Goal: Task Accomplishment & Management: Manage account settings

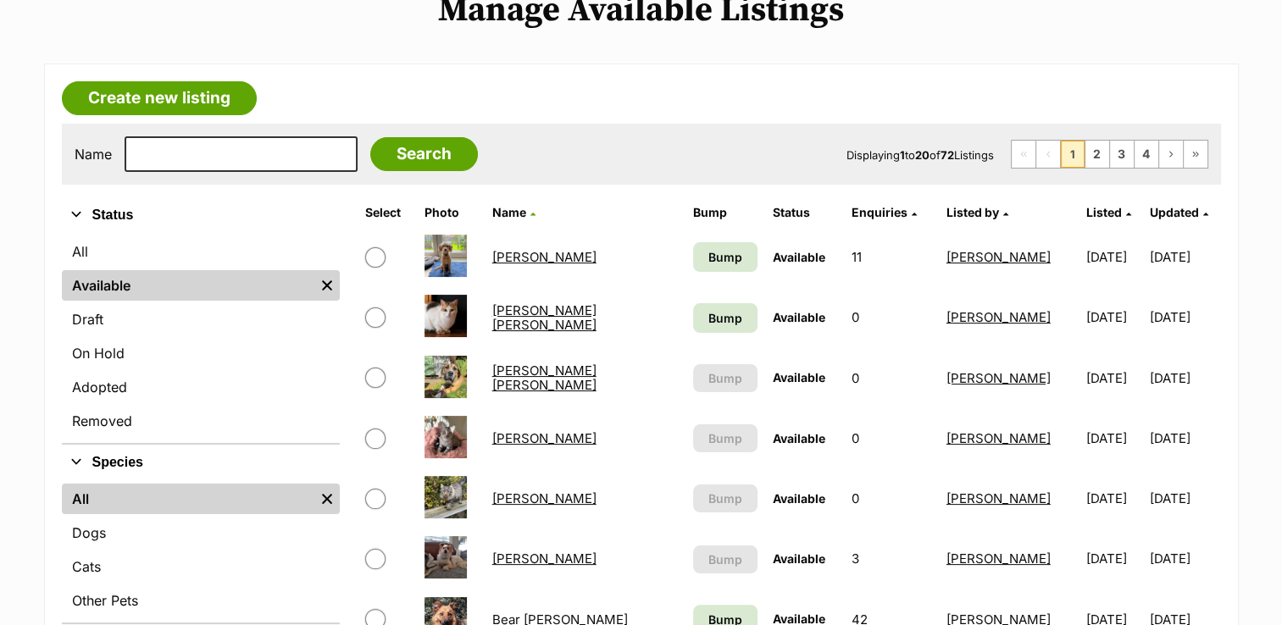
scroll to position [254, 0]
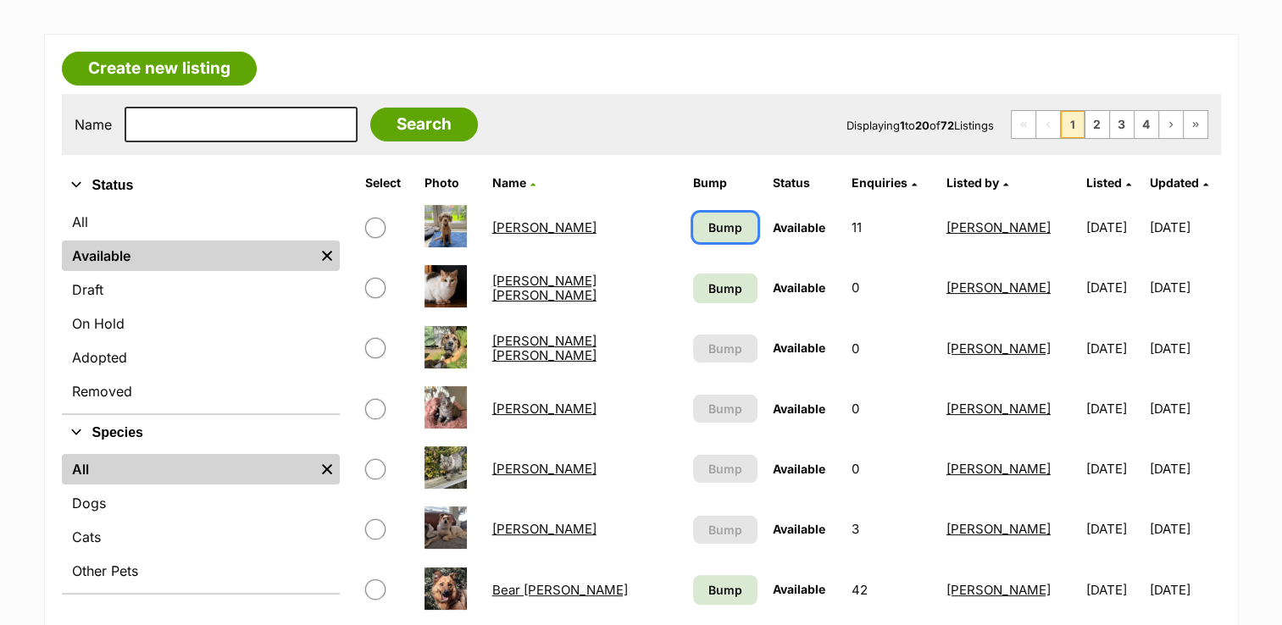
click at [715, 235] on link "Bump" at bounding box center [725, 228] width 64 height 30
click at [714, 287] on span "Bump" at bounding box center [725, 289] width 34 height 18
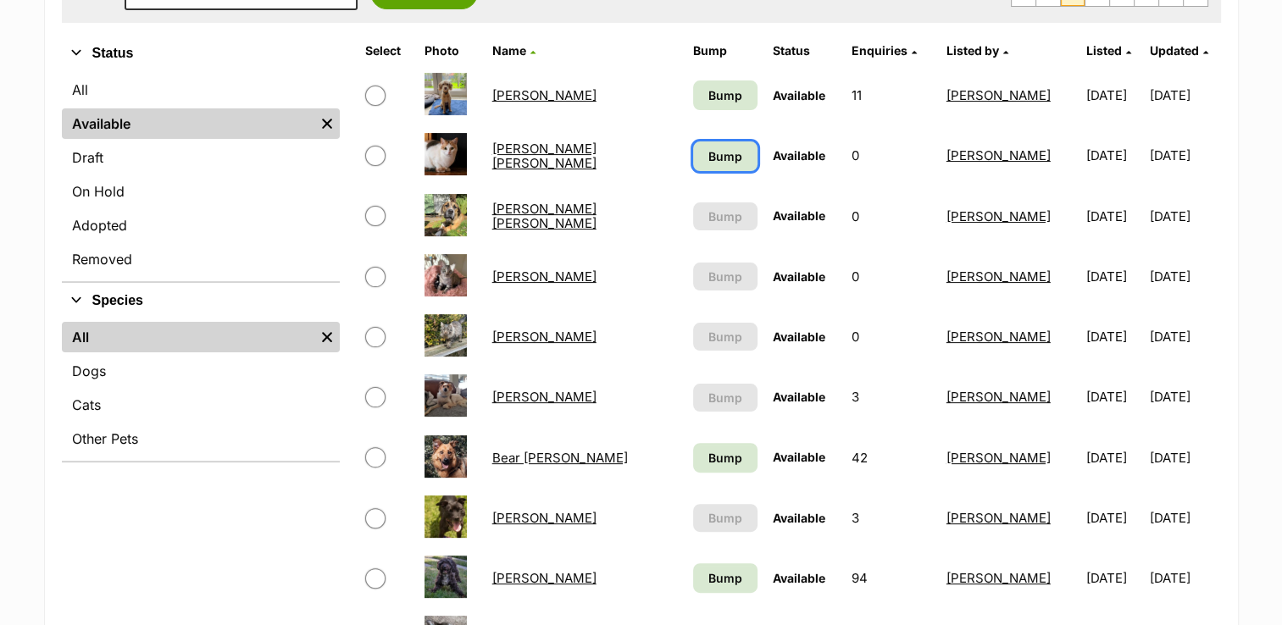
scroll to position [593, 0]
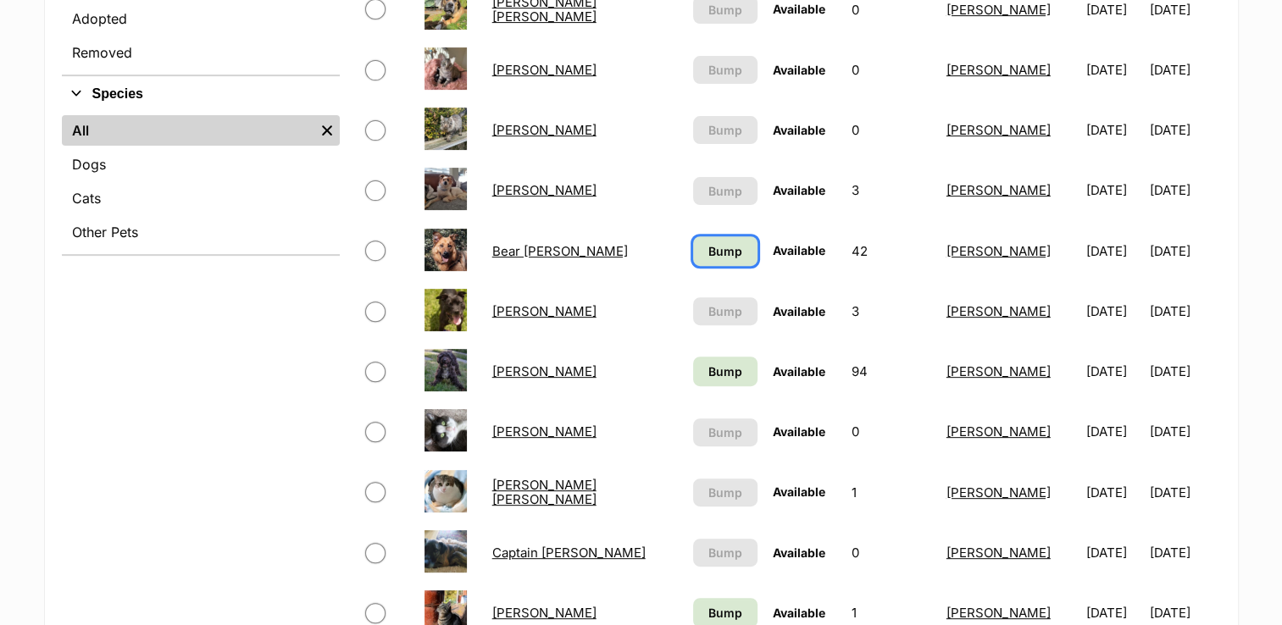
click at [710, 252] on span "Bump" at bounding box center [725, 251] width 34 height 18
click at [708, 365] on span "Bump" at bounding box center [725, 372] width 34 height 18
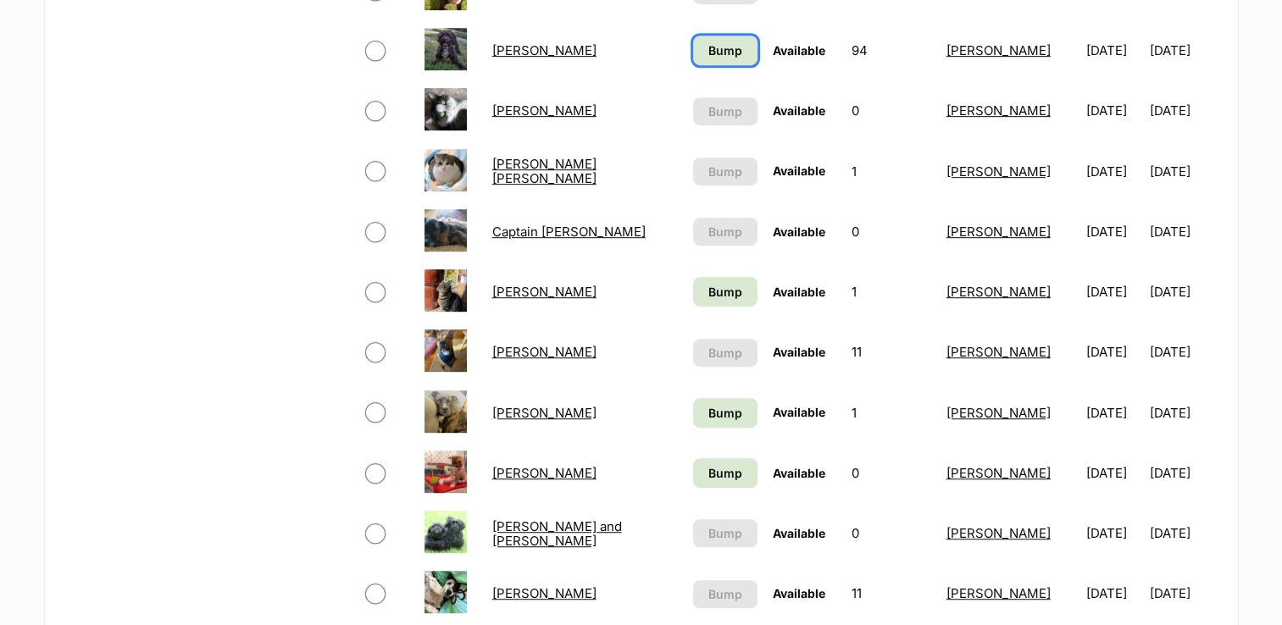
scroll to position [932, 0]
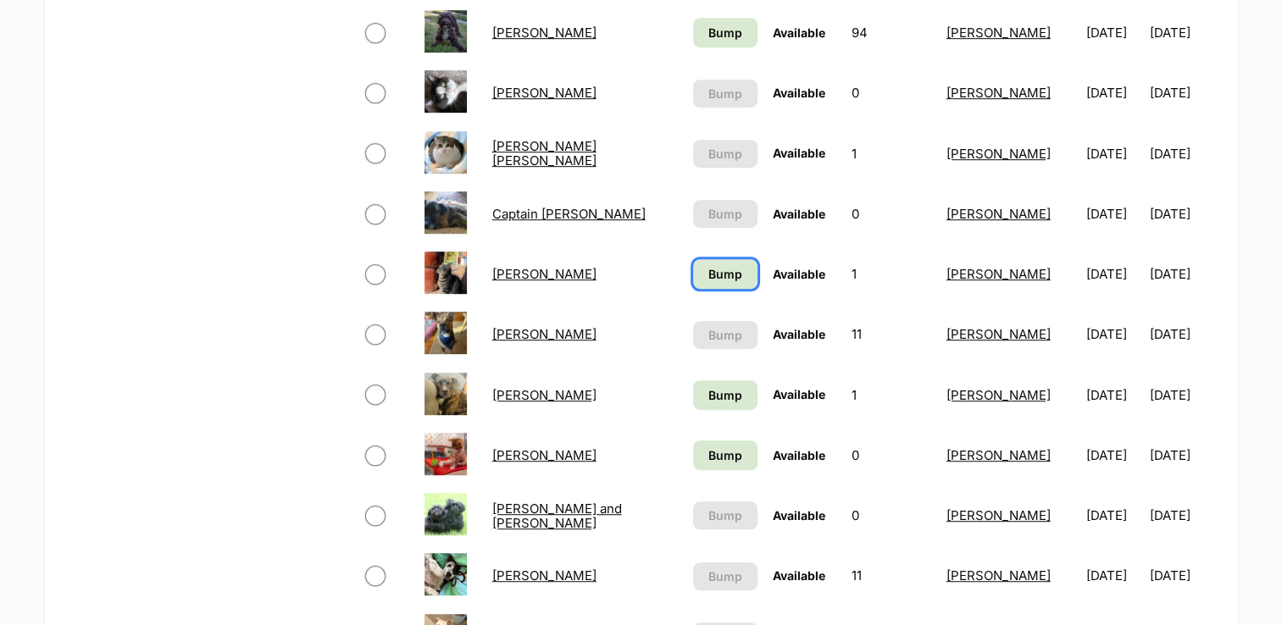
click at [708, 268] on span "Bump" at bounding box center [725, 274] width 34 height 18
click at [708, 397] on span "Bump" at bounding box center [725, 395] width 34 height 18
click at [708, 449] on span "Bump" at bounding box center [725, 456] width 34 height 18
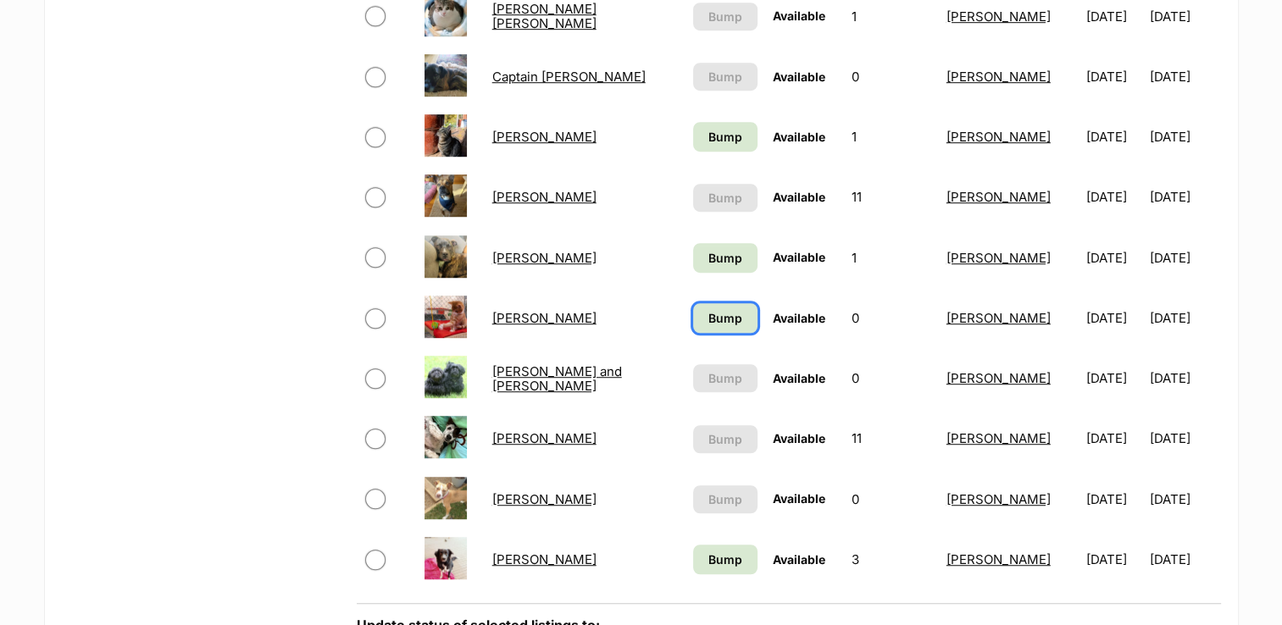
scroll to position [1271, 0]
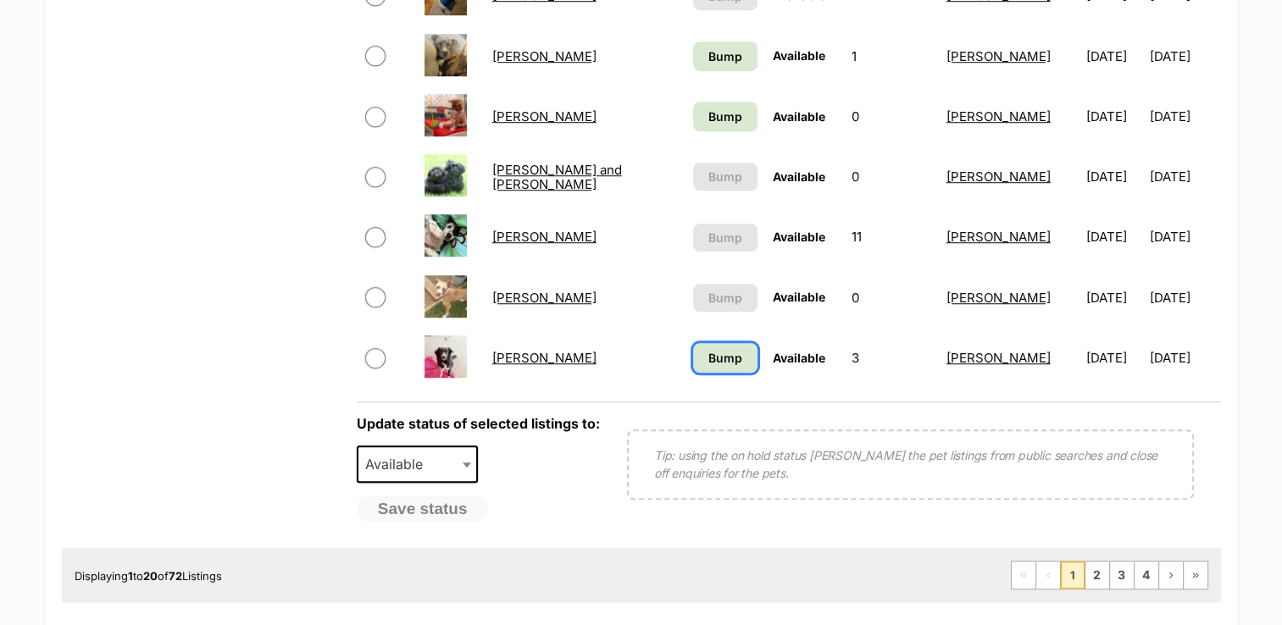
click at [708, 344] on link "Bump" at bounding box center [725, 358] width 64 height 30
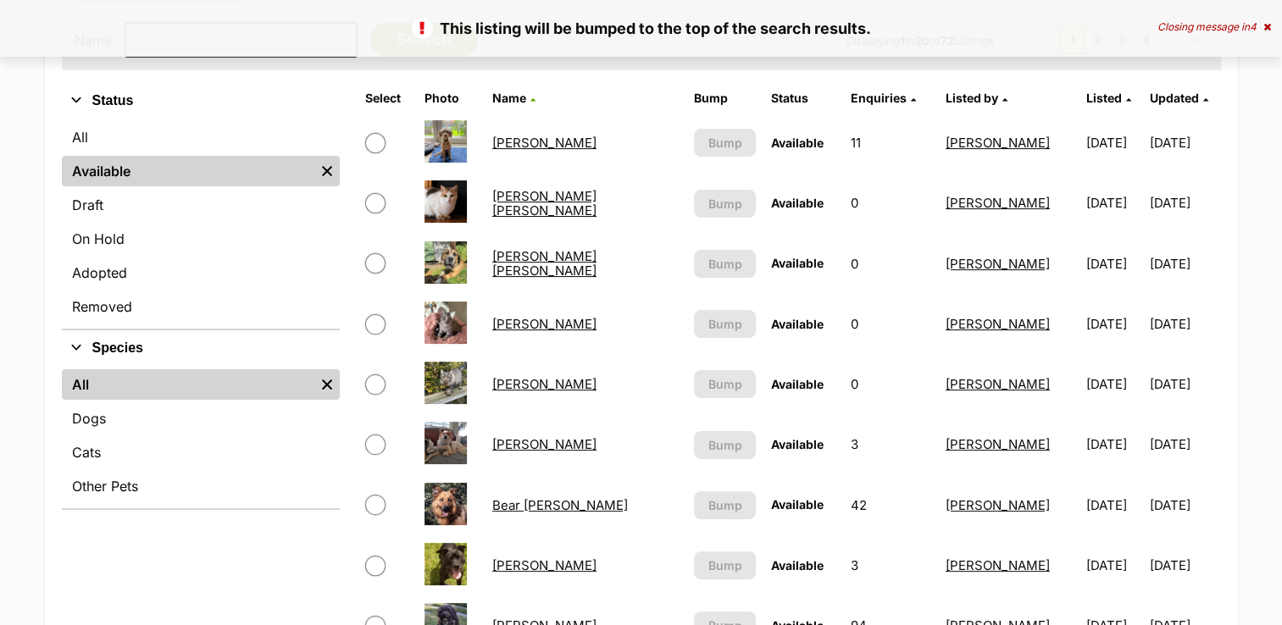
scroll to position [169, 0]
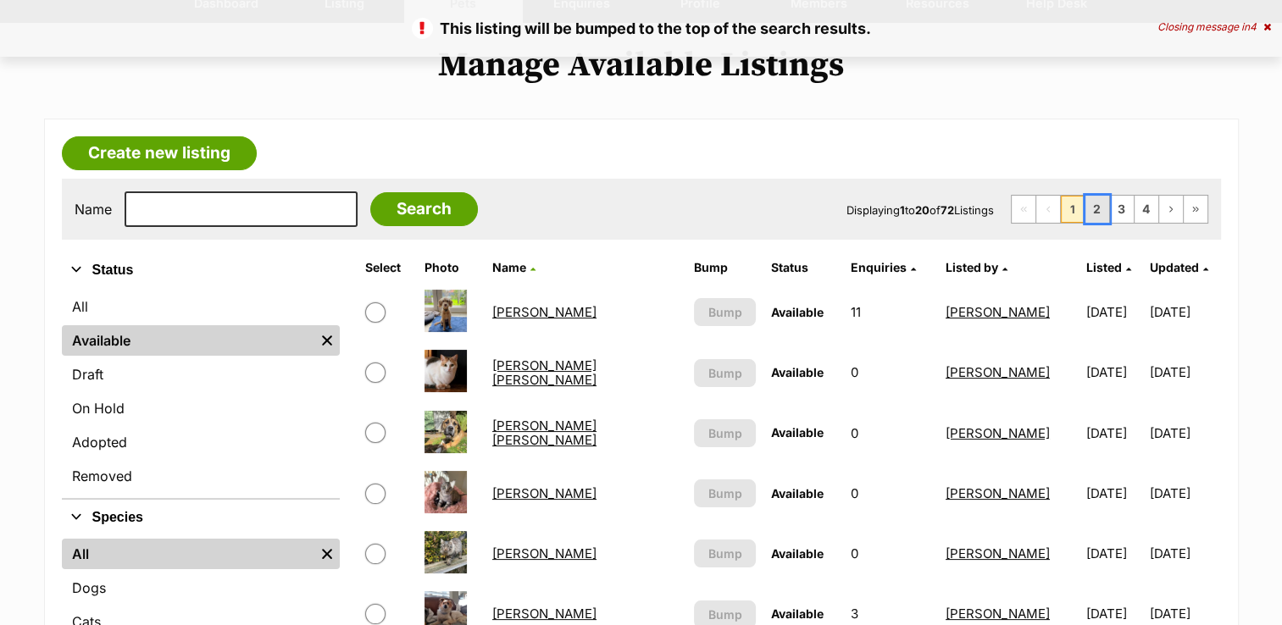
click at [1096, 201] on link "2" at bounding box center [1097, 209] width 24 height 27
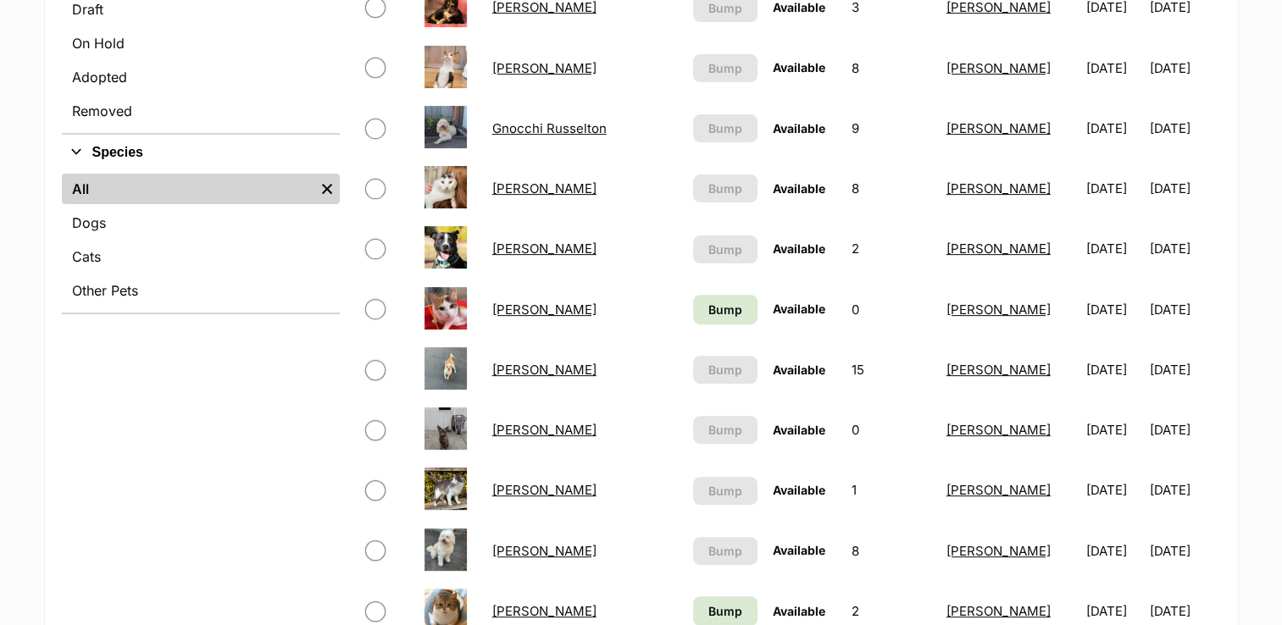
scroll to position [678, 0]
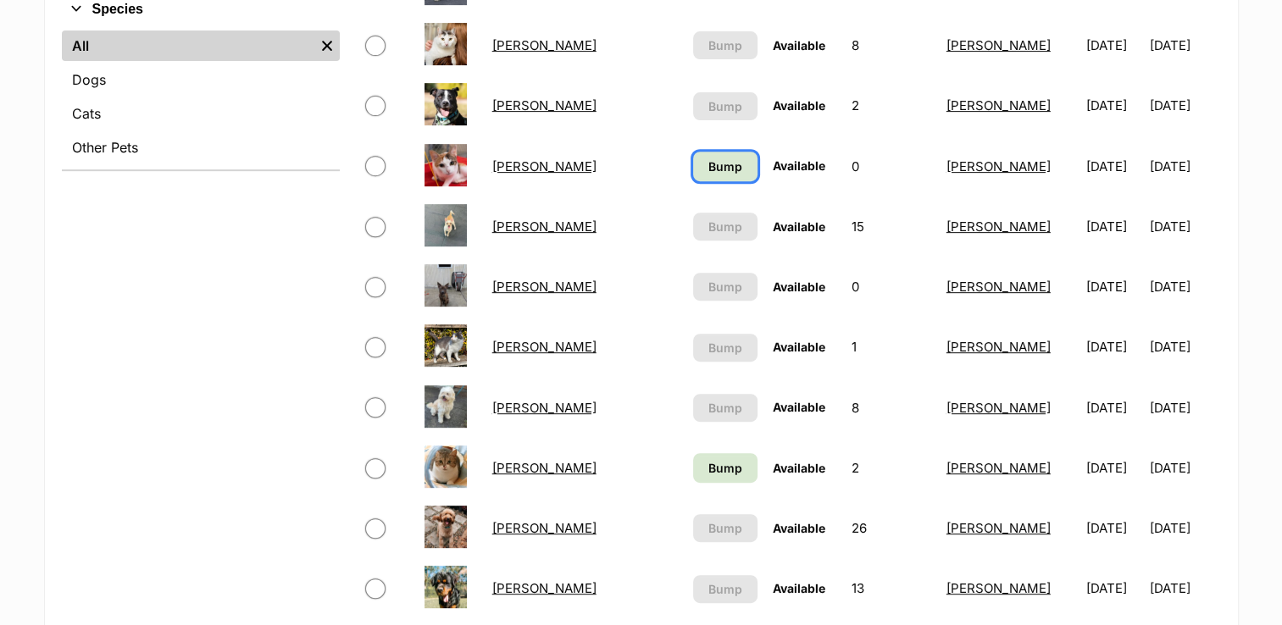
click at [708, 167] on span "Bump" at bounding box center [725, 167] width 34 height 18
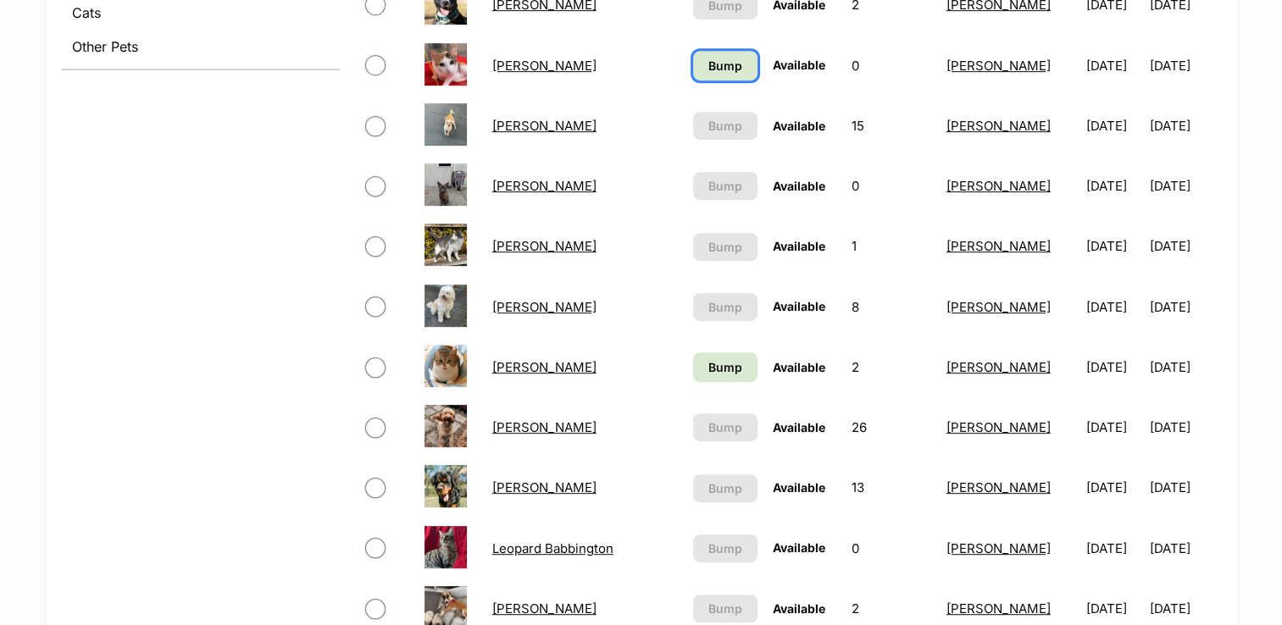
scroll to position [932, 0]
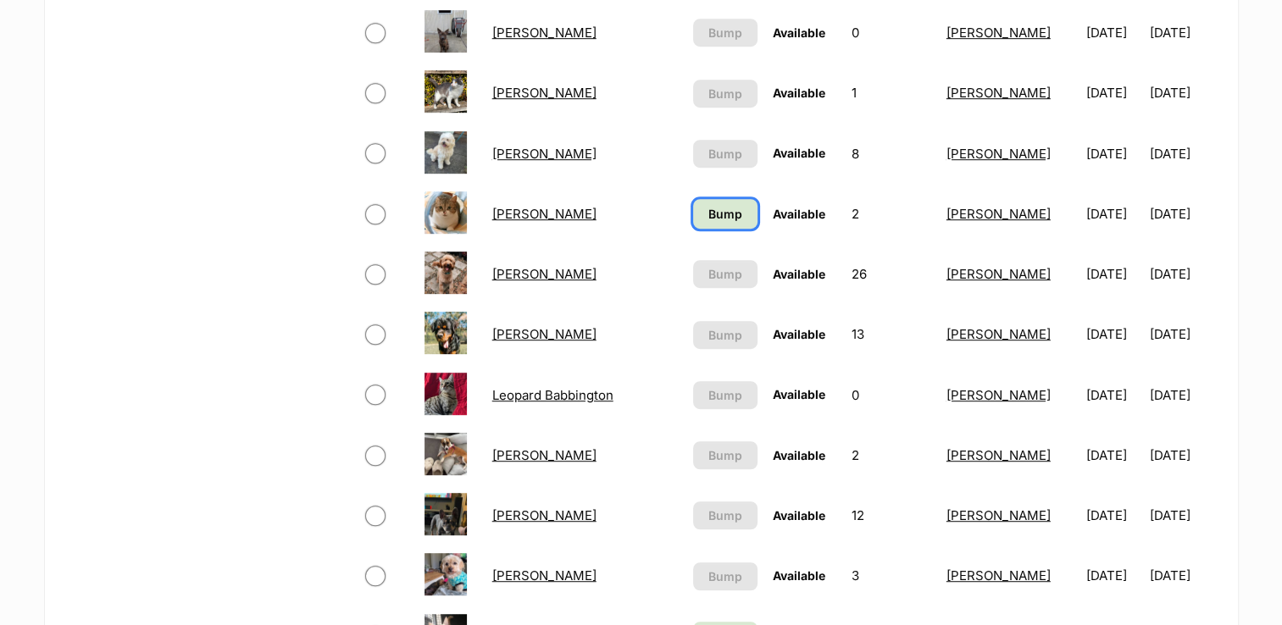
click at [708, 206] on span "Bump" at bounding box center [725, 214] width 34 height 18
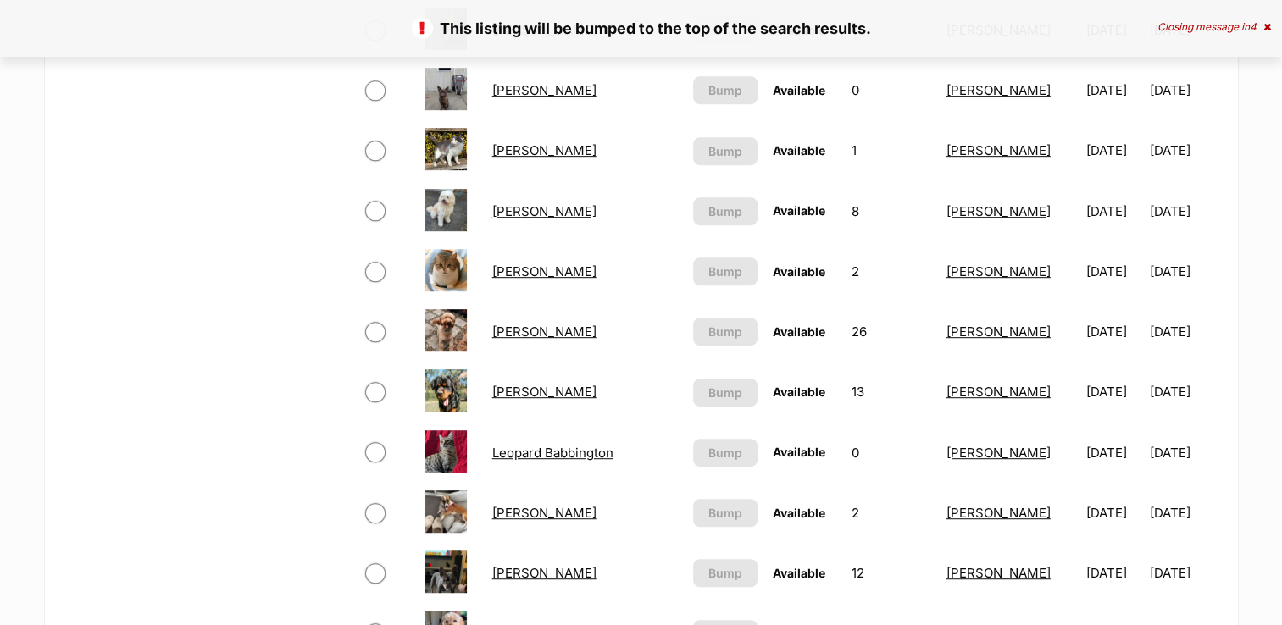
scroll to position [1271, 0]
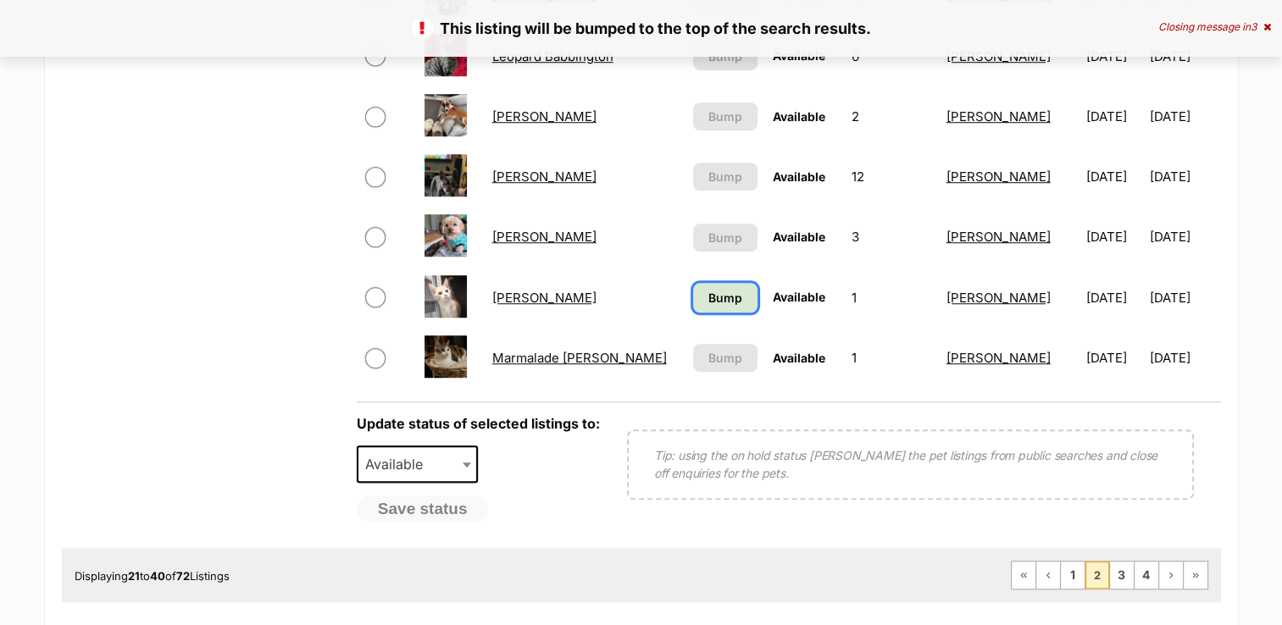
click at [705, 286] on link "Bump" at bounding box center [725, 298] width 64 height 30
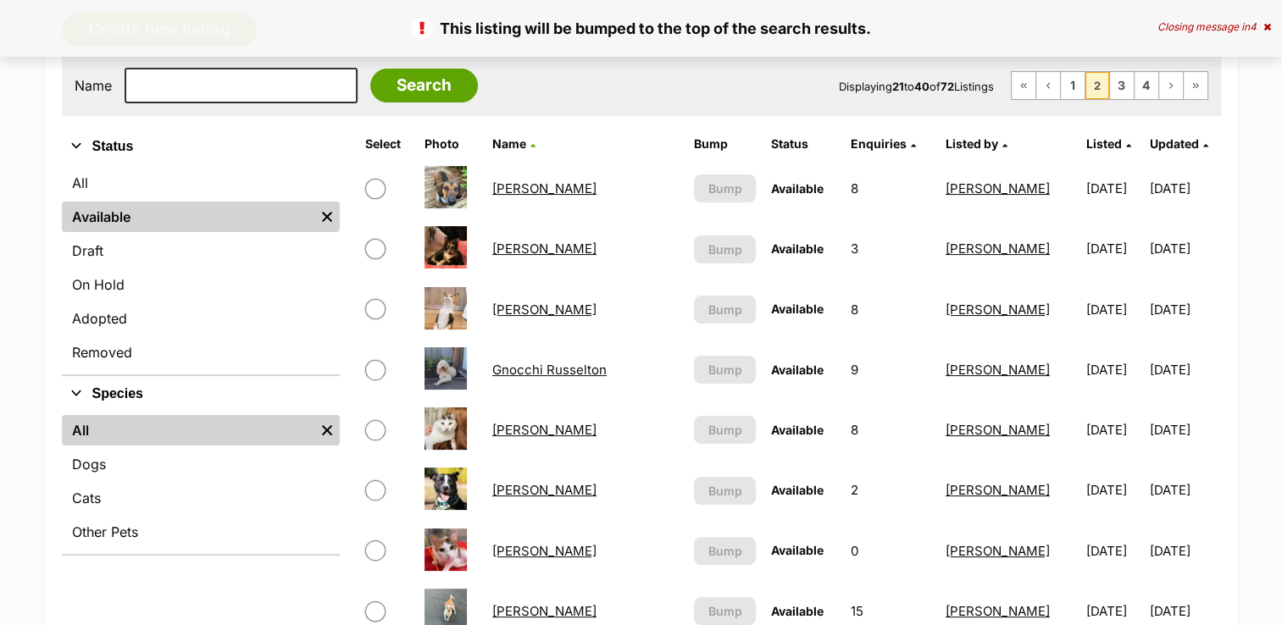
scroll to position [169, 0]
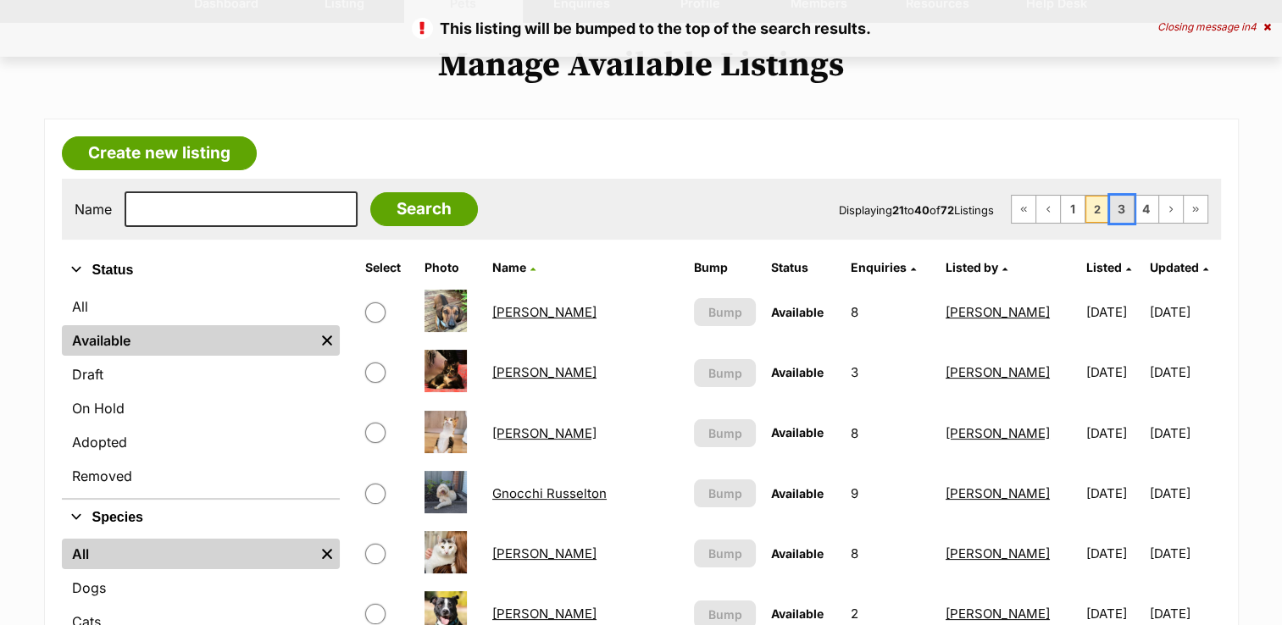
click at [1116, 197] on link "3" at bounding box center [1122, 209] width 24 height 27
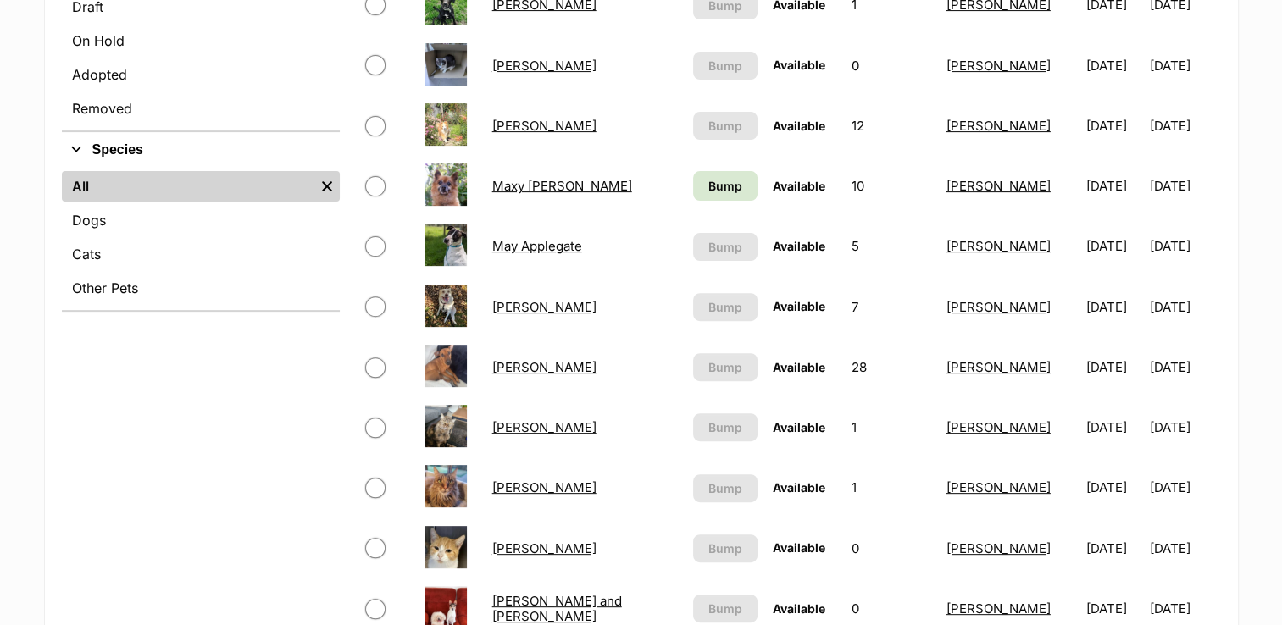
scroll to position [508, 0]
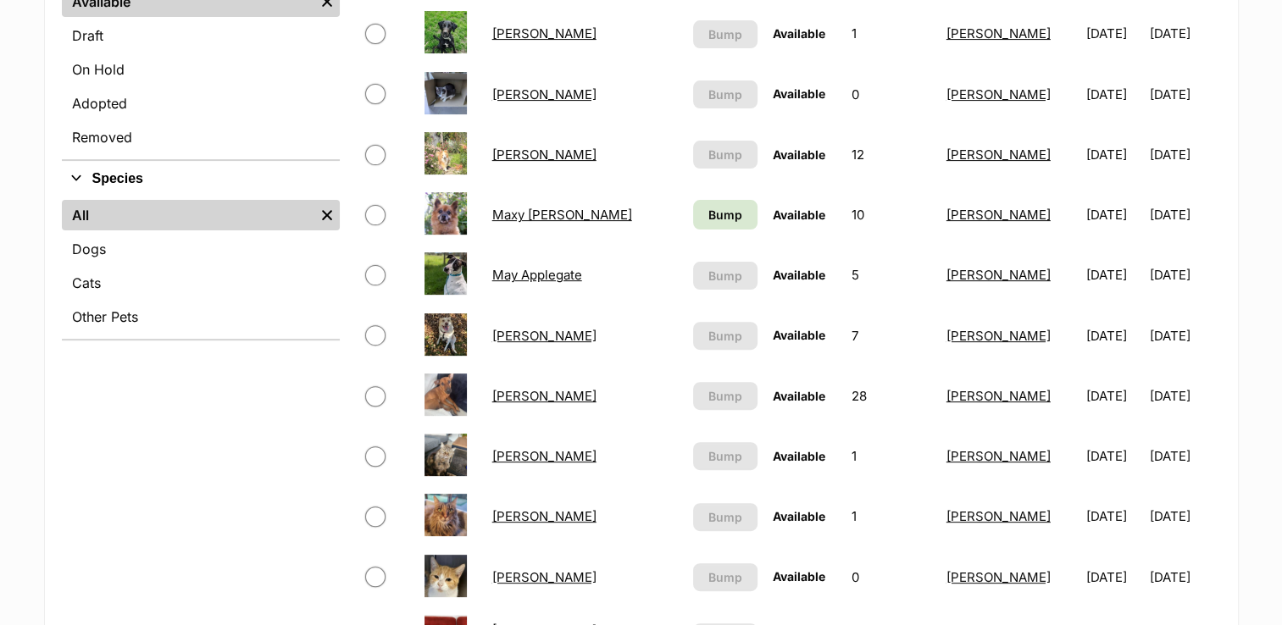
click at [691, 197] on td "Bump" at bounding box center [725, 215] width 78 height 58
click at [708, 206] on span "Bump" at bounding box center [725, 215] width 34 height 18
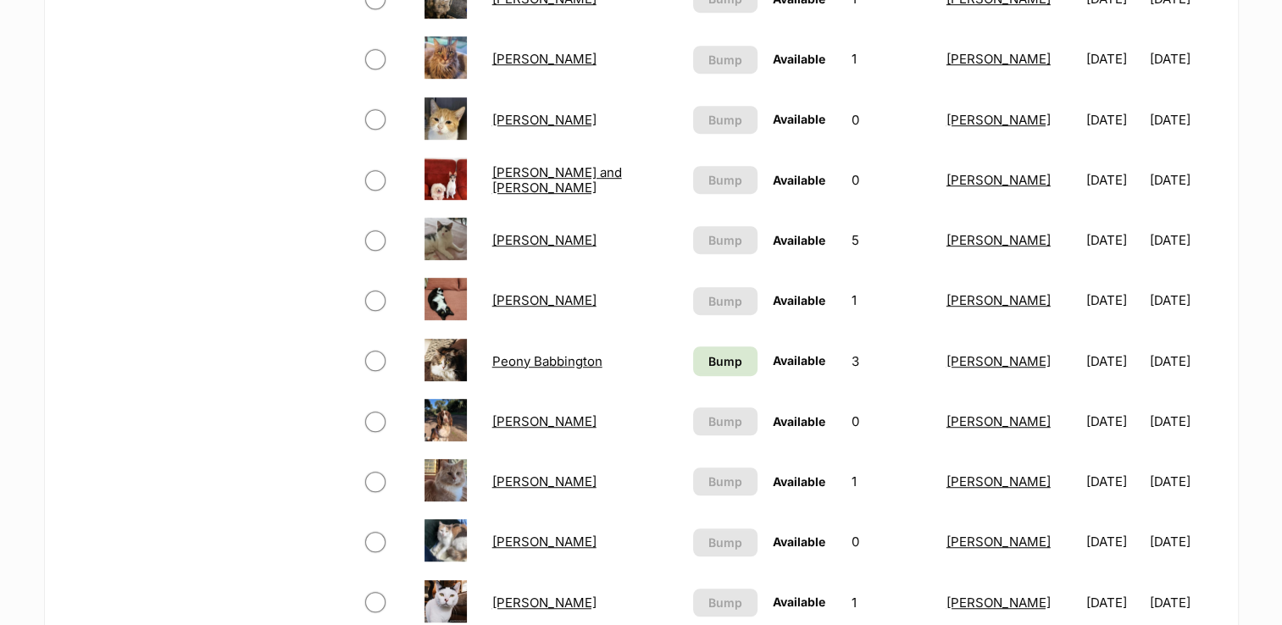
scroll to position [1102, 0]
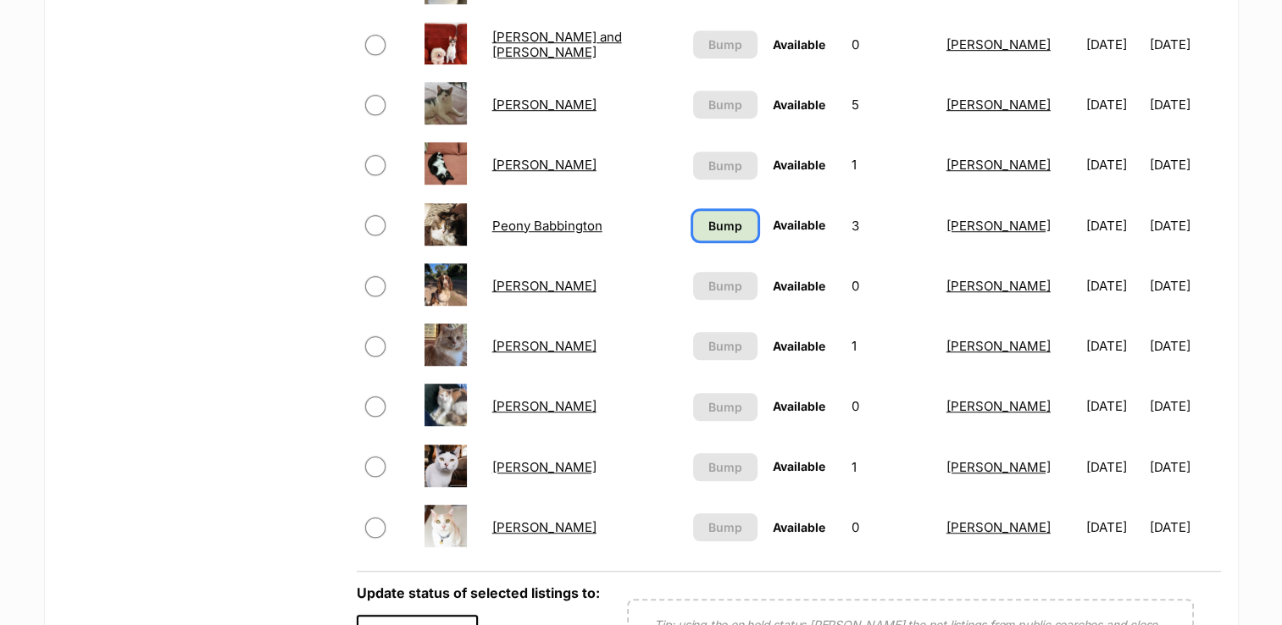
click at [708, 229] on span "Bump" at bounding box center [725, 226] width 34 height 18
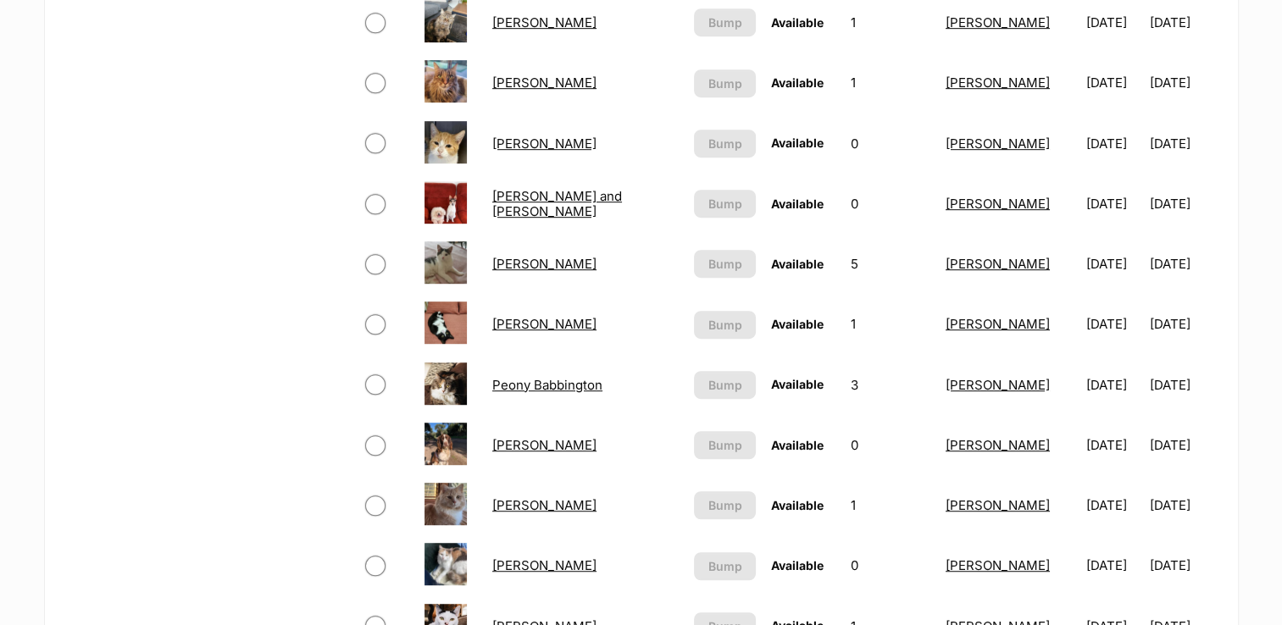
scroll to position [932, 0]
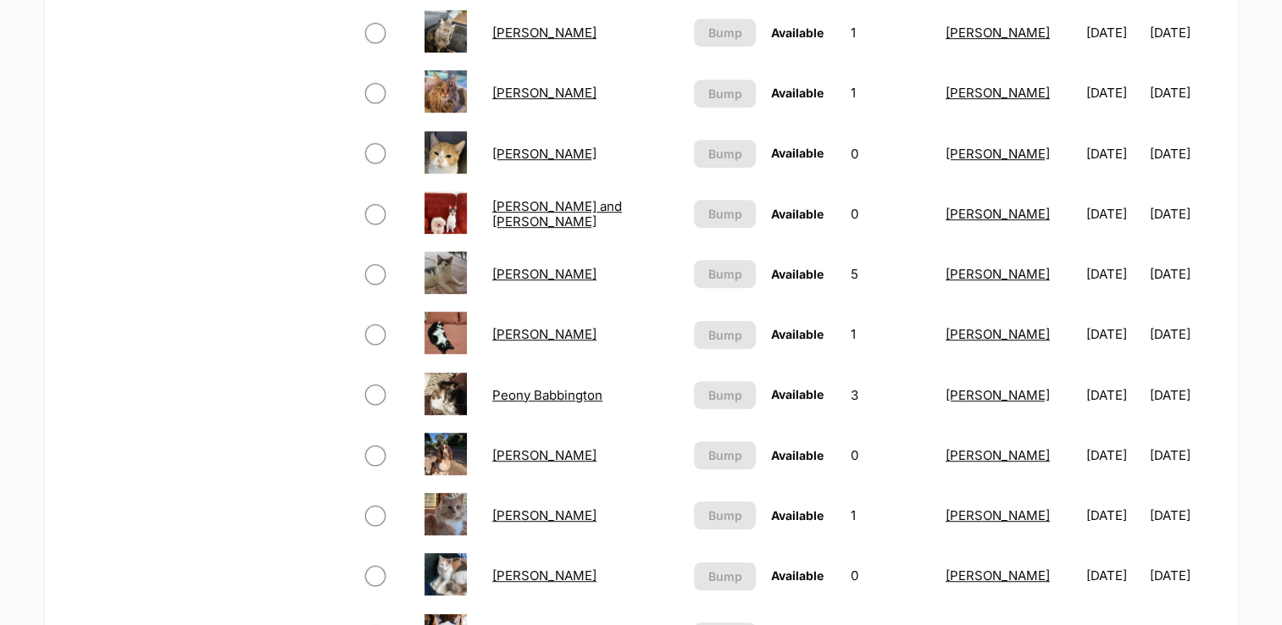
click at [552, 208] on link "[PERSON_NAME] and [PERSON_NAME]" at bounding box center [557, 213] width 130 height 31
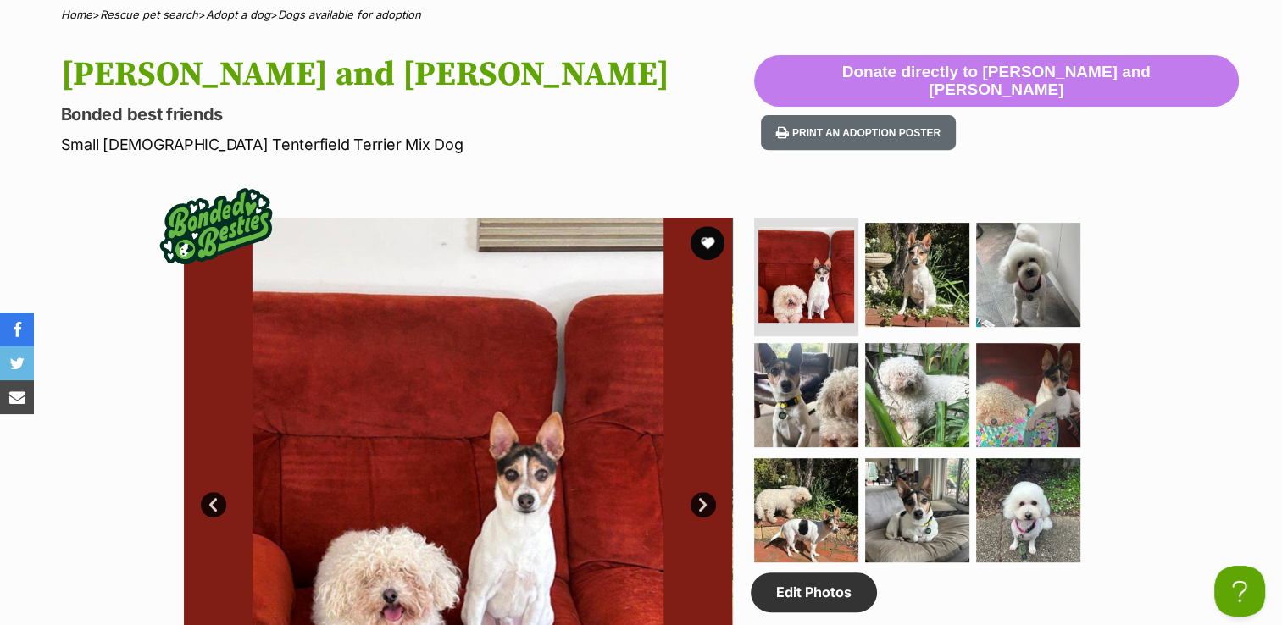
scroll to position [763, 0]
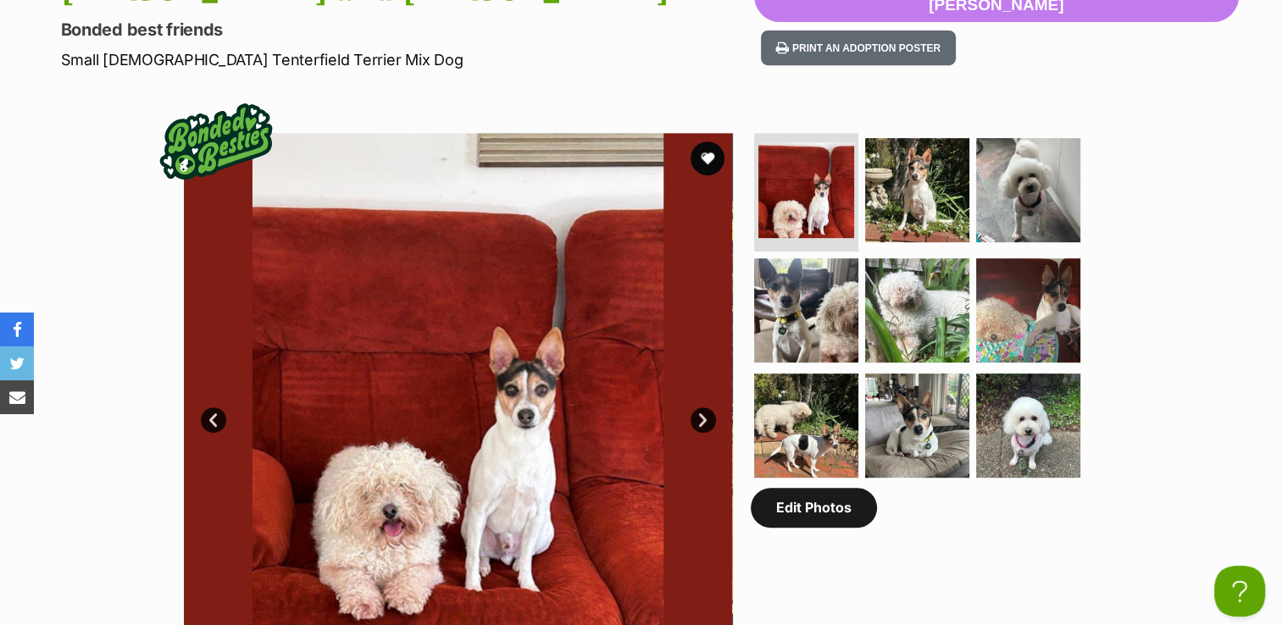
click at [783, 514] on link "Edit Photos" at bounding box center [814, 507] width 126 height 39
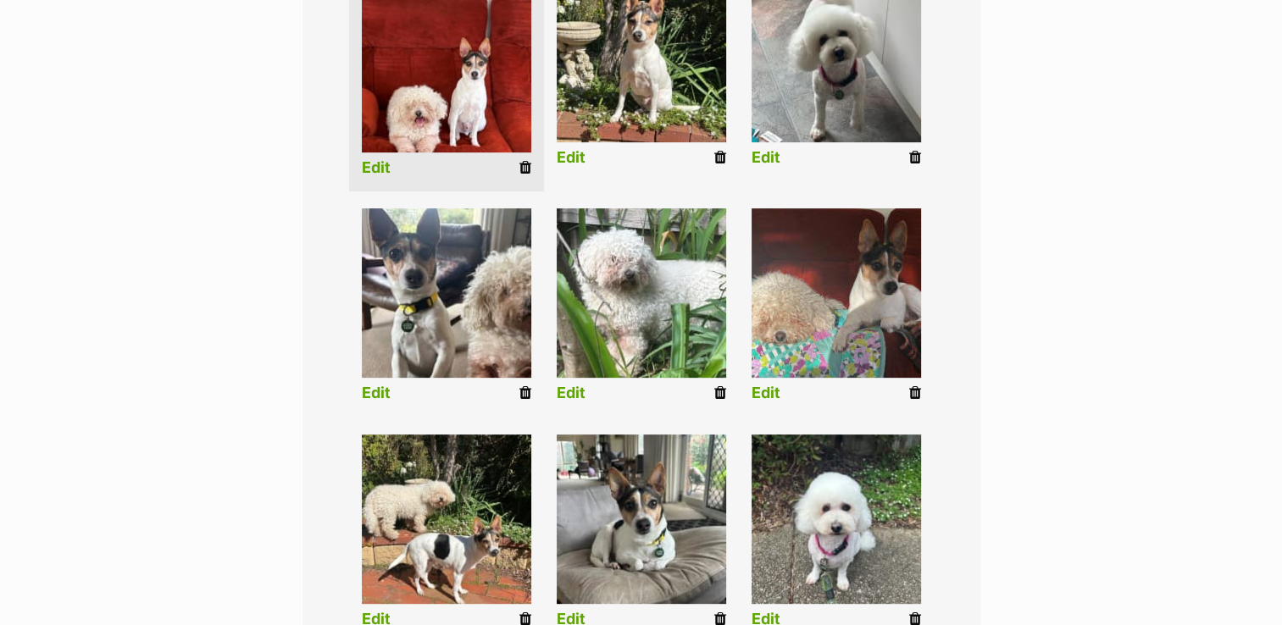
scroll to position [508, 0]
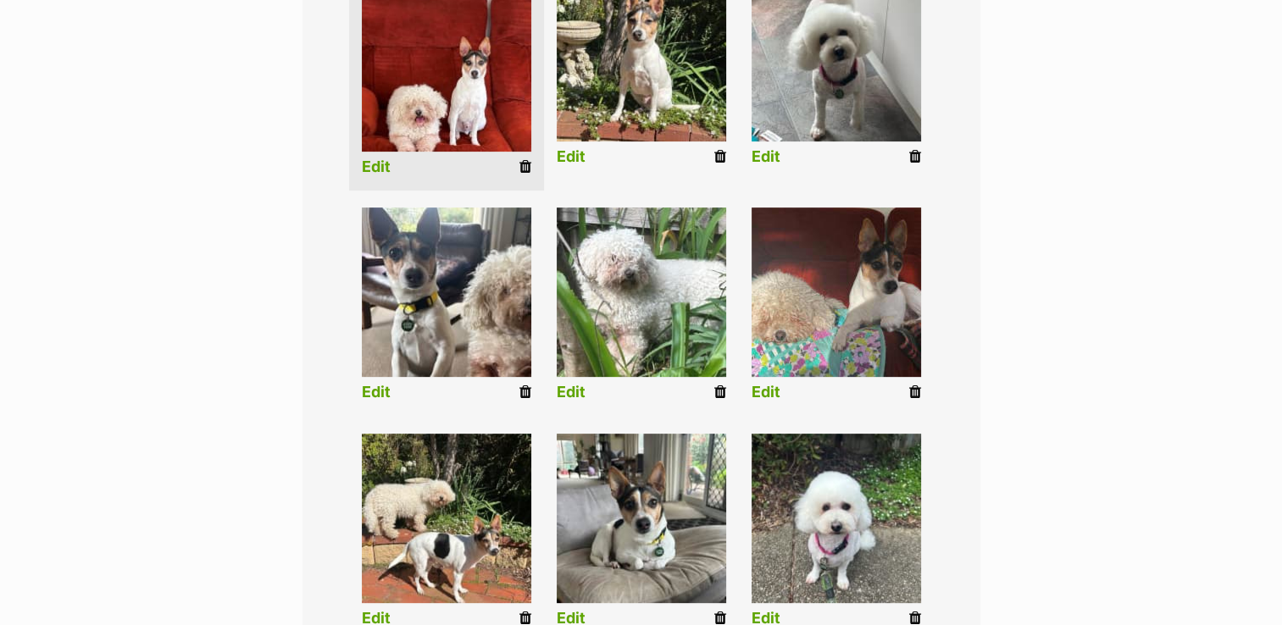
click at [720, 385] on icon at bounding box center [720, 392] width 12 height 15
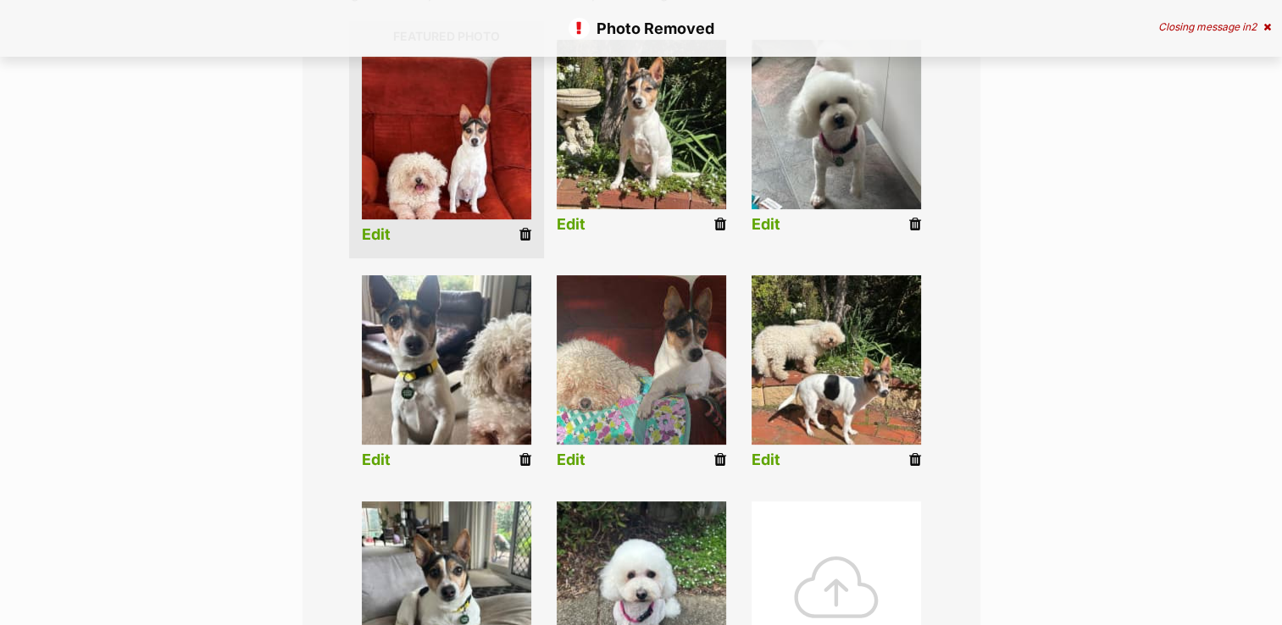
scroll to position [424, 0]
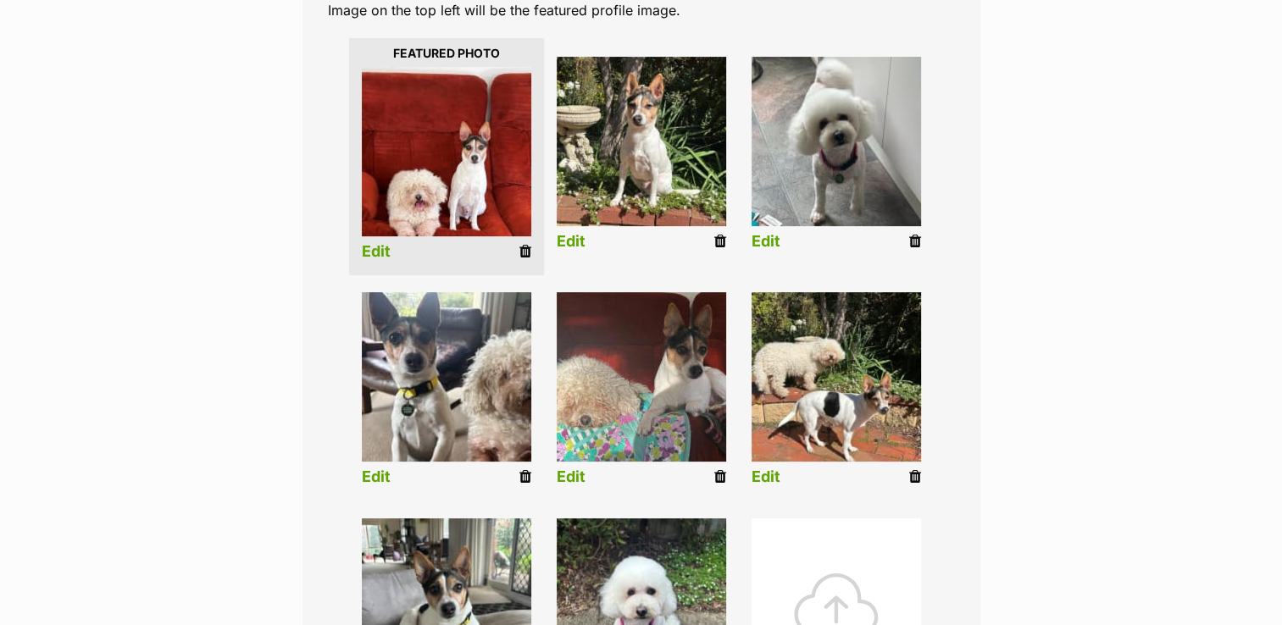
click at [719, 469] on icon at bounding box center [720, 476] width 12 height 15
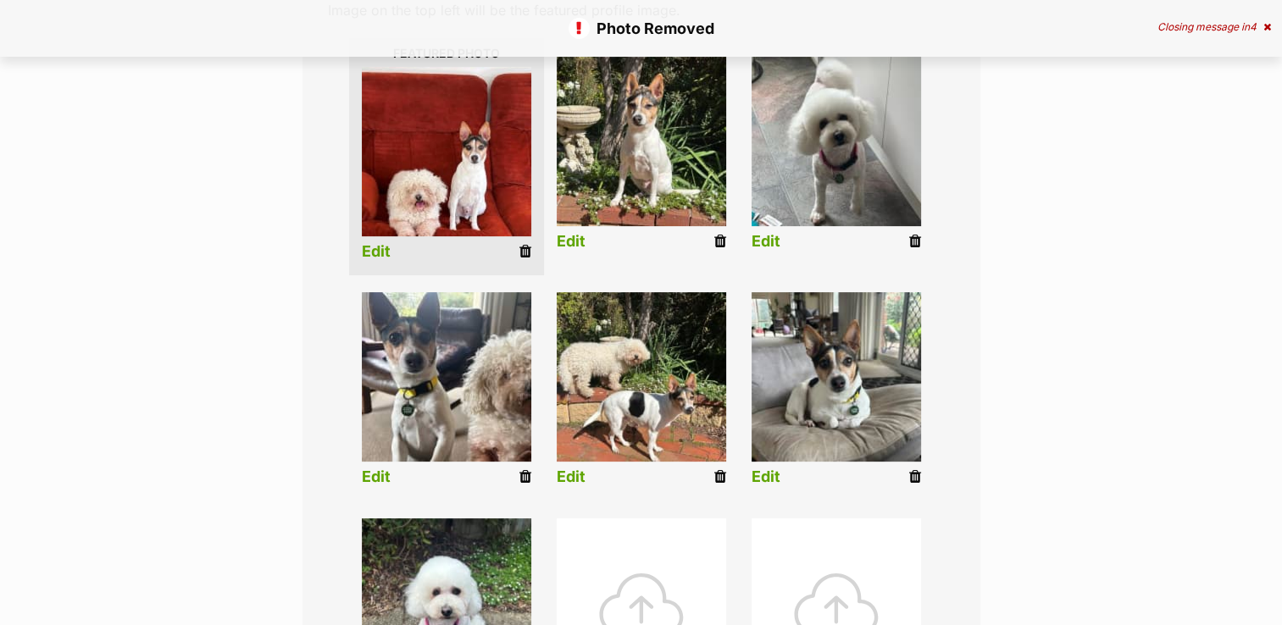
click at [384, 469] on link "Edit" at bounding box center [376, 478] width 29 height 18
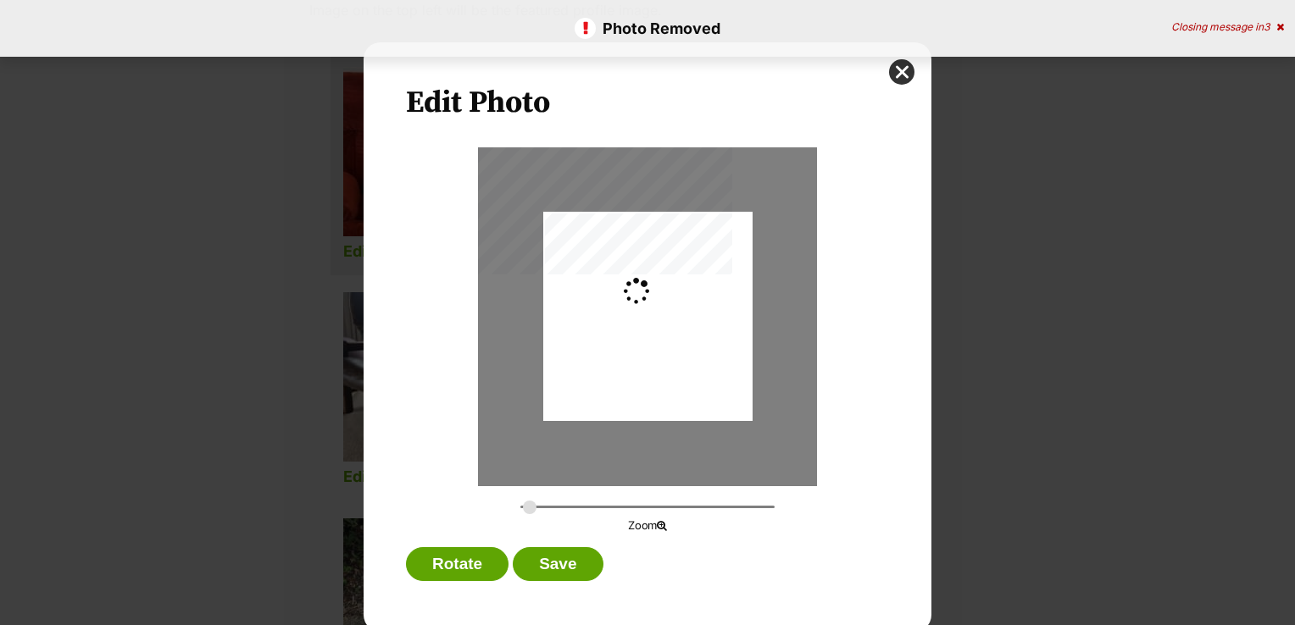
type input "0.3659"
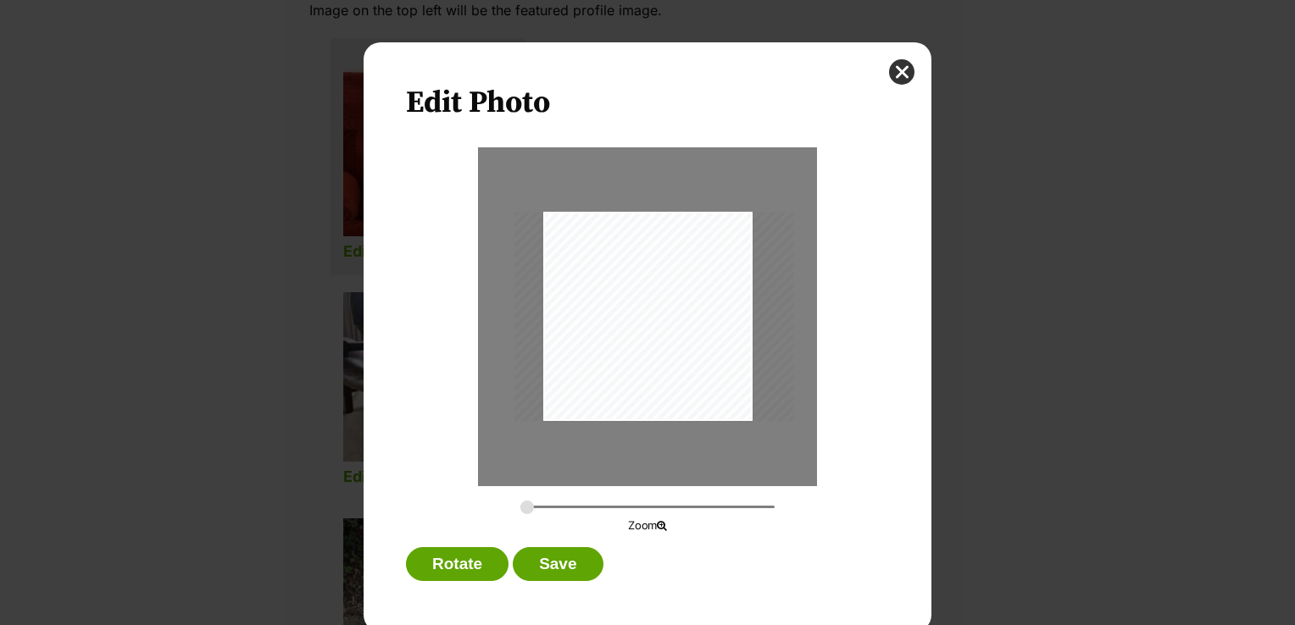
click at [587, 349] on div "Dialog Window - Close (Press escape to close)" at bounding box center [653, 316] width 279 height 209
click at [529, 567] on button "Save" at bounding box center [558, 564] width 90 height 34
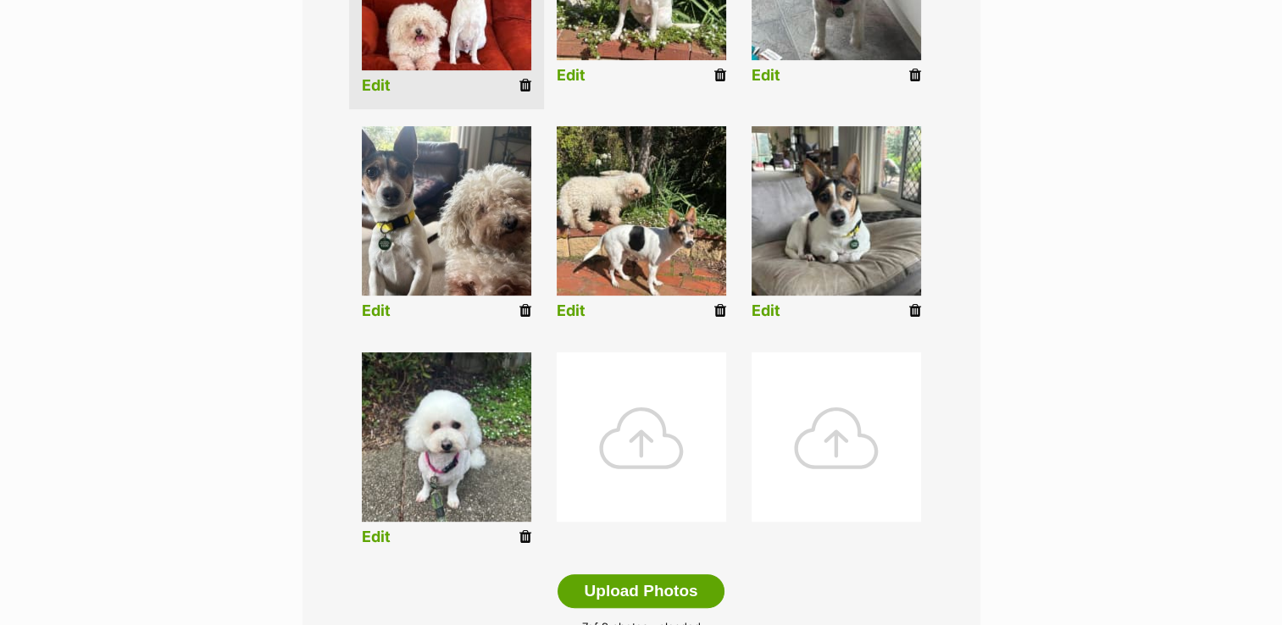
scroll to position [593, 0]
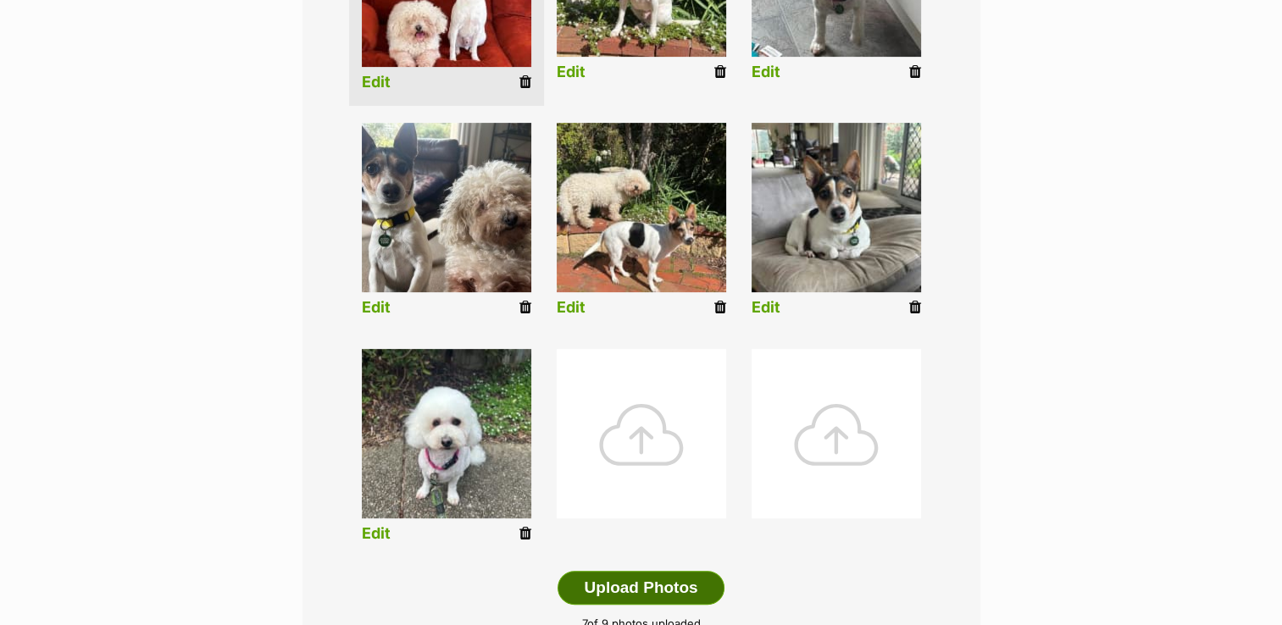
click at [600, 571] on button "Upload Photos" at bounding box center [641, 588] width 166 height 34
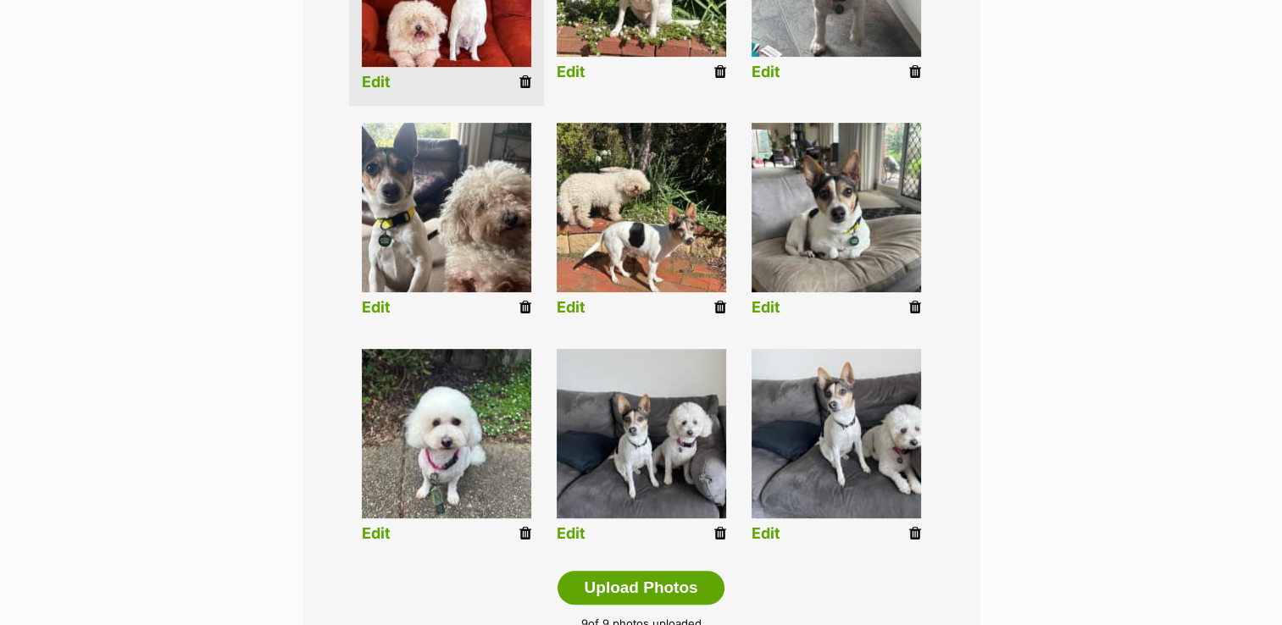
click at [758, 525] on link "Edit" at bounding box center [766, 534] width 29 height 18
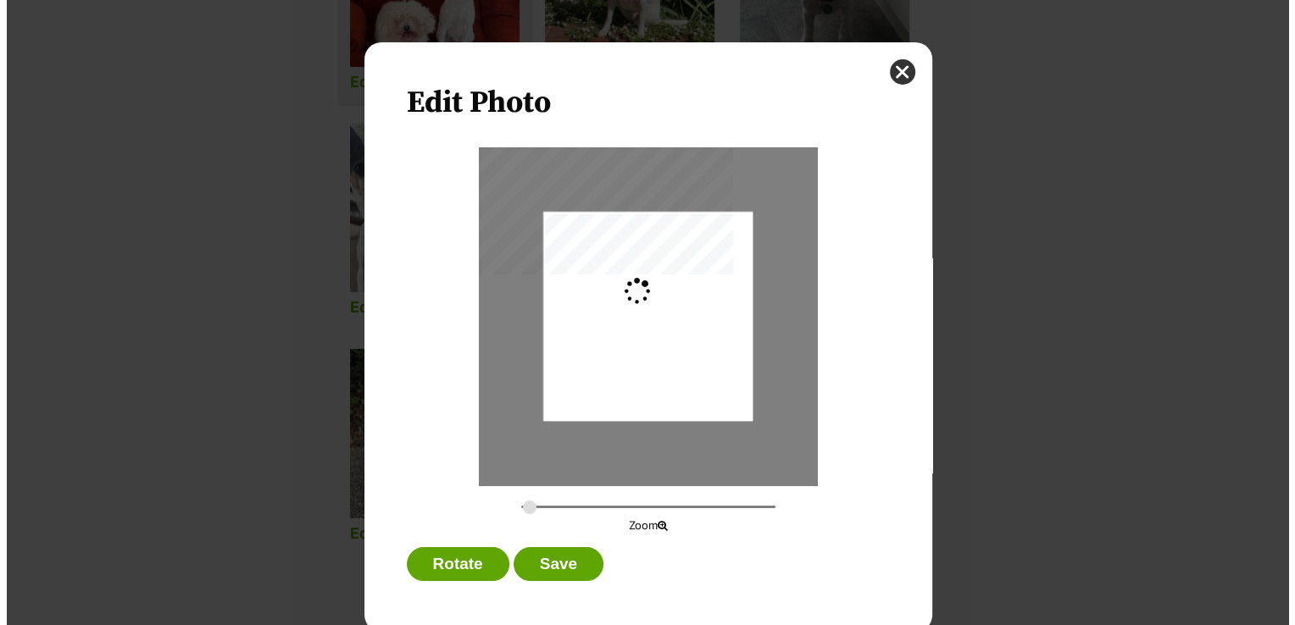
scroll to position [0, 0]
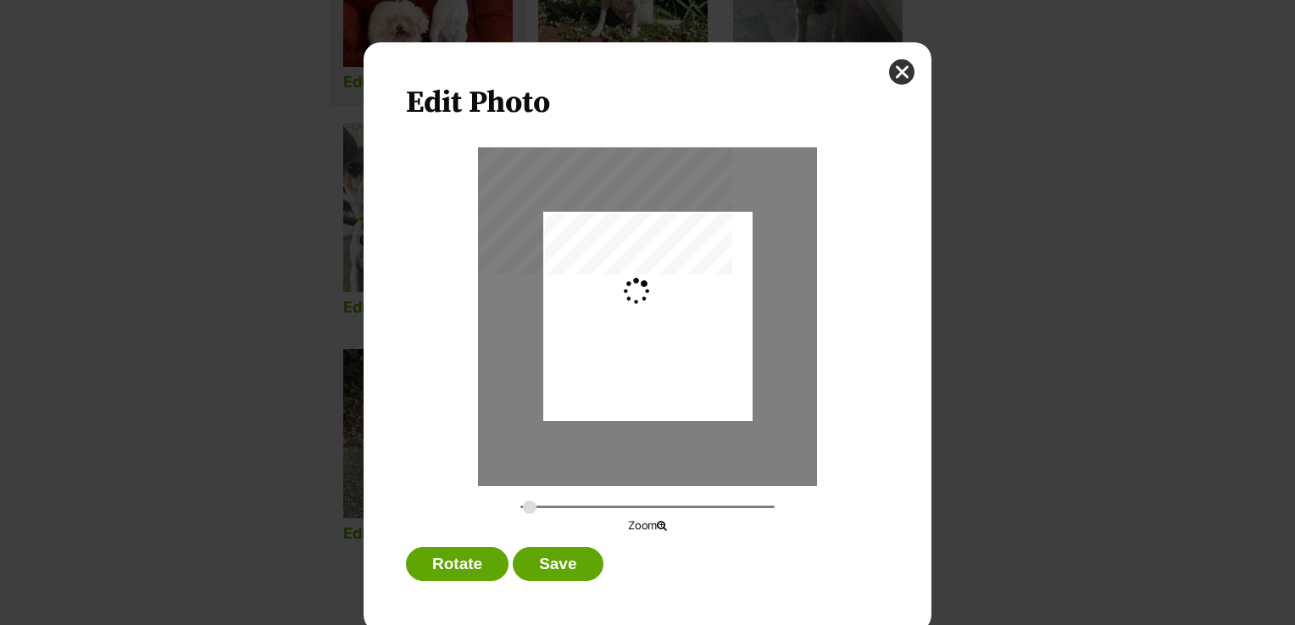
type input "0.3659"
drag, startPoint x: 681, startPoint y: 377, endPoint x: 647, endPoint y: 367, distance: 35.4
click at [647, 367] on div "Dialog Window - Close (Press escape to close)" at bounding box center [614, 316] width 279 height 209
click at [564, 558] on button "Save" at bounding box center [558, 564] width 90 height 34
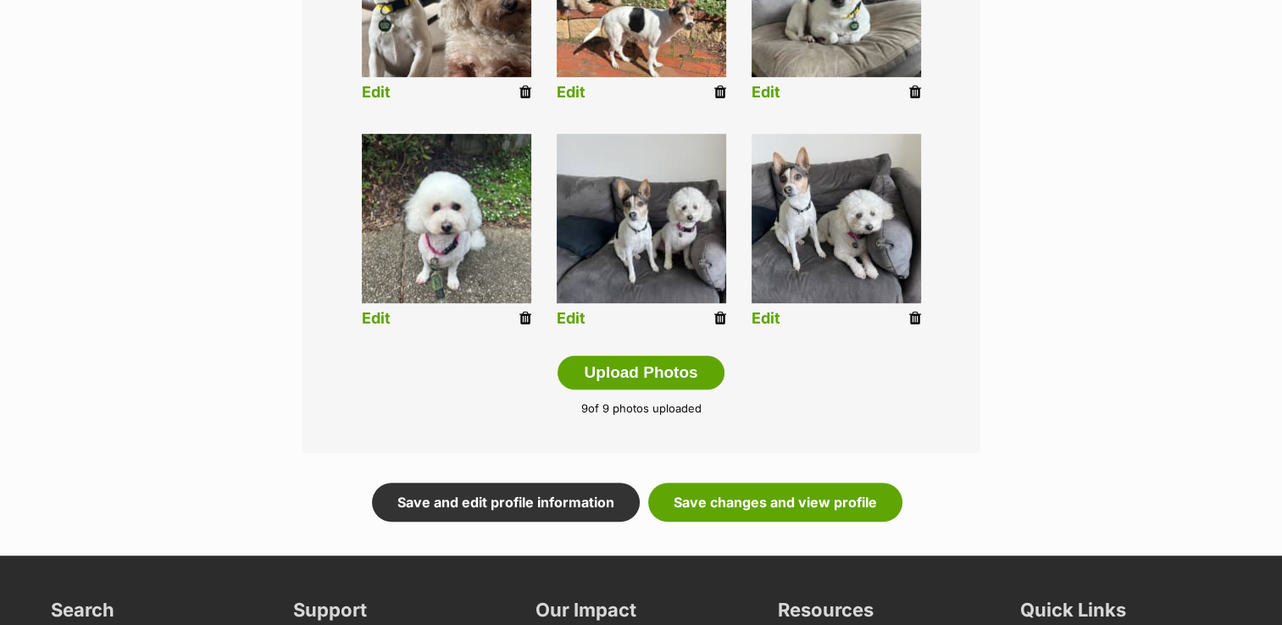
scroll to position [1017, 0]
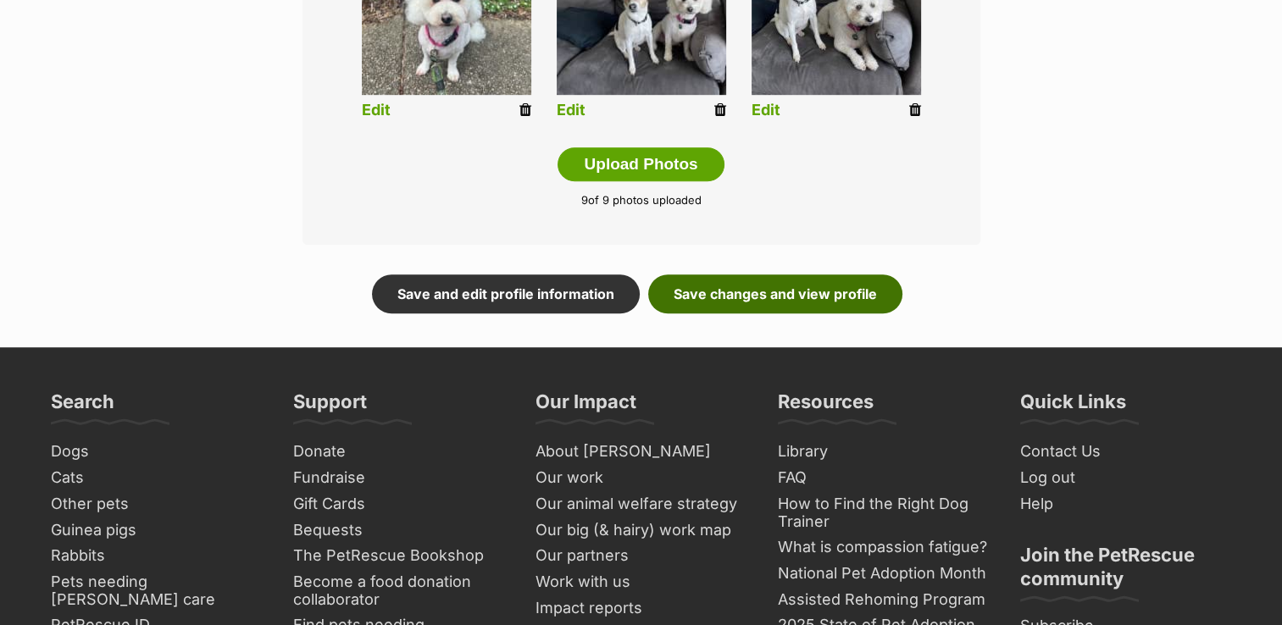
click at [800, 279] on link "Save changes and view profile" at bounding box center [775, 294] width 254 height 39
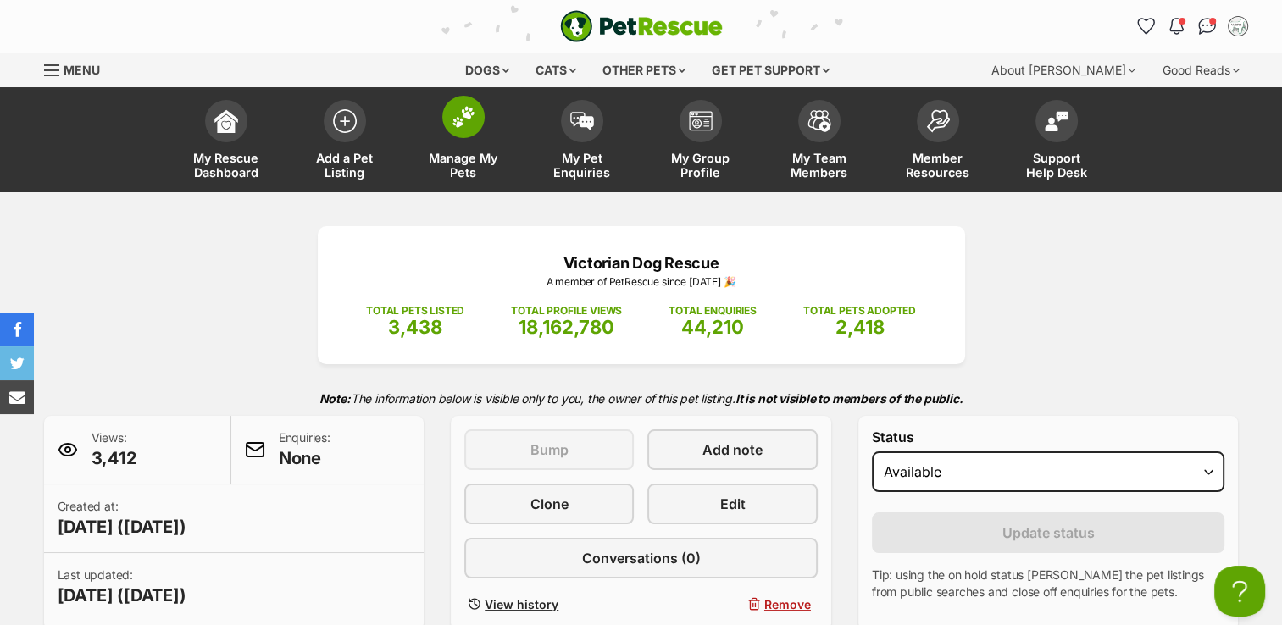
click at [449, 144] on link "Manage My Pets" at bounding box center [463, 142] width 119 height 101
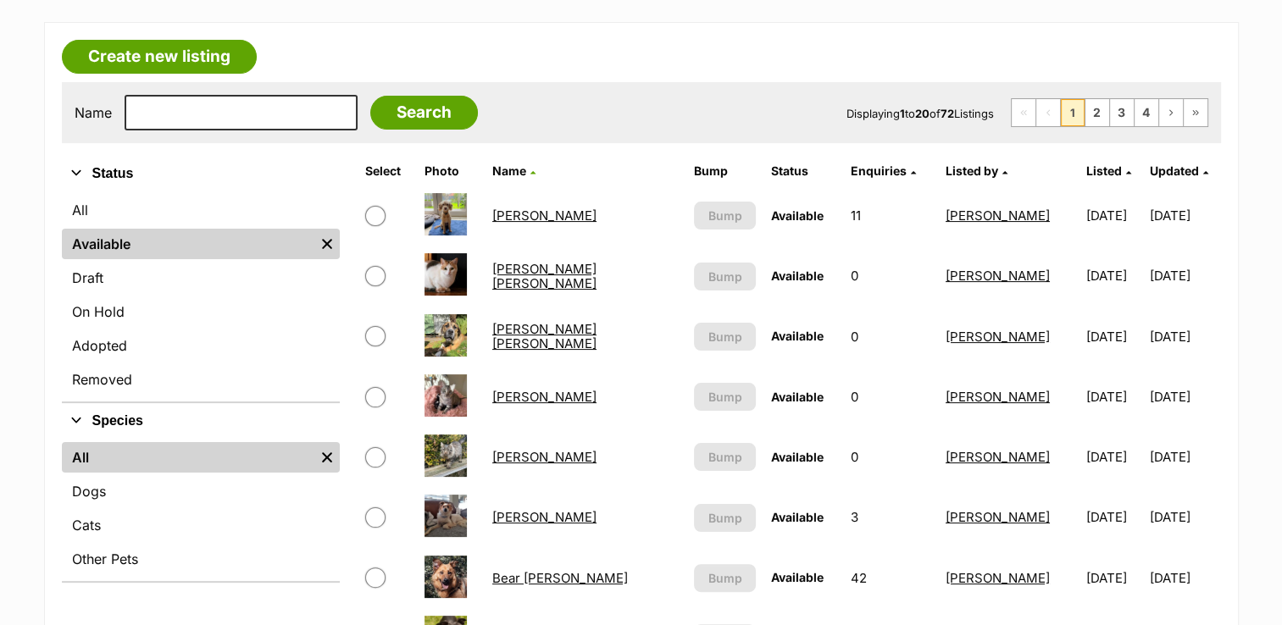
scroll to position [85, 0]
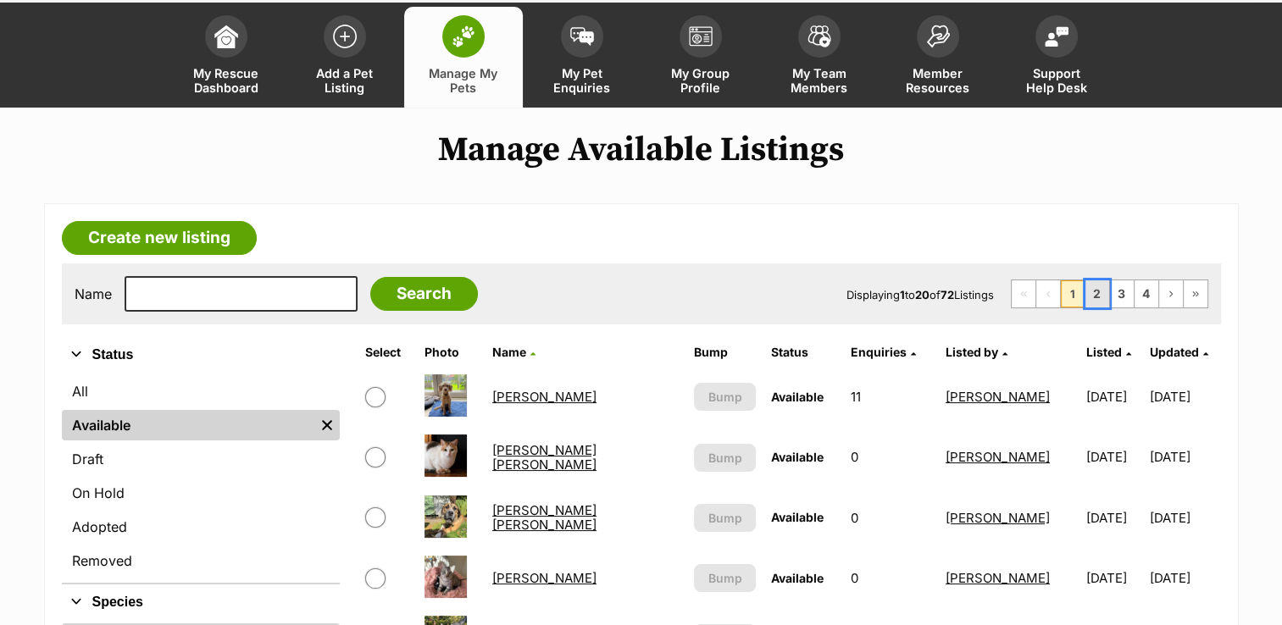
click at [1095, 288] on link "2" at bounding box center [1097, 293] width 24 height 27
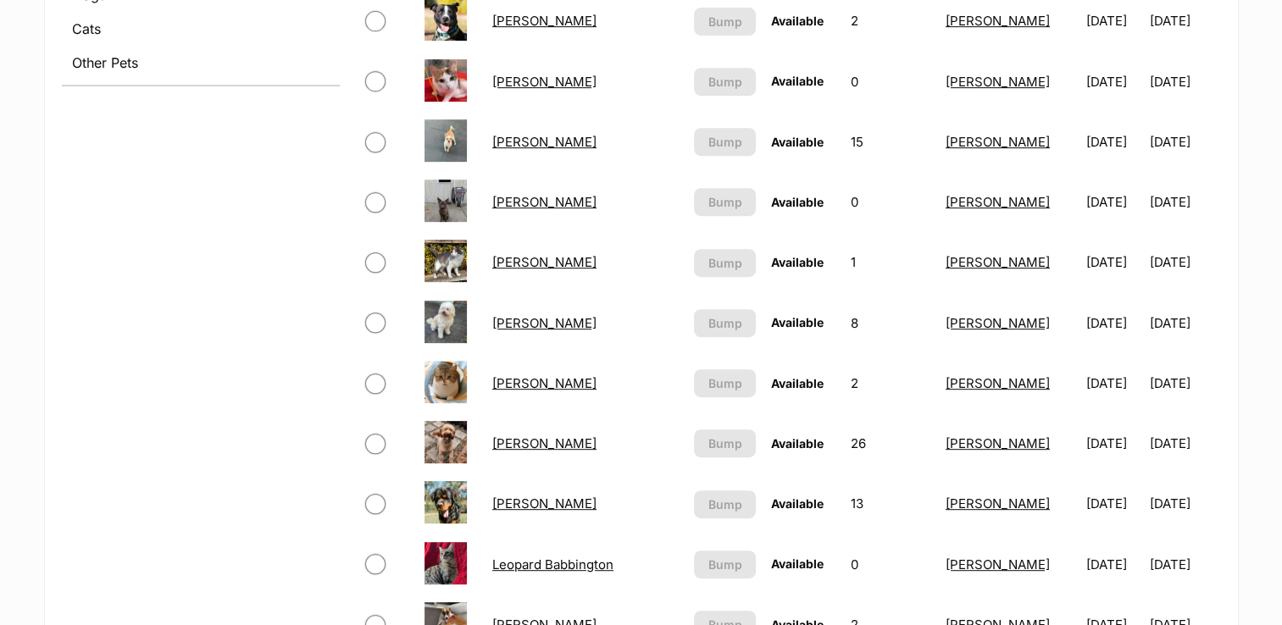
scroll to position [1102, 0]
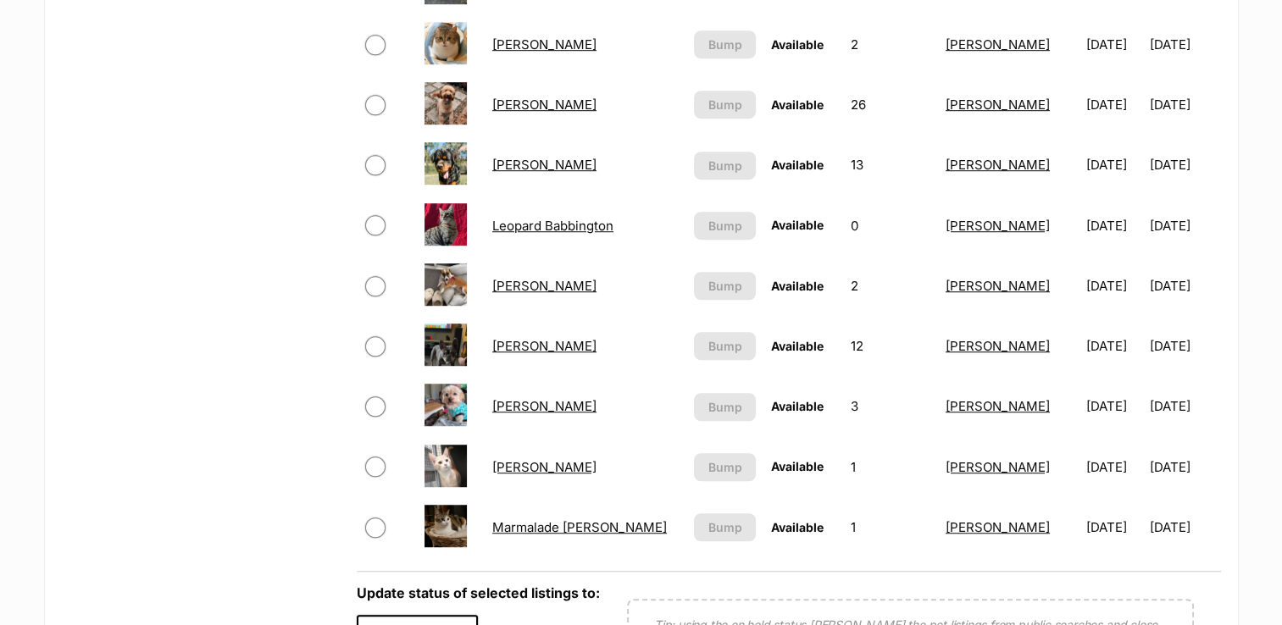
click at [516, 408] on link "[PERSON_NAME]" at bounding box center [544, 406] width 104 height 16
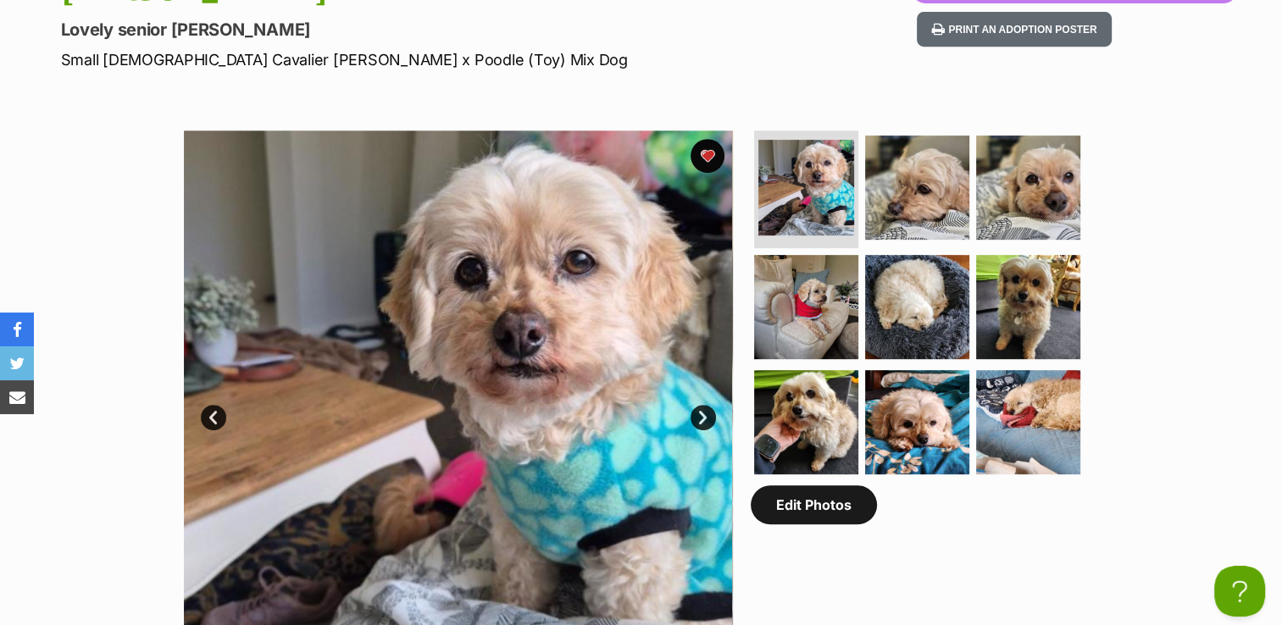
click at [813, 505] on link "Edit Photos" at bounding box center [814, 505] width 126 height 39
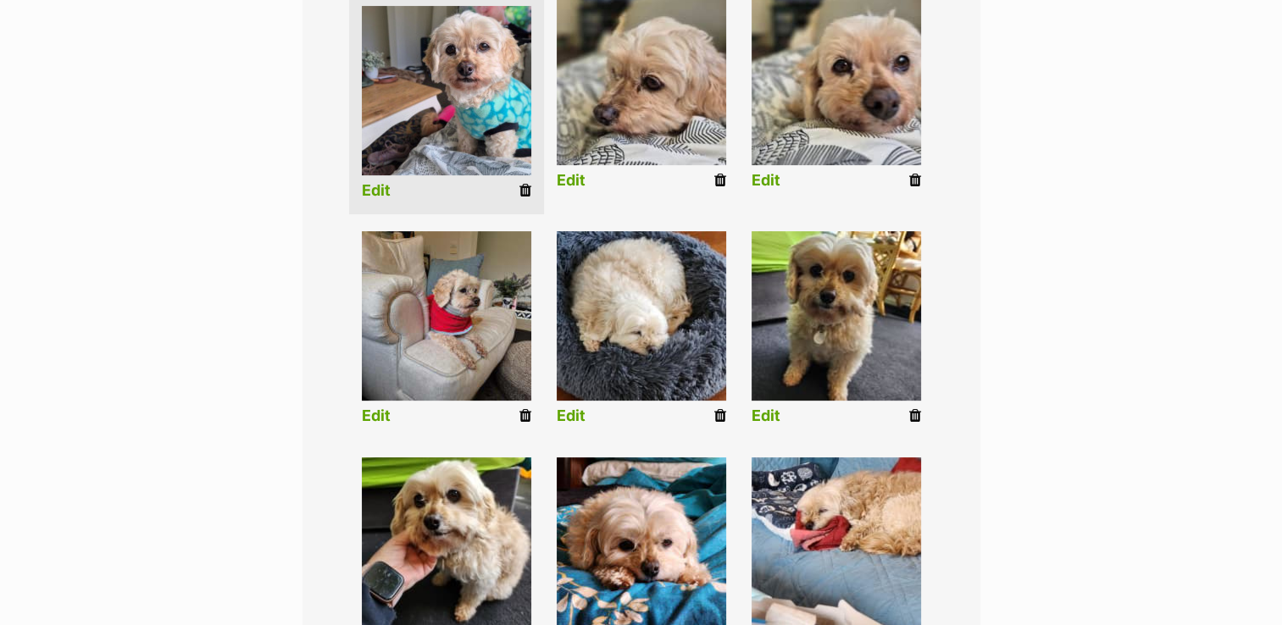
scroll to position [424, 0]
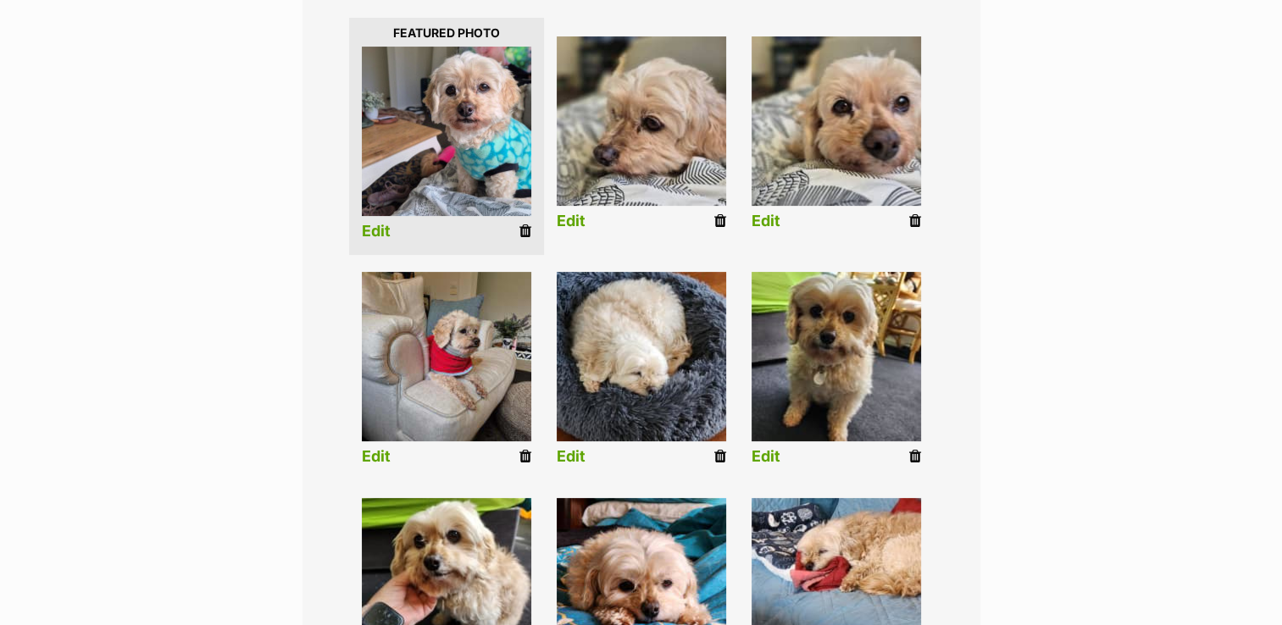
click at [722, 221] on icon at bounding box center [720, 221] width 12 height 15
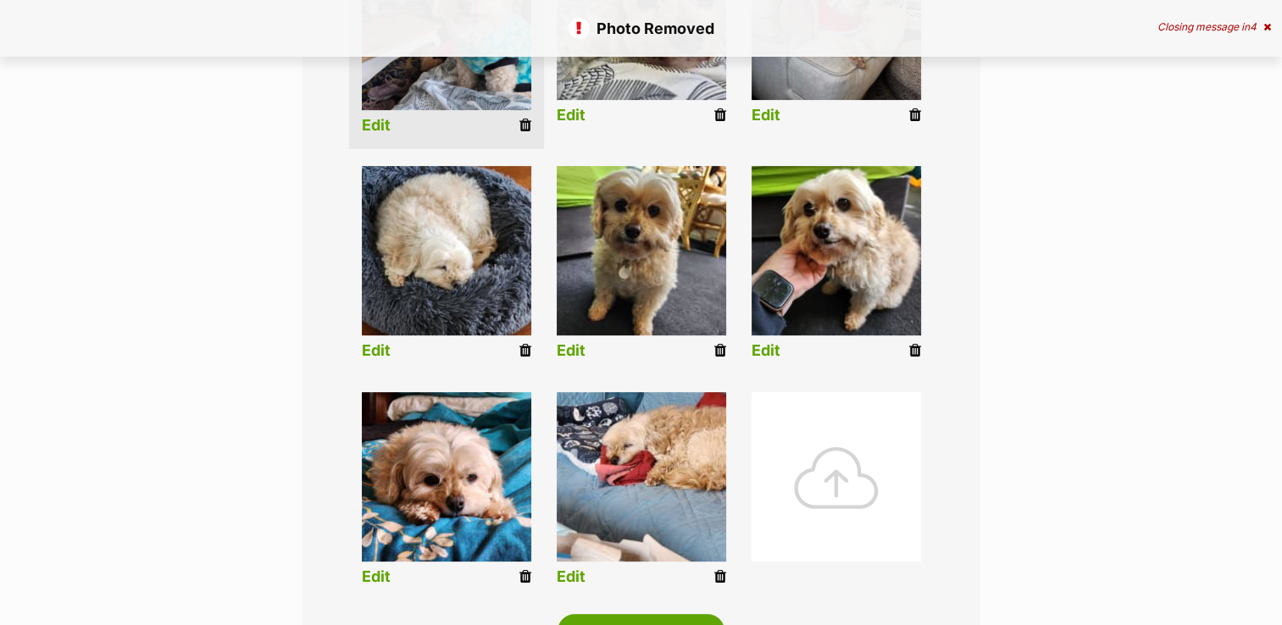
scroll to position [678, 0]
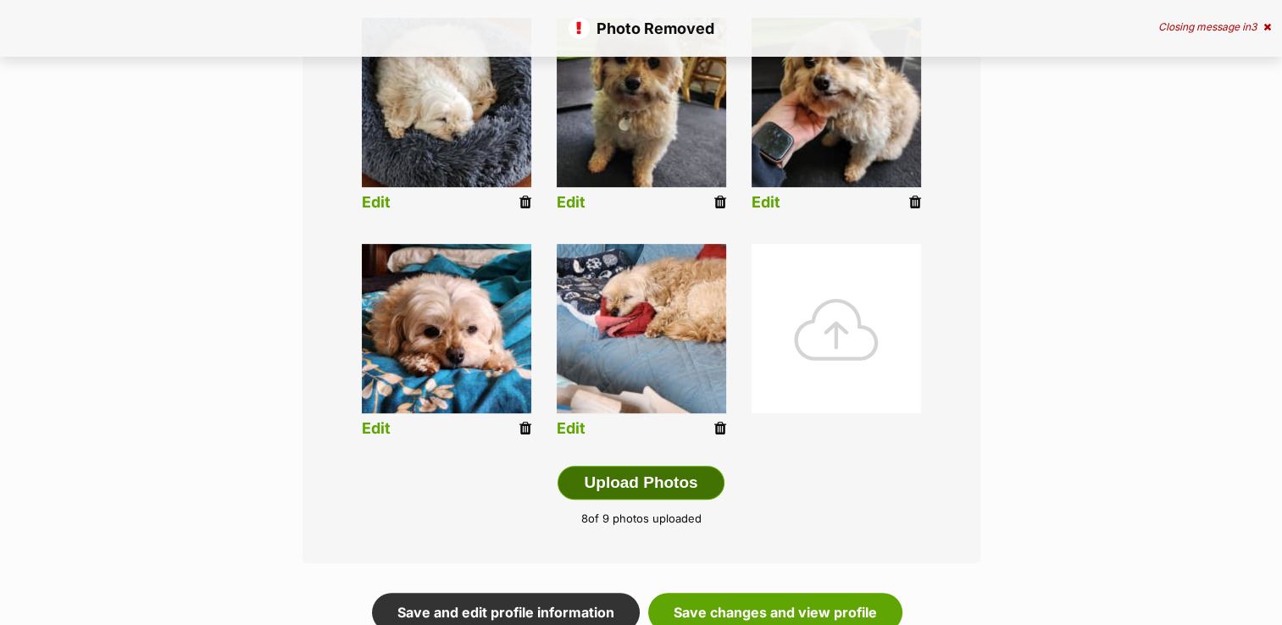
click at [623, 473] on button "Upload Photos" at bounding box center [641, 483] width 166 height 34
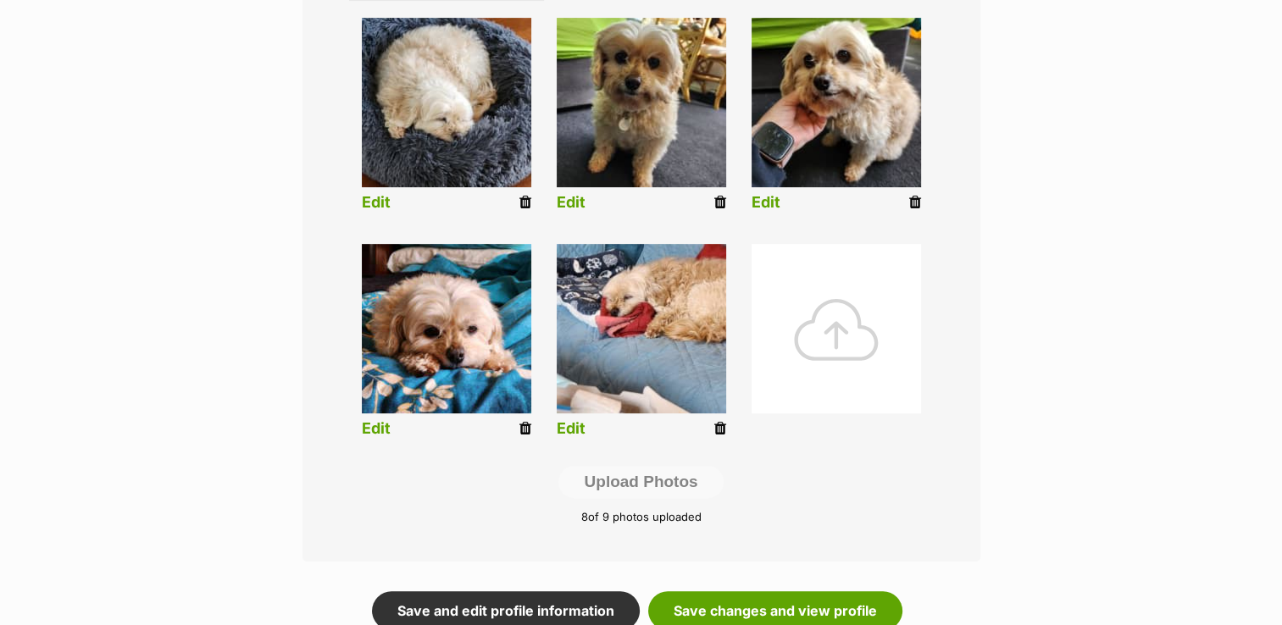
click at [905, 526] on div "Add pet photos Add up to 9 photos or videos to show all the cute sides of Lola …" at bounding box center [641, 86] width 678 height 952
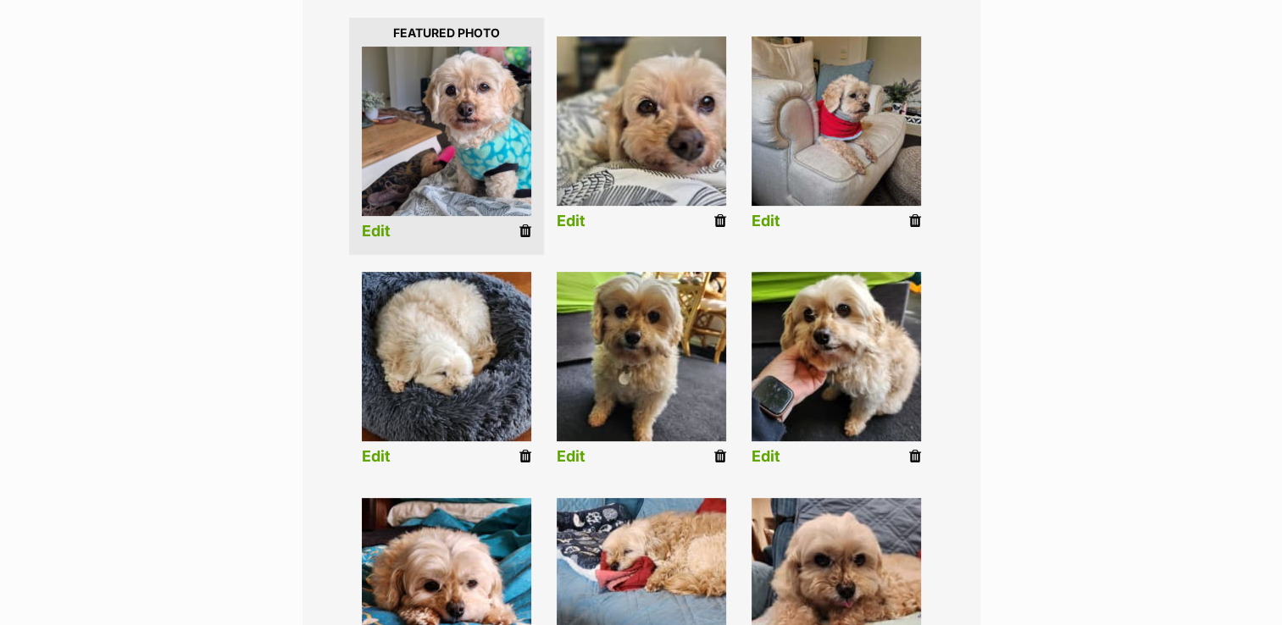
scroll to position [508, 0]
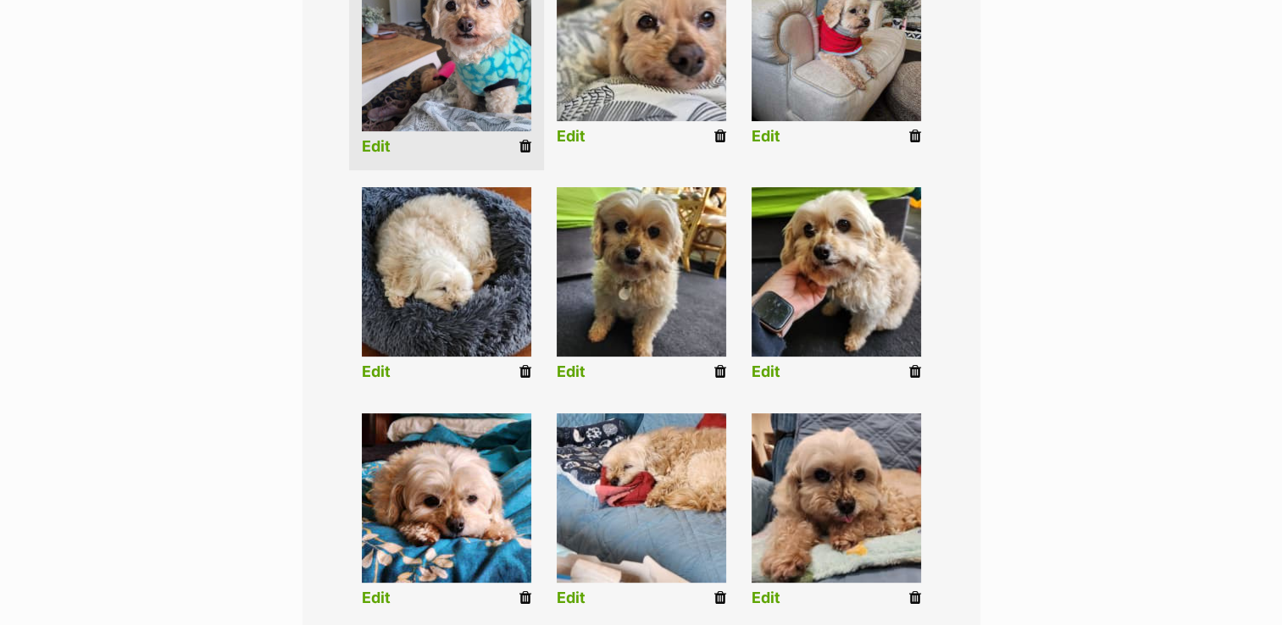
click at [525, 375] on icon at bounding box center [525, 371] width 12 height 15
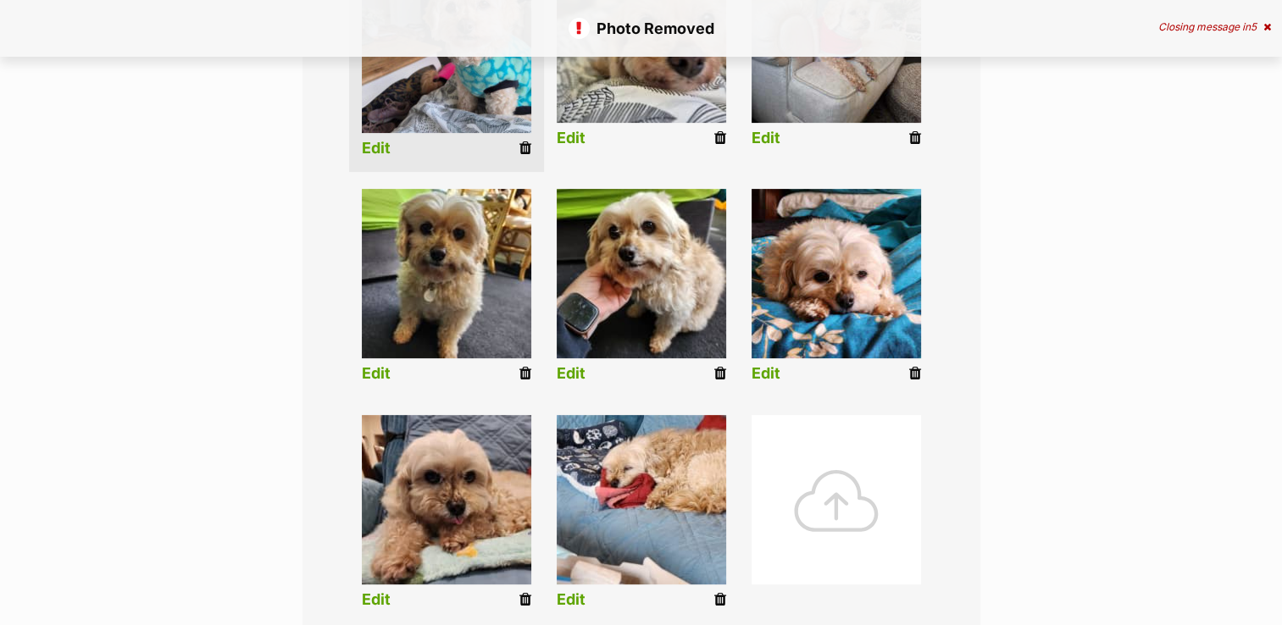
scroll to position [593, 0]
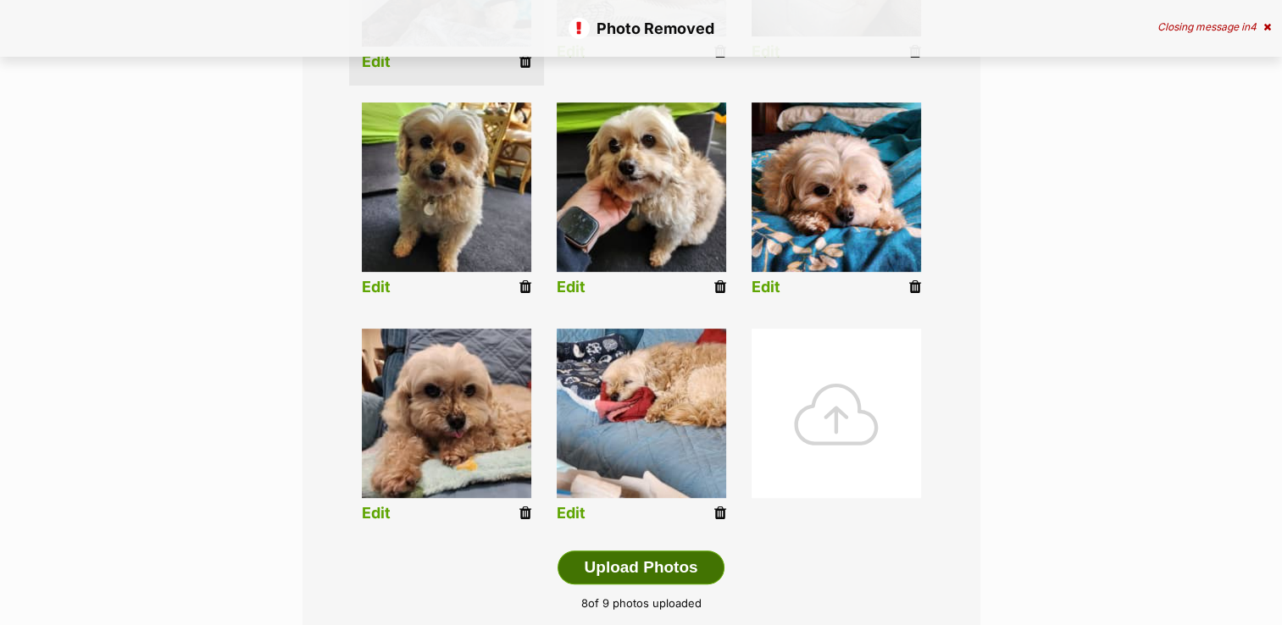
click at [673, 561] on button "Upload Photos" at bounding box center [641, 568] width 166 height 34
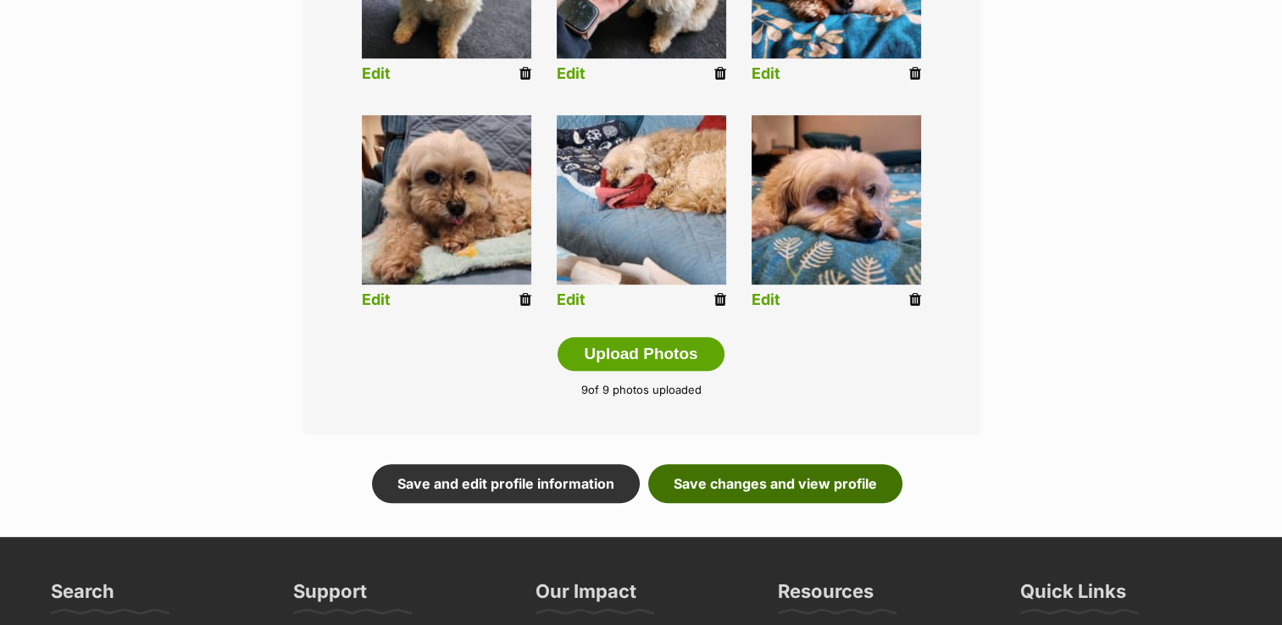
scroll to position [847, 0]
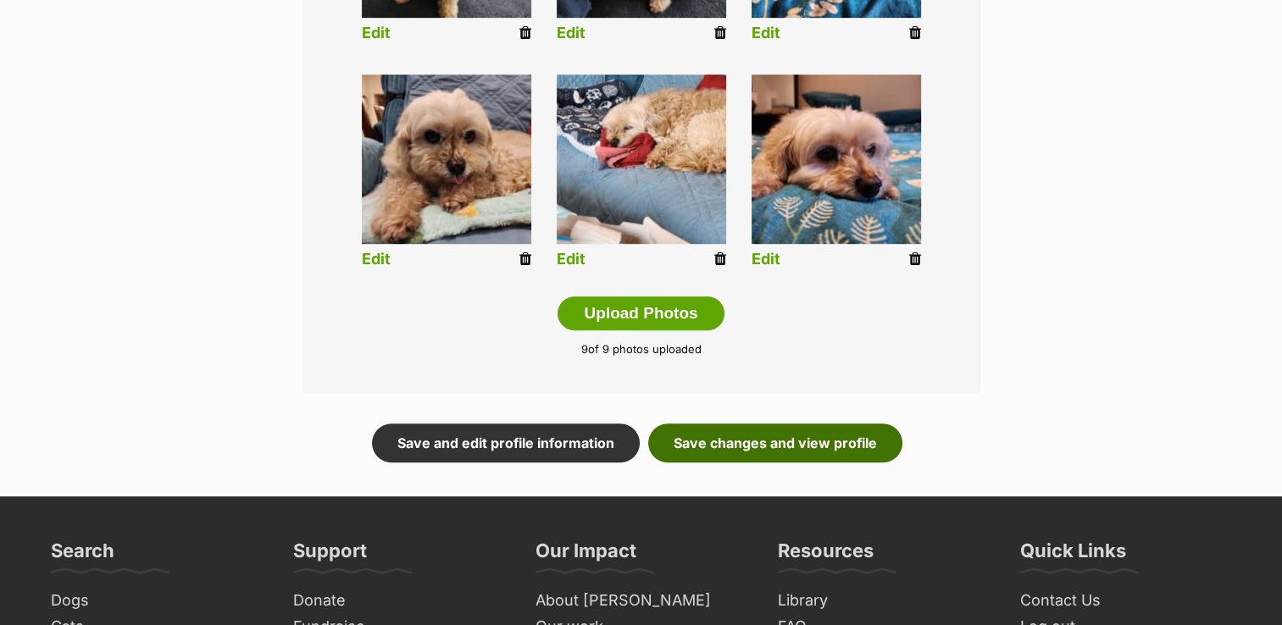
click at [763, 426] on link "Save changes and view profile" at bounding box center [775, 443] width 254 height 39
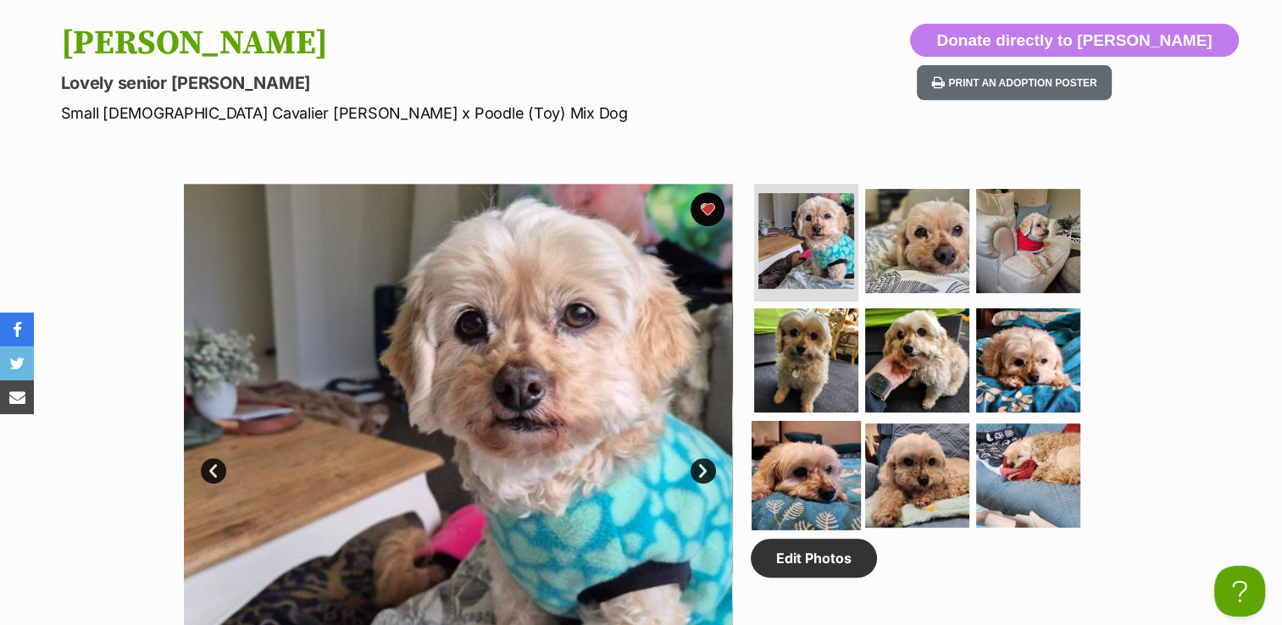
scroll to position [847, 0]
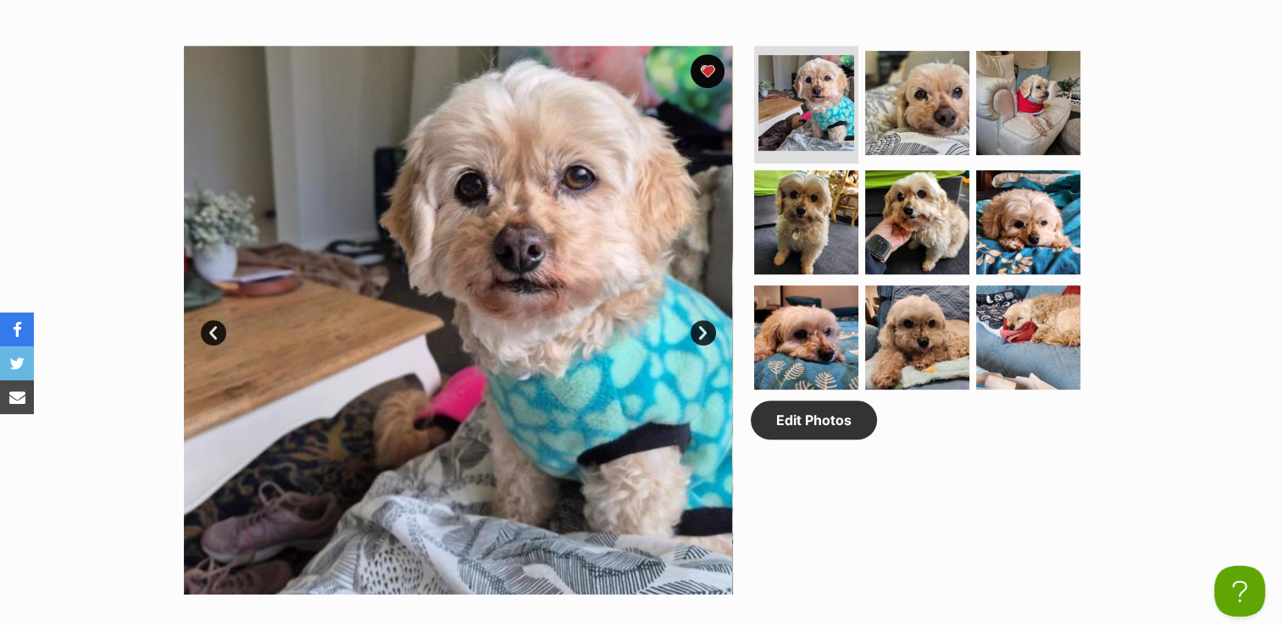
click at [701, 334] on link "Next" at bounding box center [703, 332] width 25 height 25
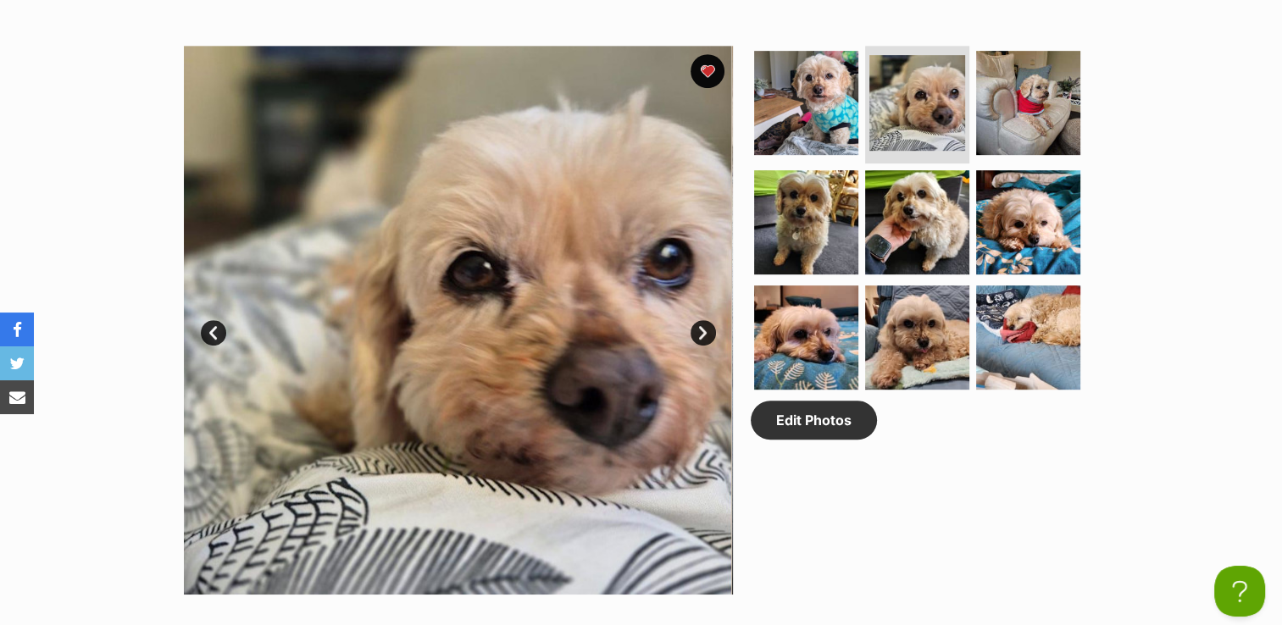
click at [701, 334] on link "Next" at bounding box center [703, 332] width 25 height 25
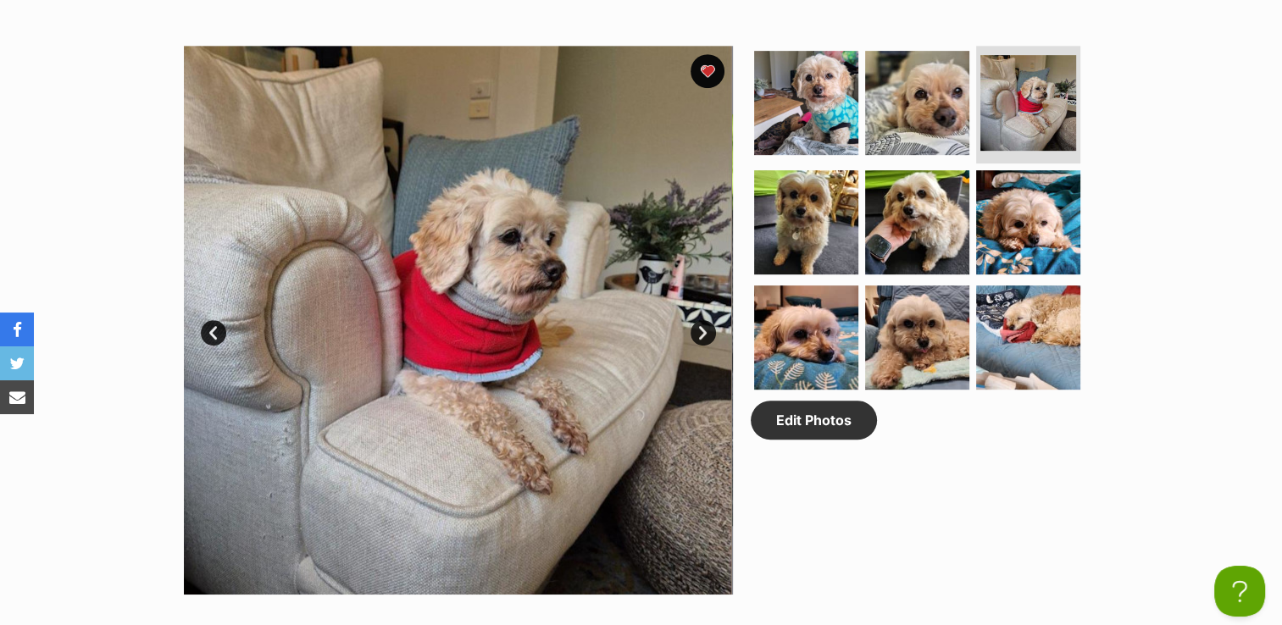
click at [701, 334] on link "Next" at bounding box center [703, 332] width 25 height 25
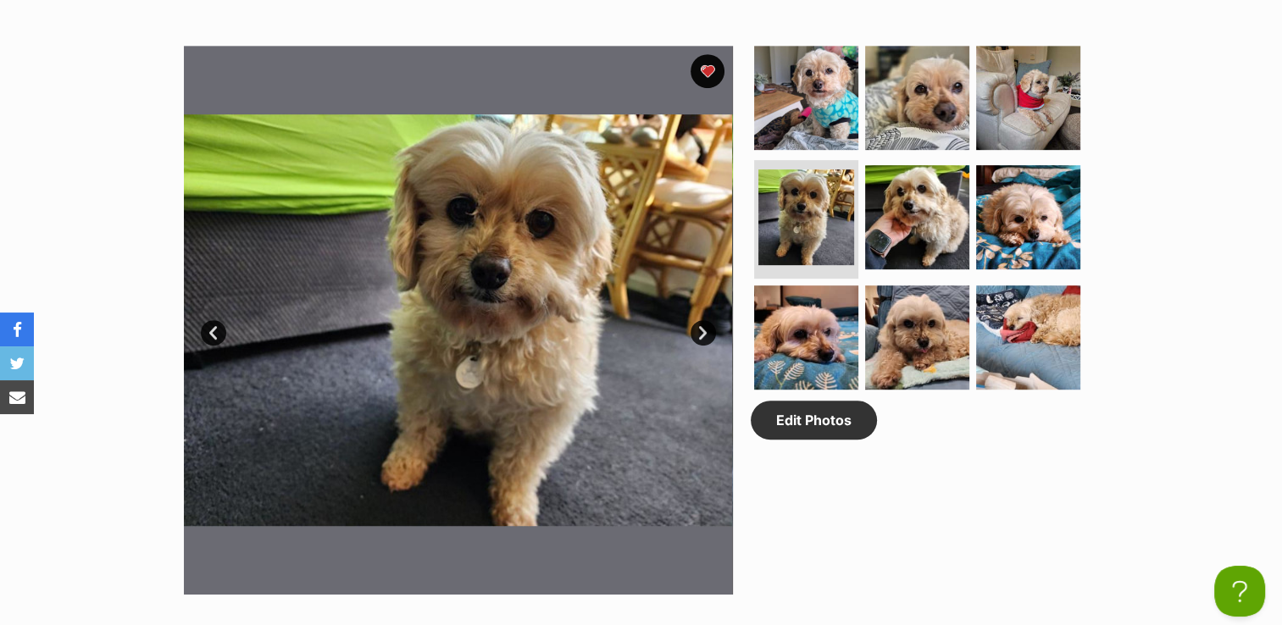
click at [701, 334] on link "Next" at bounding box center [703, 332] width 25 height 25
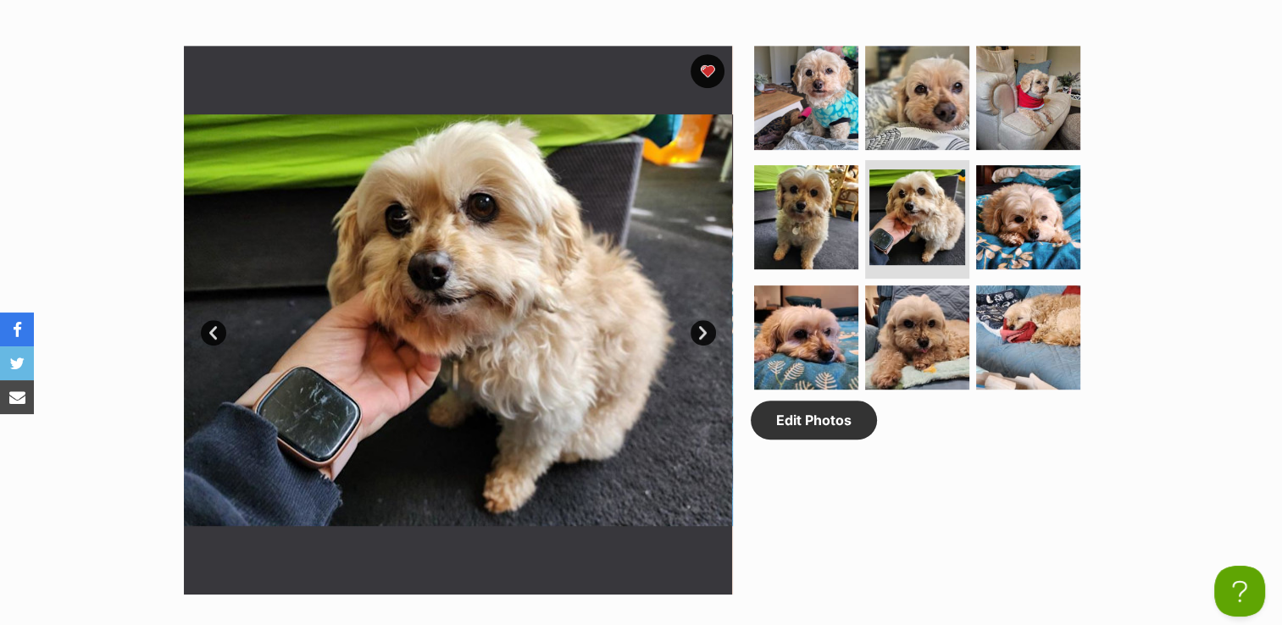
click at [210, 320] on link "Prev" at bounding box center [213, 332] width 25 height 25
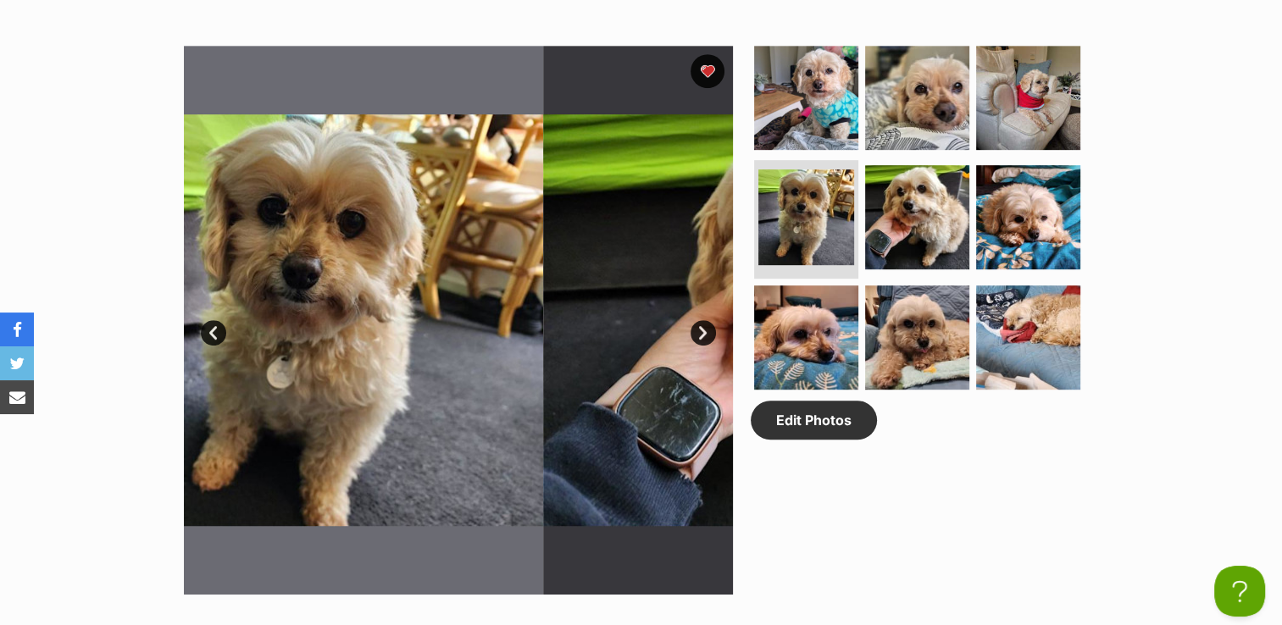
click at [210, 320] on link "Prev" at bounding box center [213, 332] width 25 height 25
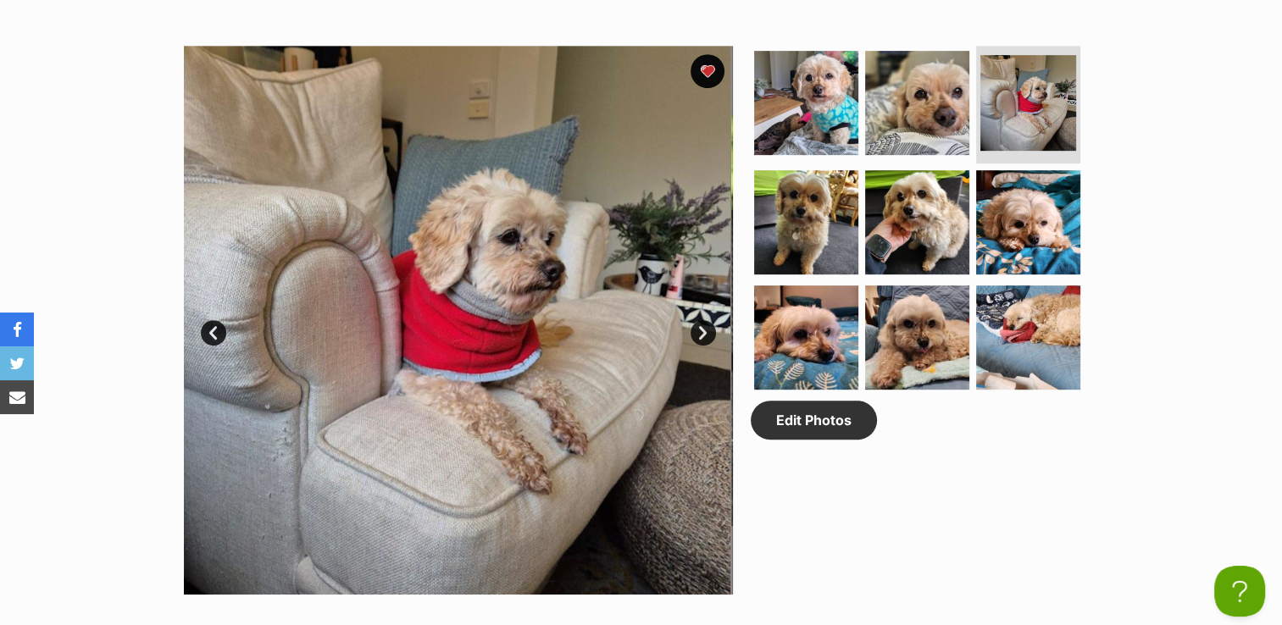
click at [210, 320] on link "Prev" at bounding box center [213, 332] width 25 height 25
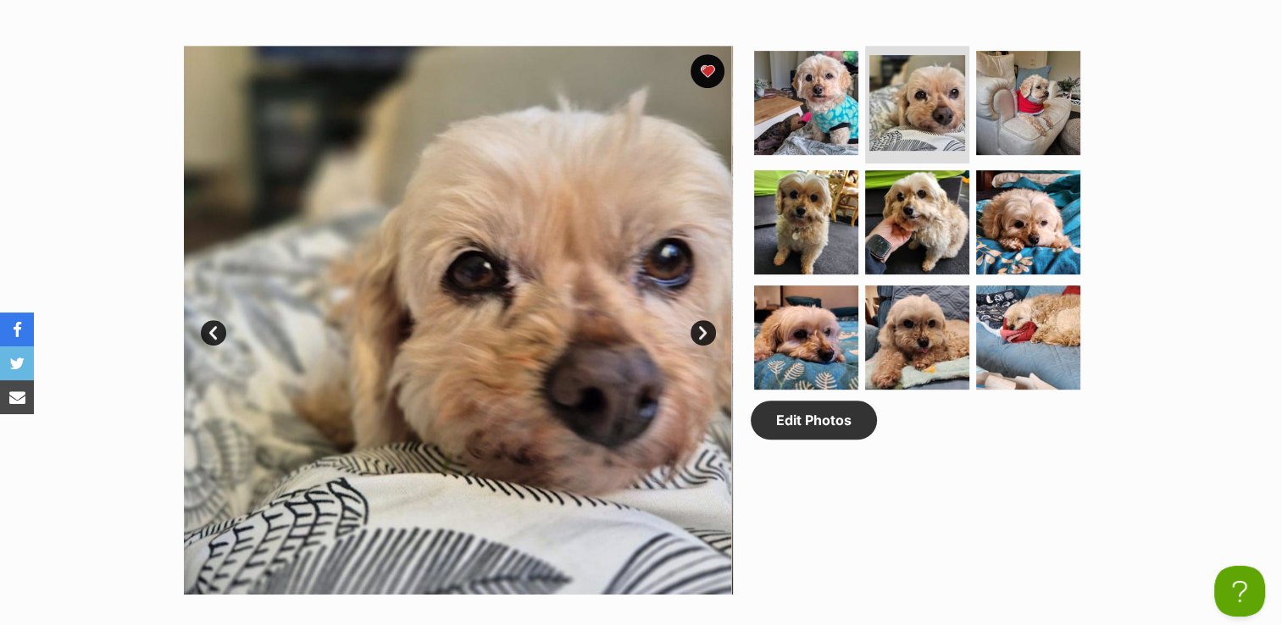
click at [696, 325] on link "Next" at bounding box center [703, 332] width 25 height 25
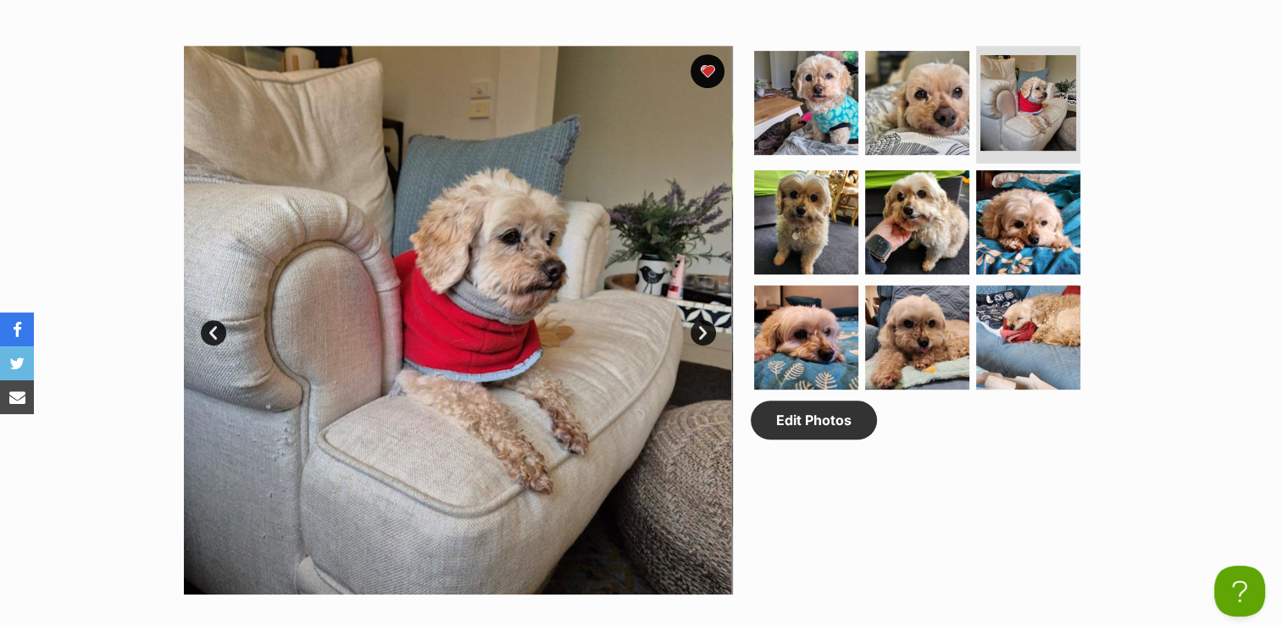
click at [696, 325] on link "Next" at bounding box center [703, 332] width 25 height 25
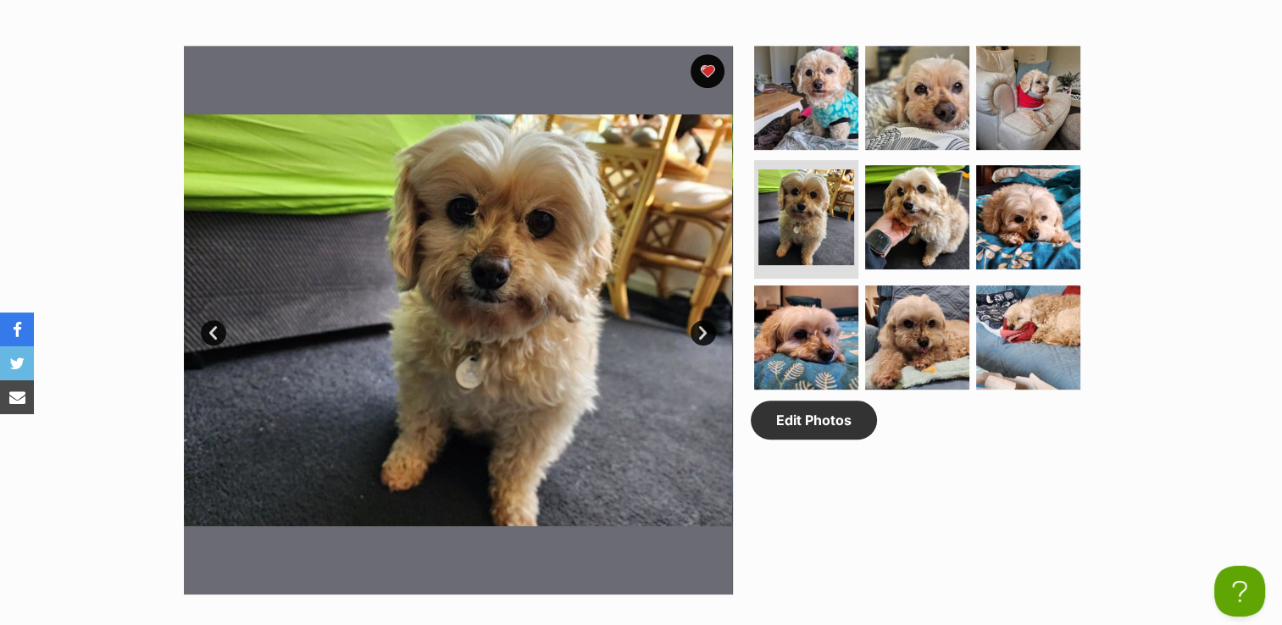
click at [696, 325] on link "Next" at bounding box center [703, 332] width 25 height 25
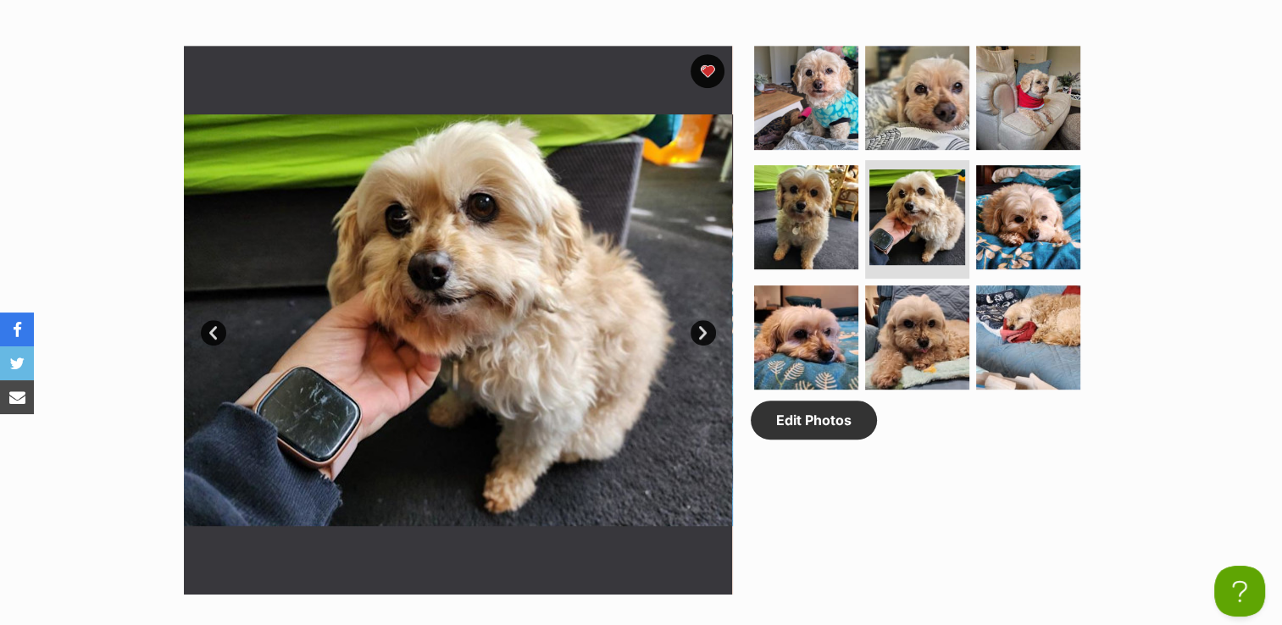
click at [696, 325] on link "Next" at bounding box center [703, 332] width 25 height 25
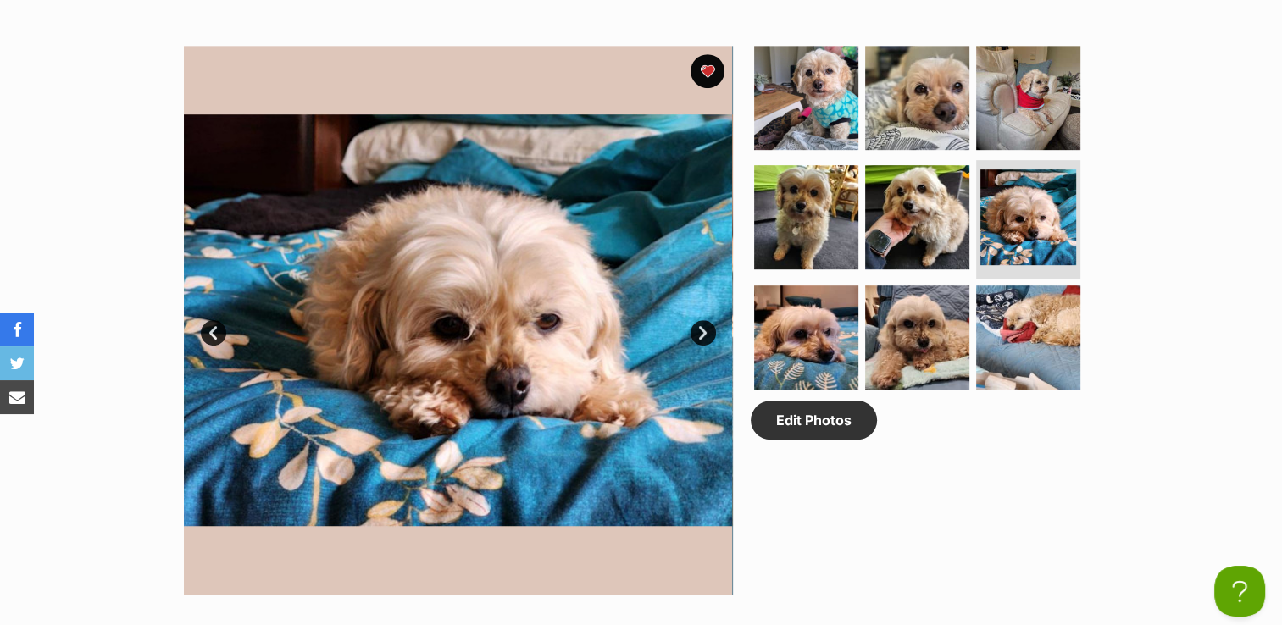
click at [696, 325] on link "Next" at bounding box center [703, 332] width 25 height 25
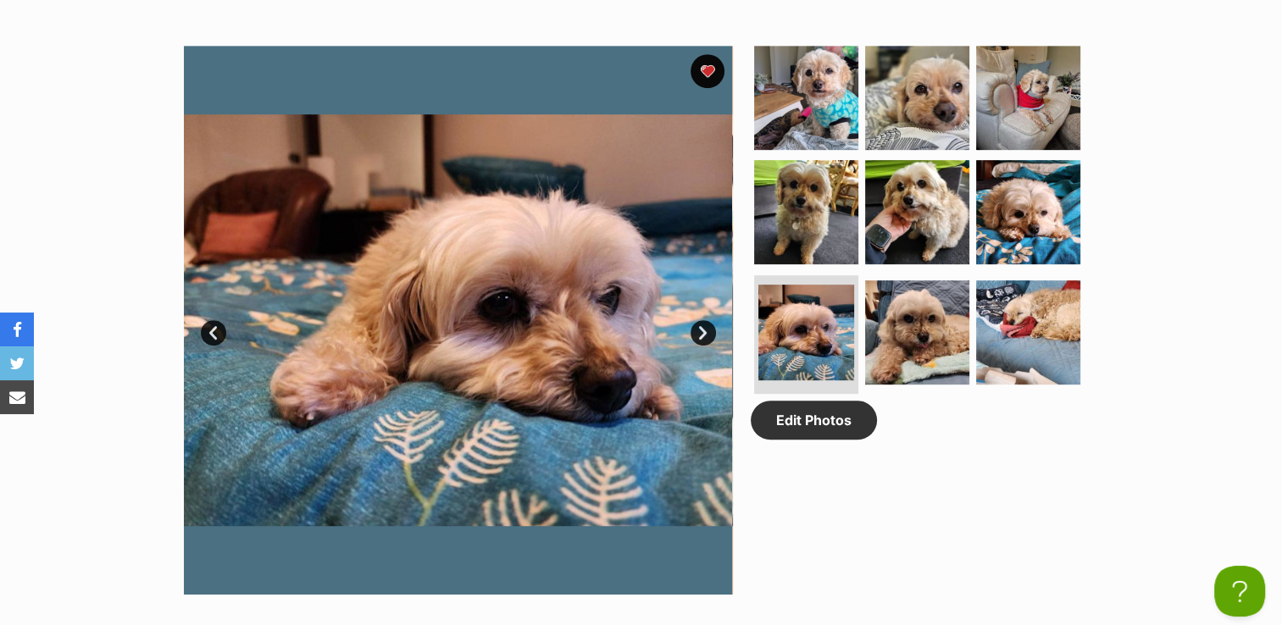
click at [696, 325] on link "Next" at bounding box center [703, 332] width 25 height 25
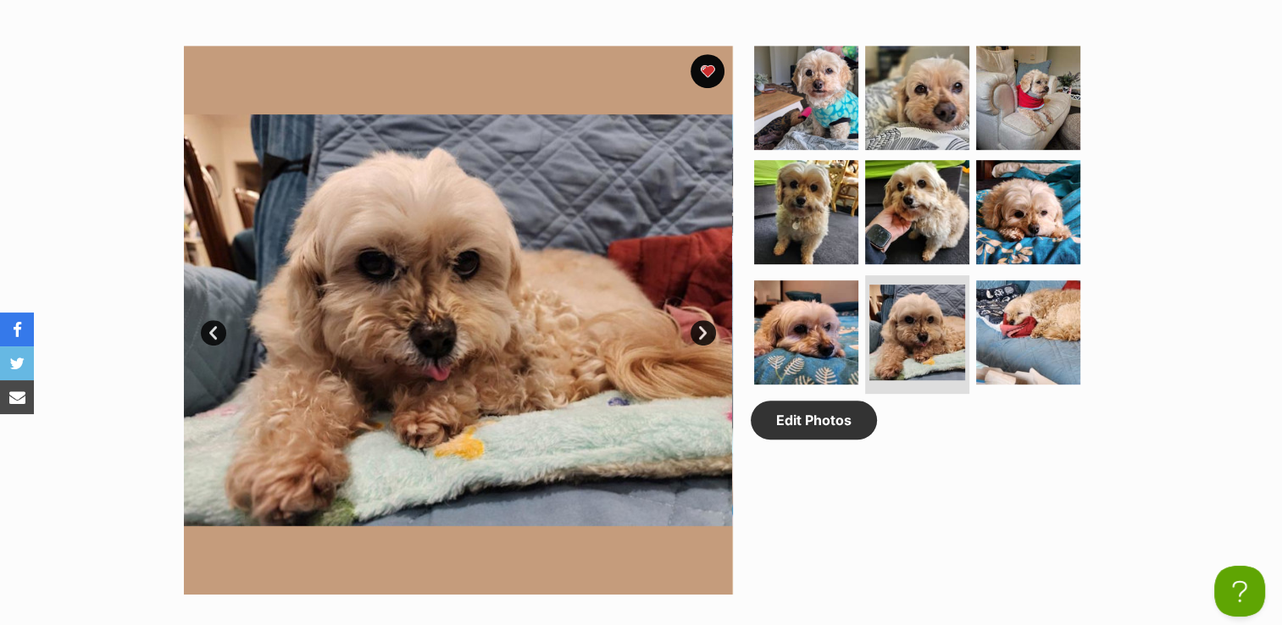
click at [696, 325] on link "Next" at bounding box center [703, 332] width 25 height 25
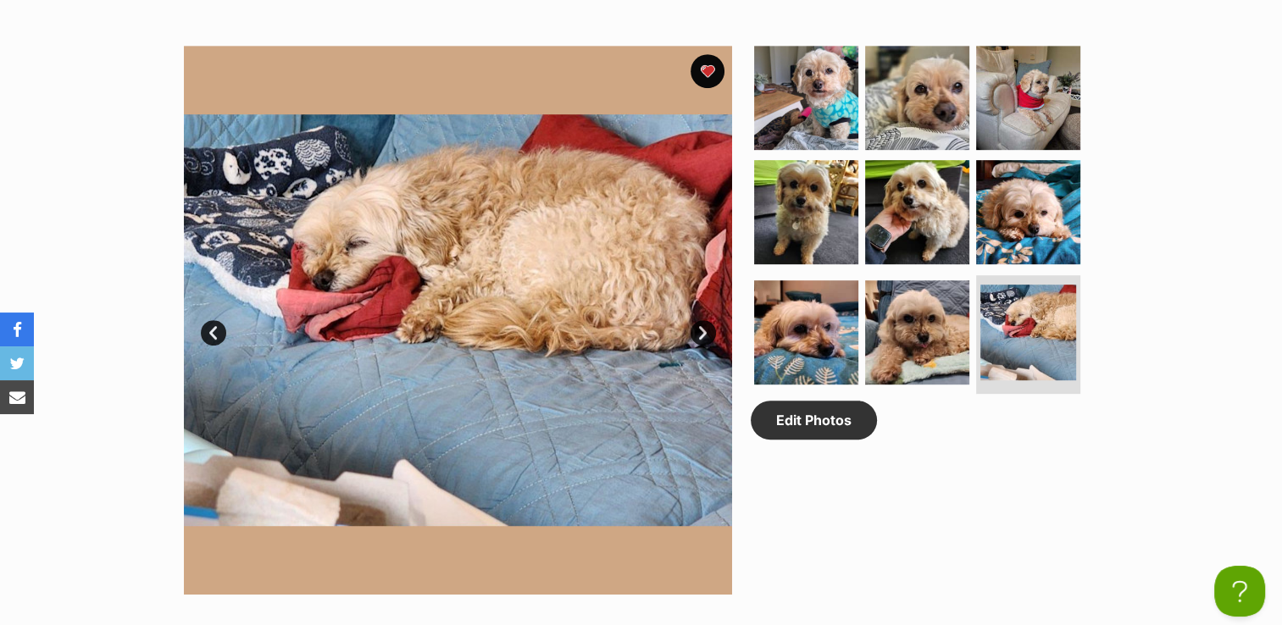
click at [696, 325] on link "Next" at bounding box center [703, 332] width 25 height 25
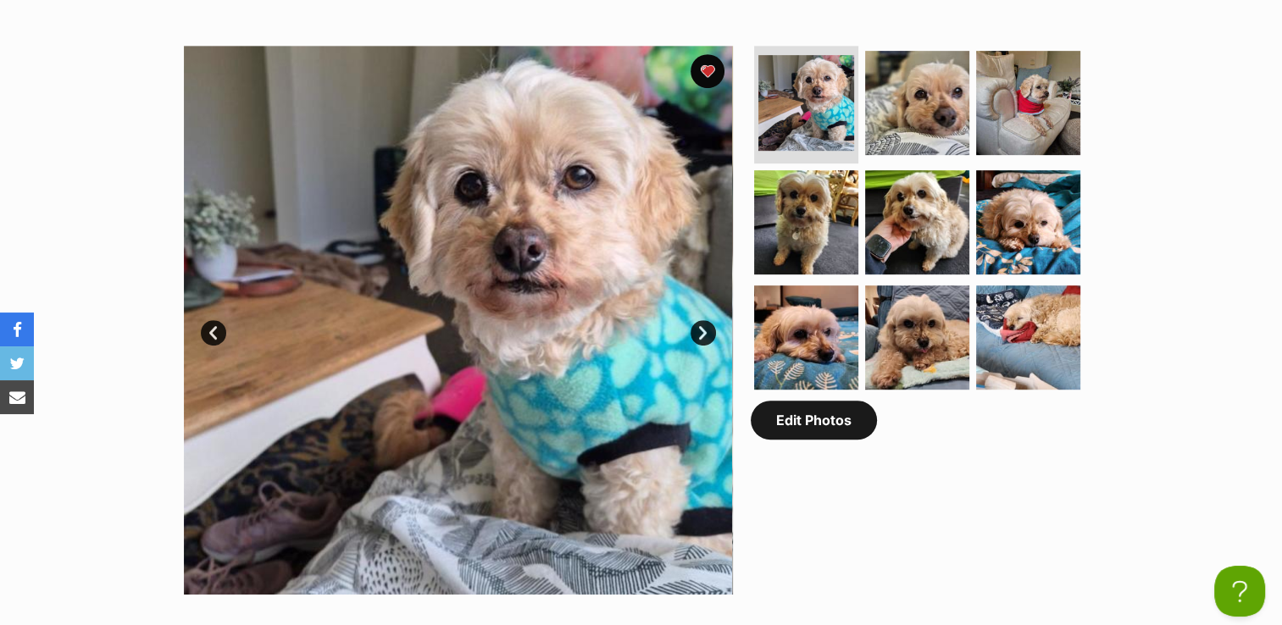
click at [814, 419] on link "Edit Photos" at bounding box center [814, 420] width 126 height 39
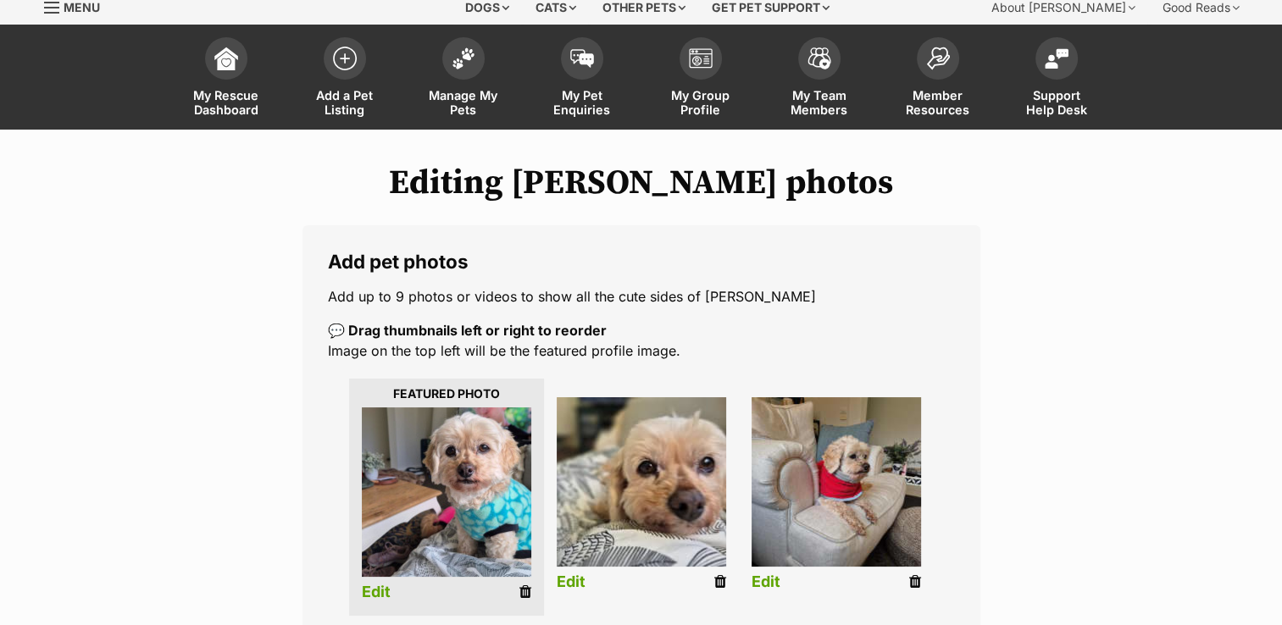
scroll to position [169, 0]
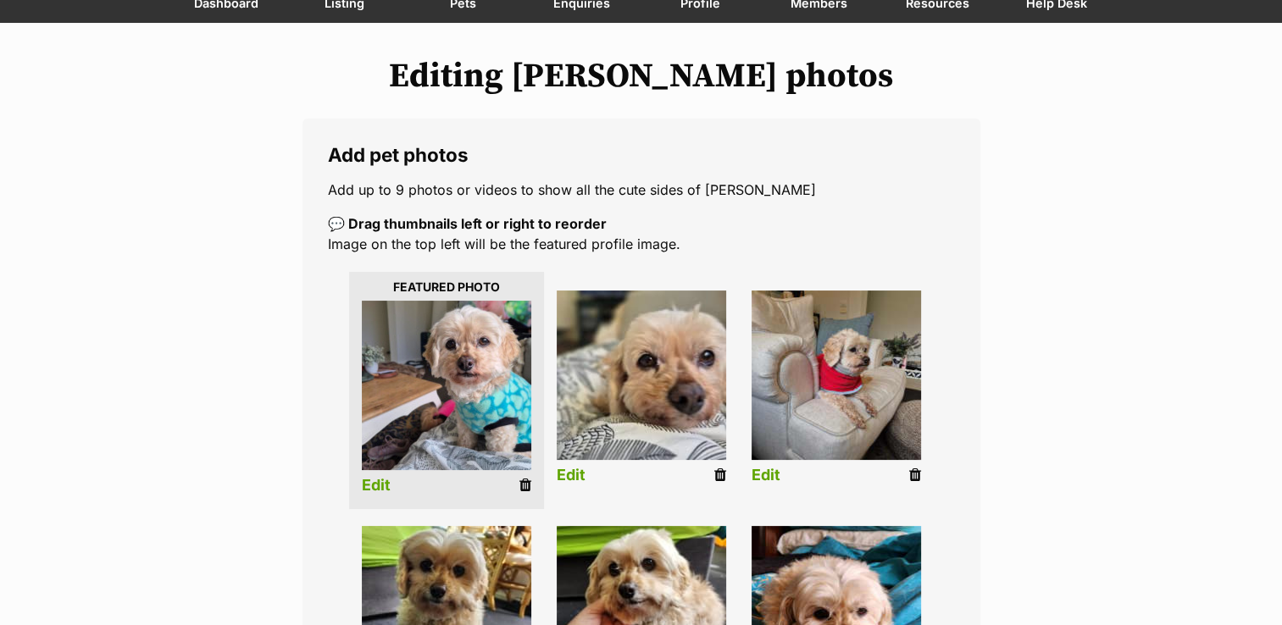
click at [722, 477] on icon at bounding box center [720, 475] width 12 height 15
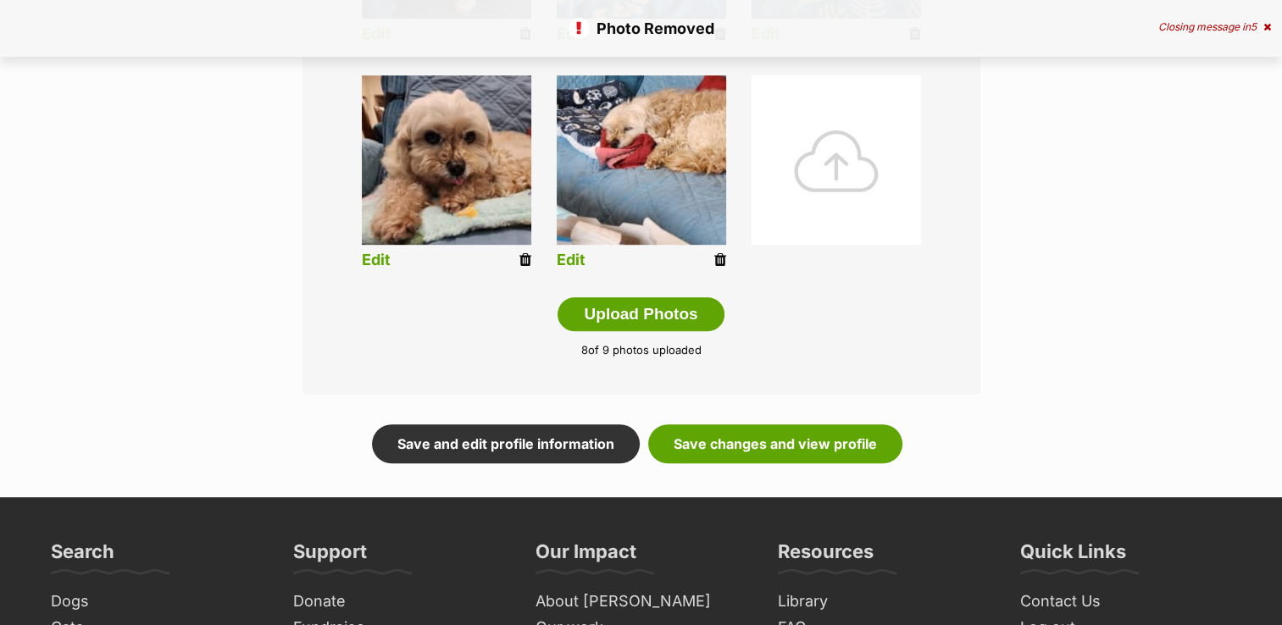
scroll to position [847, 0]
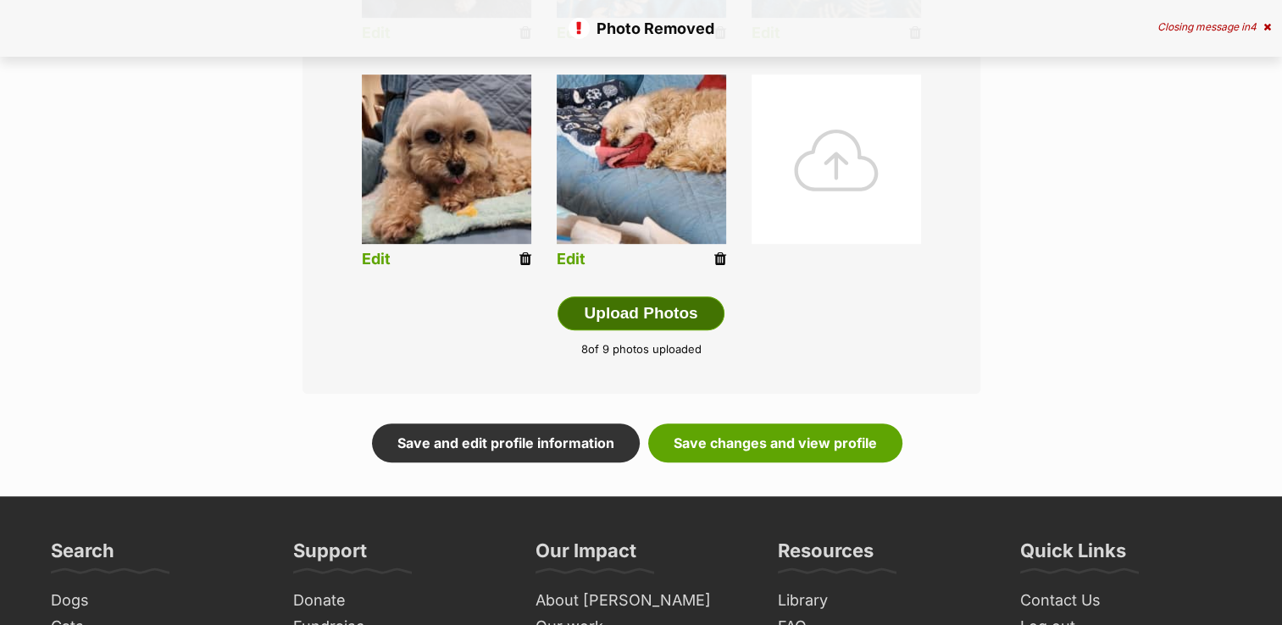
click at [652, 319] on button "Upload Photos" at bounding box center [641, 314] width 166 height 34
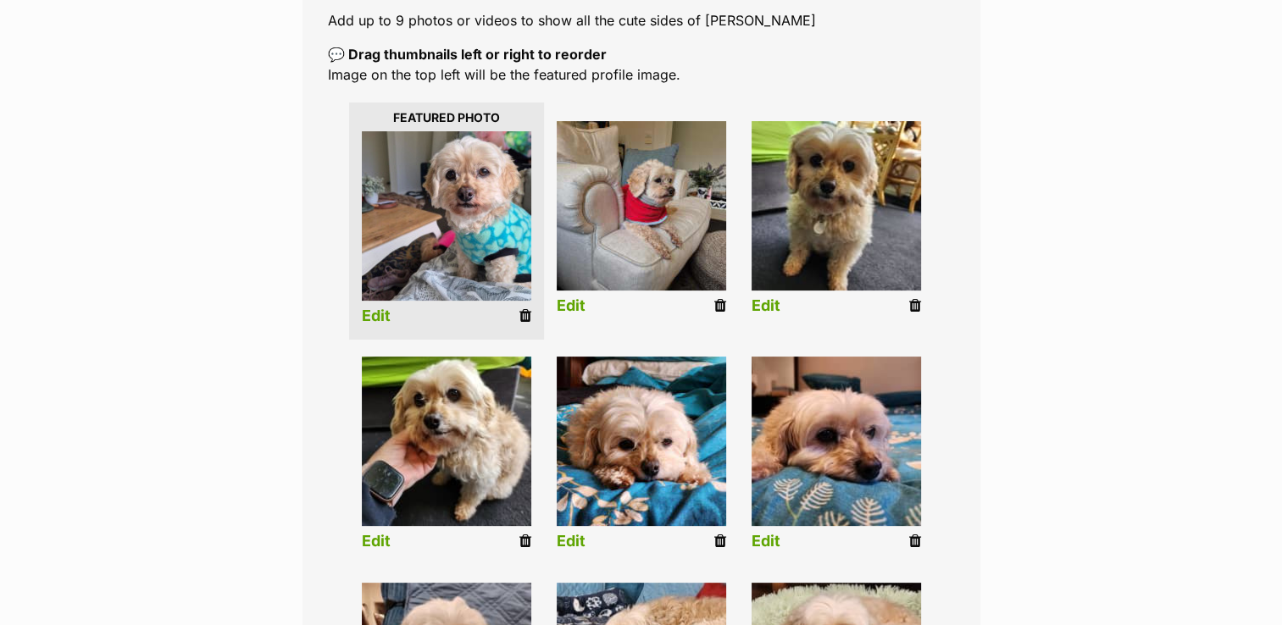
scroll to position [763, 0]
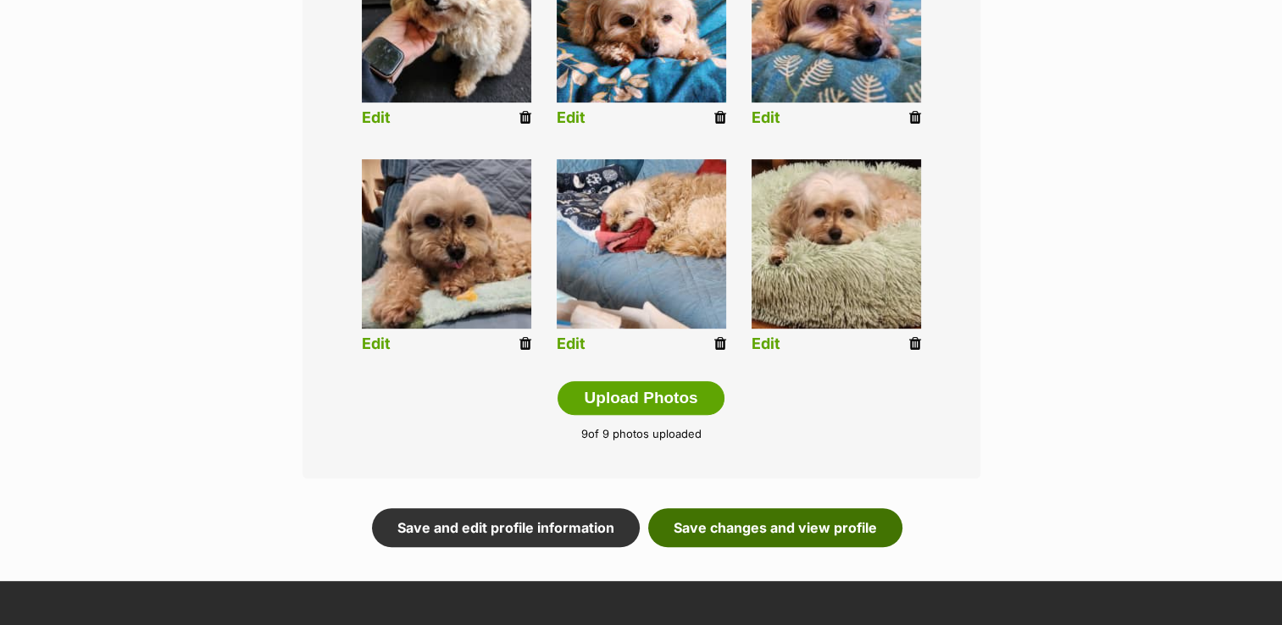
click at [779, 527] on link "Save changes and view profile" at bounding box center [775, 527] width 254 height 39
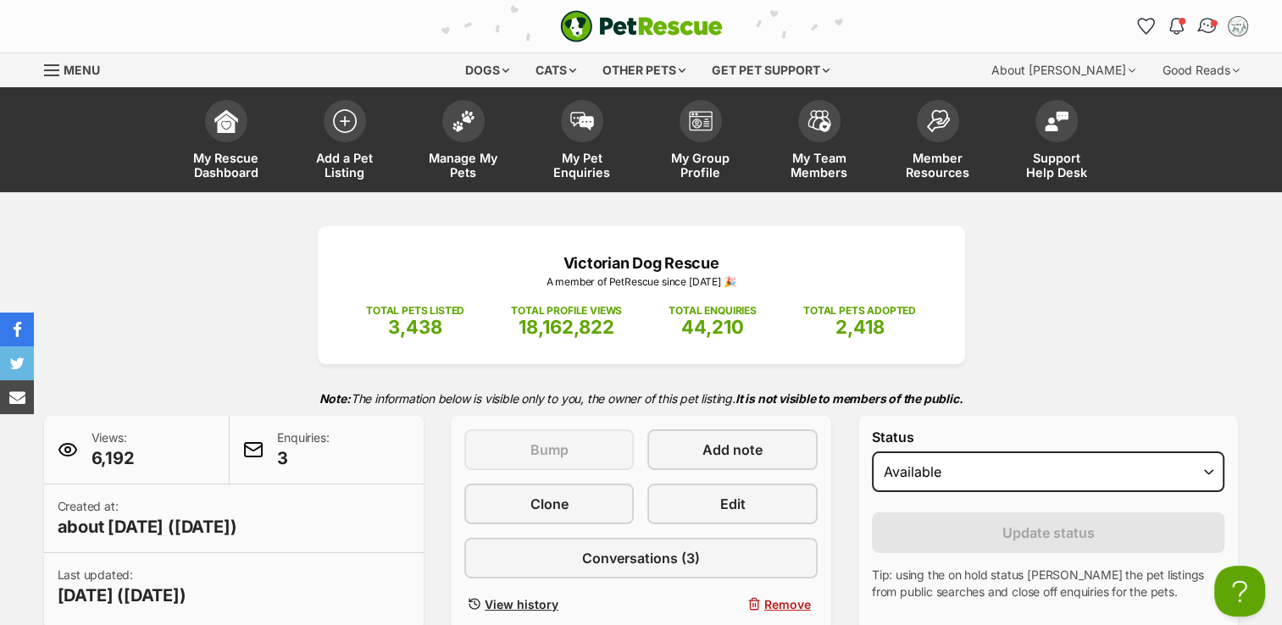
click at [1201, 27] on img "Conversations" at bounding box center [1207, 26] width 23 height 22
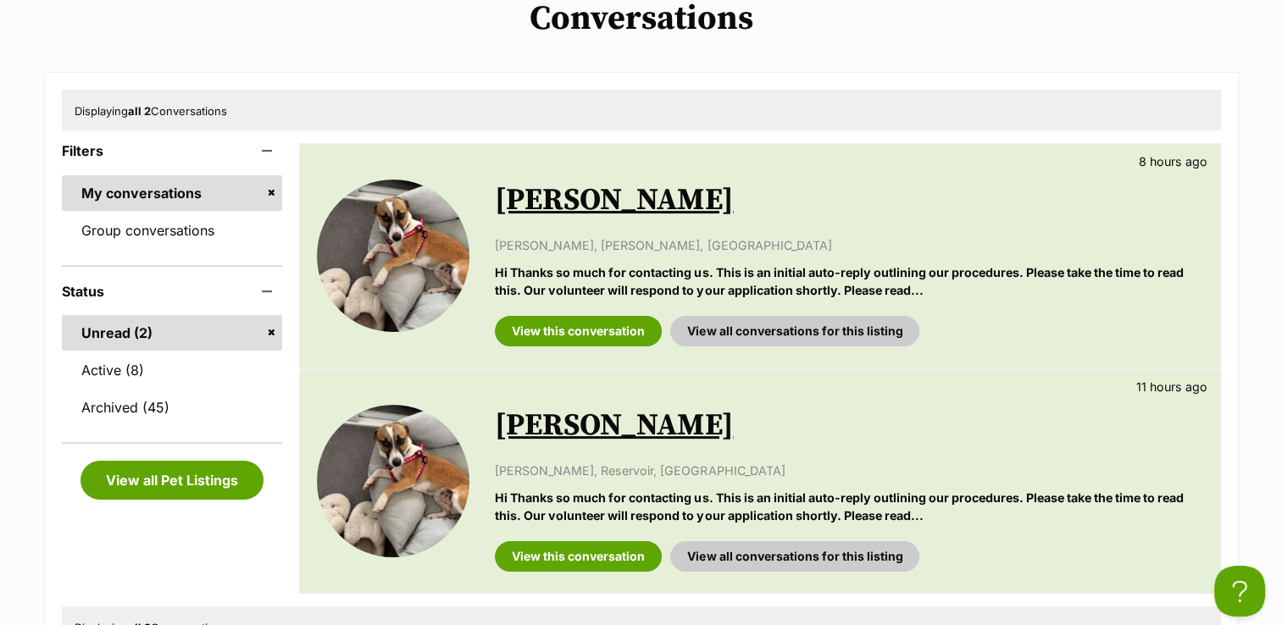
scroll to position [169, 0]
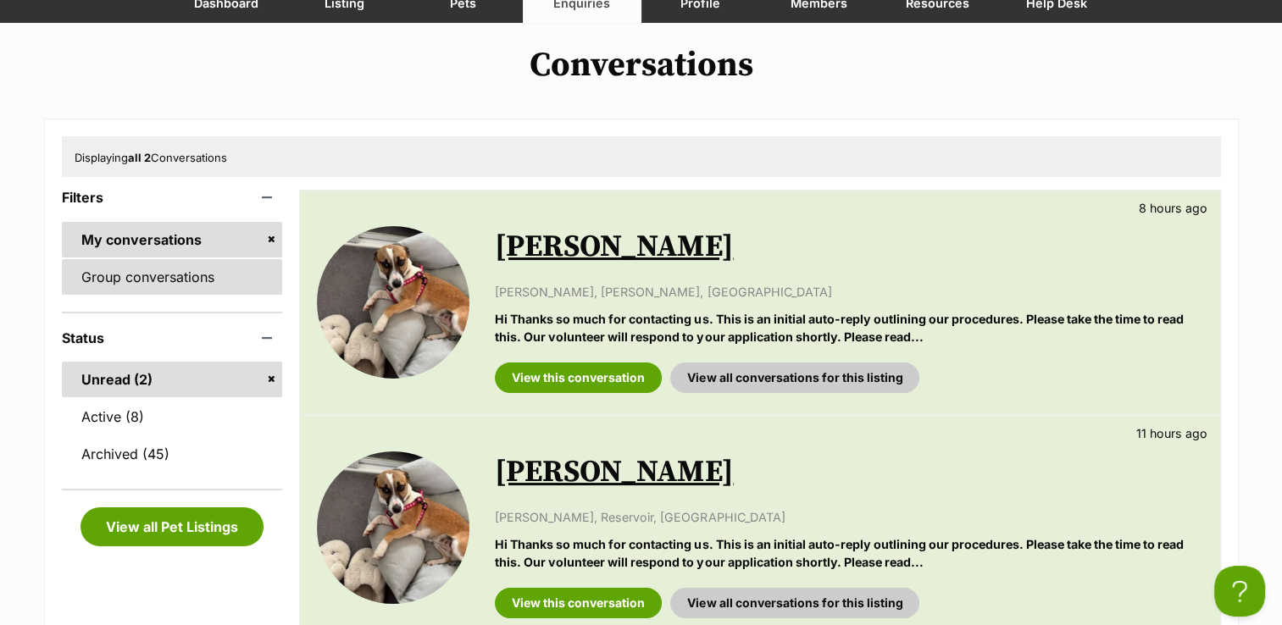
click at [190, 278] on link "Group conversations" at bounding box center [172, 277] width 221 height 36
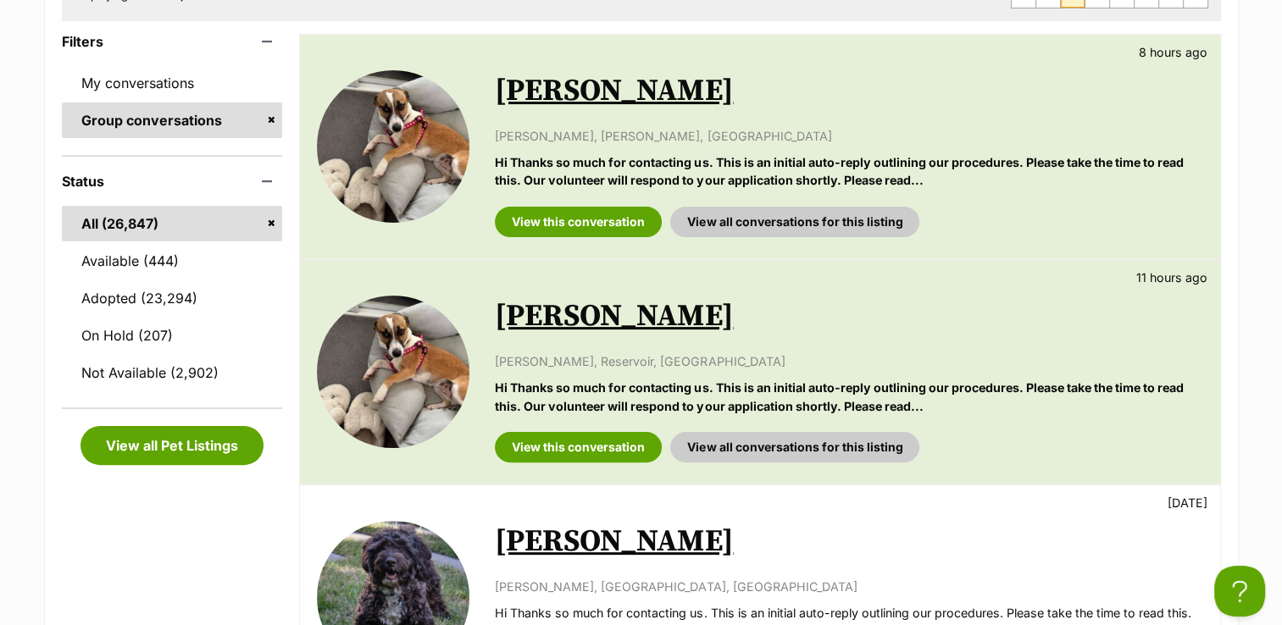
click at [591, 314] on link "[PERSON_NAME]" at bounding box center [614, 316] width 238 height 38
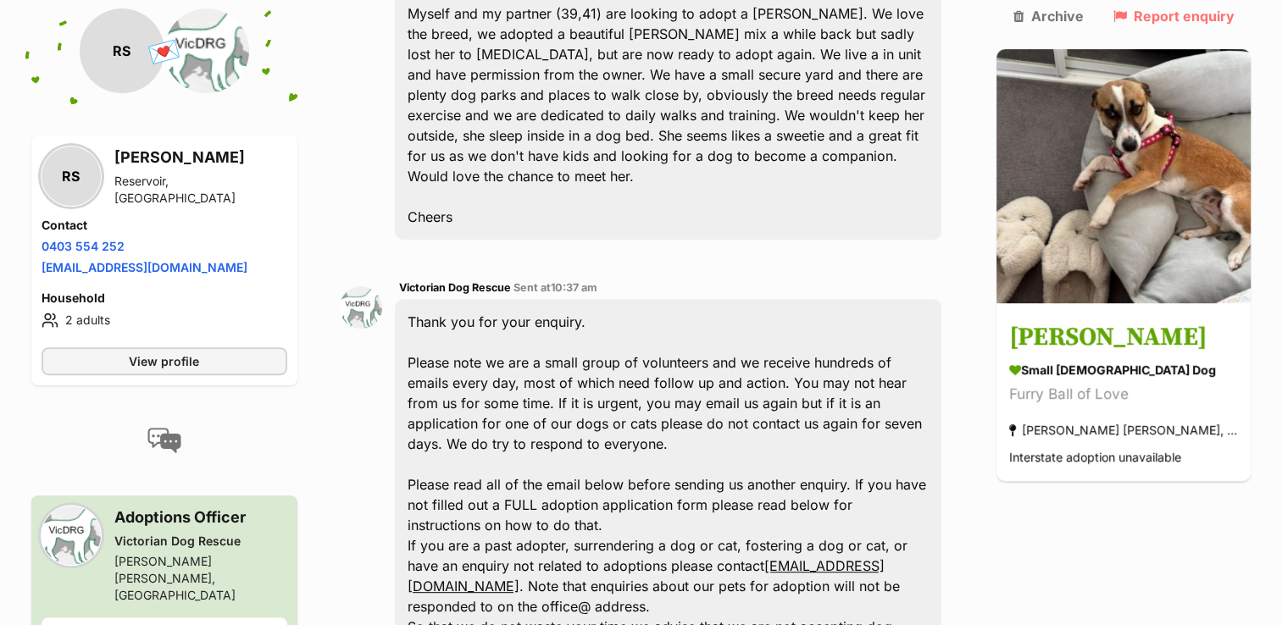
scroll to position [593, 0]
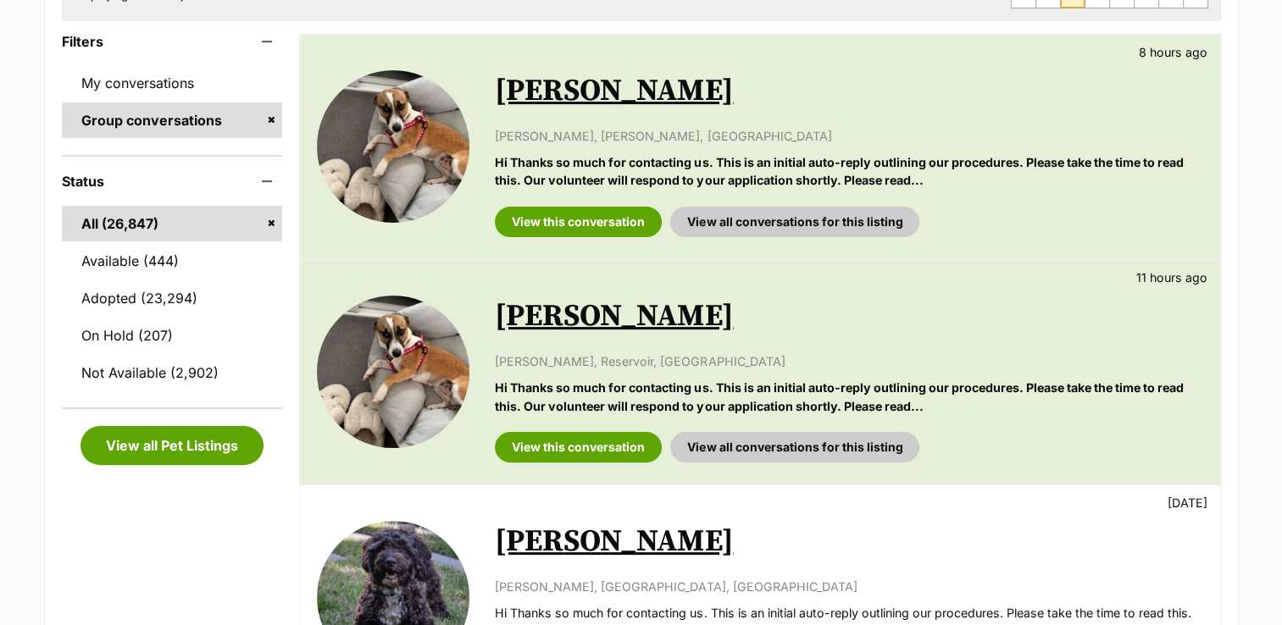
click at [591, 82] on link "[PERSON_NAME]" at bounding box center [614, 91] width 238 height 38
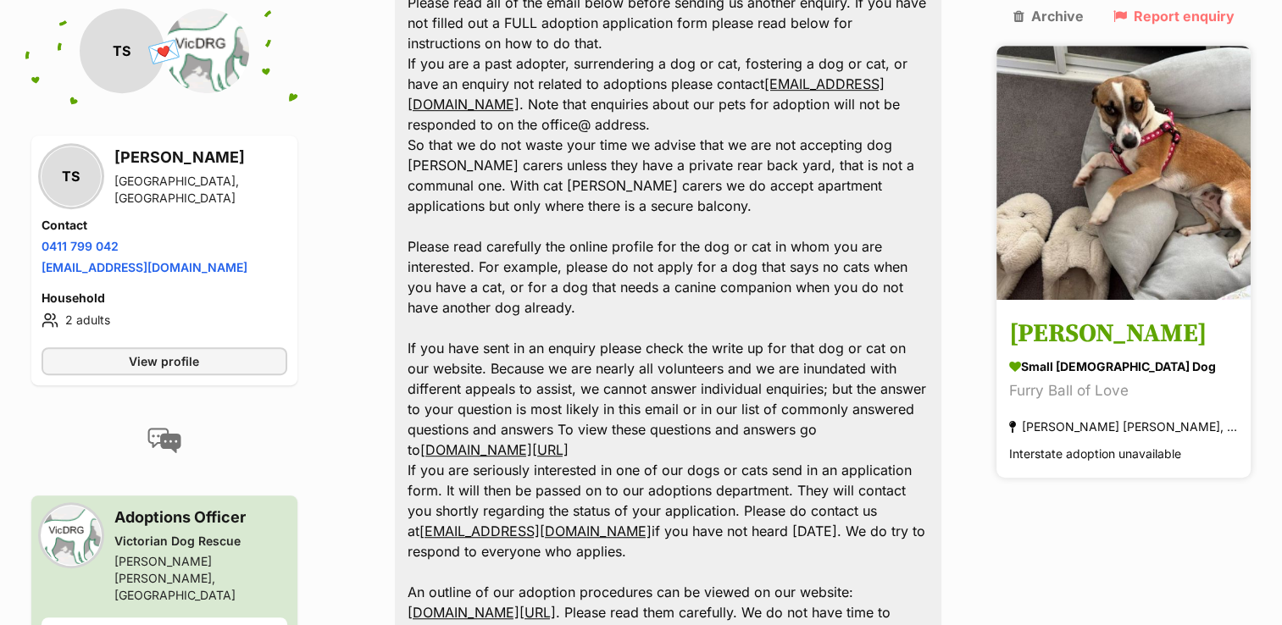
scroll to position [932, 0]
click at [1128, 316] on h3 "[PERSON_NAME]" at bounding box center [1123, 335] width 229 height 38
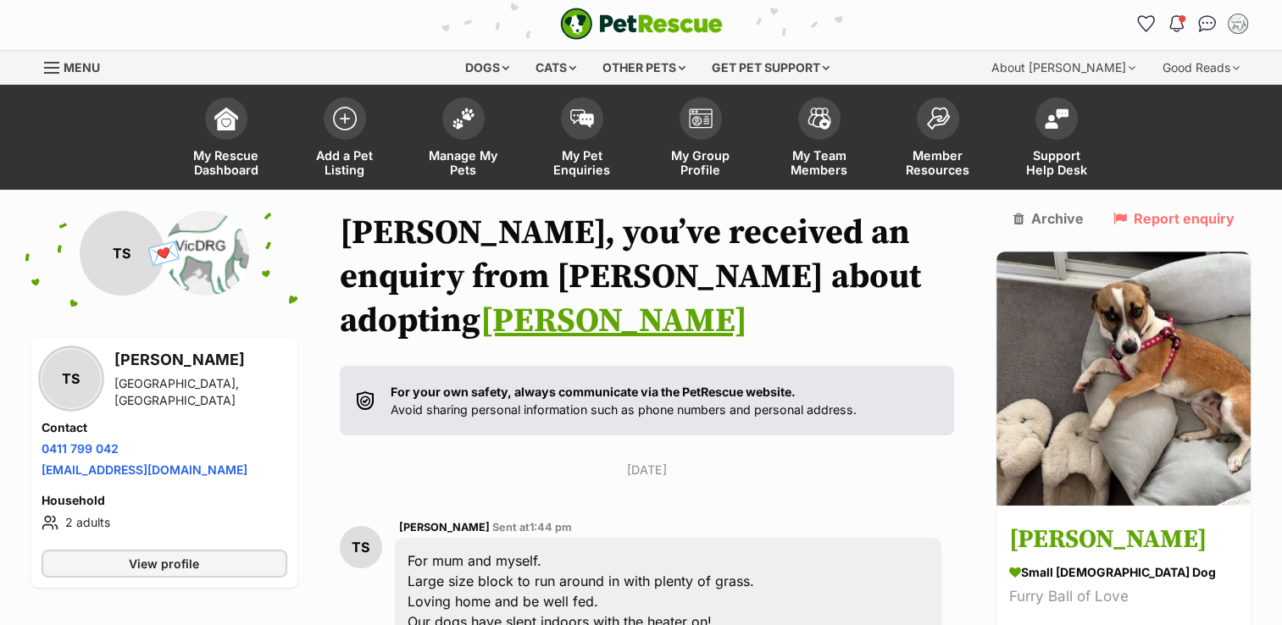
scroll to position [0, 0]
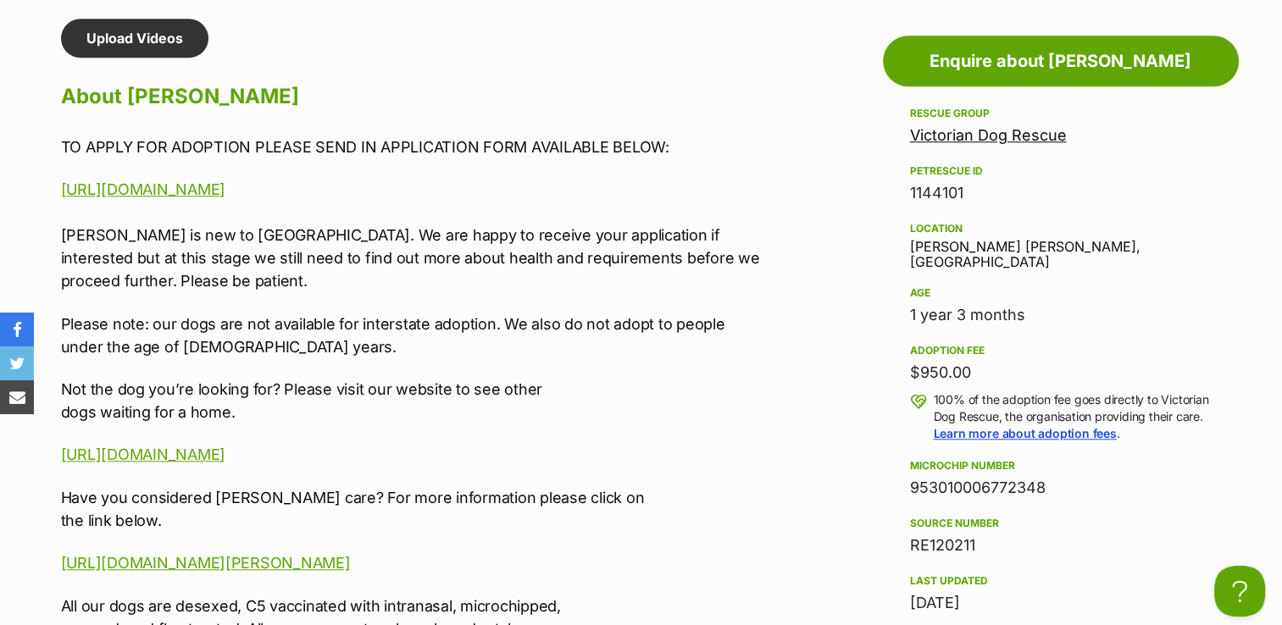
scroll to position [1440, 0]
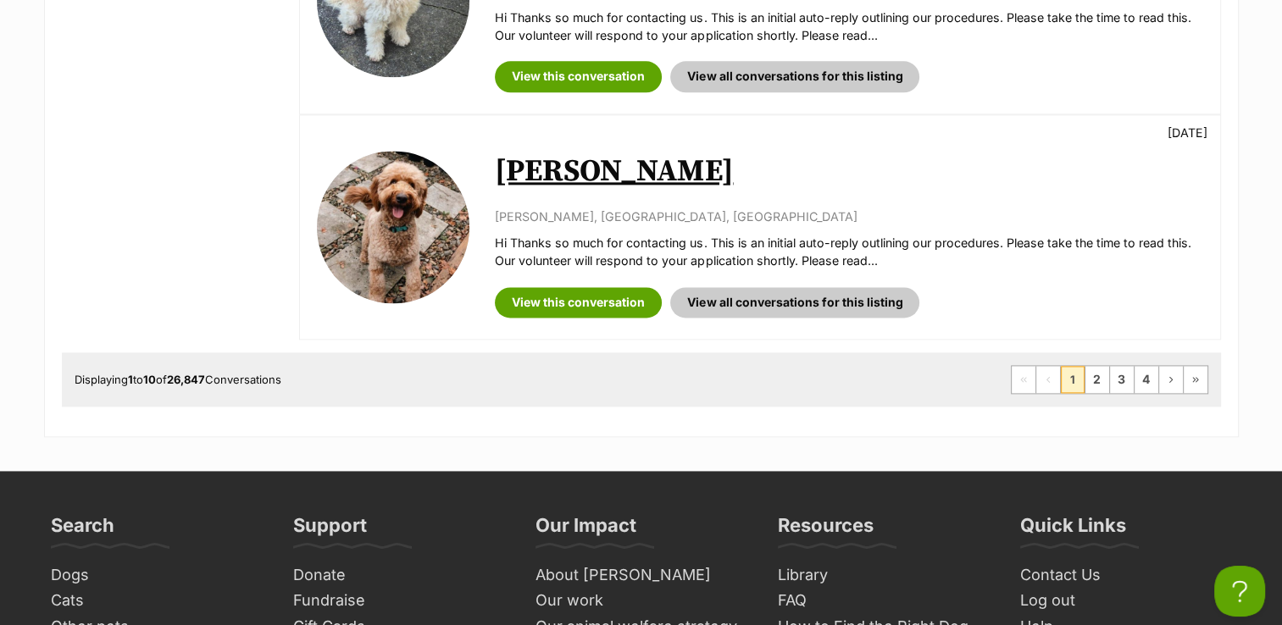
scroll to position [2627, 0]
